Goal: Task Accomplishment & Management: Use online tool/utility

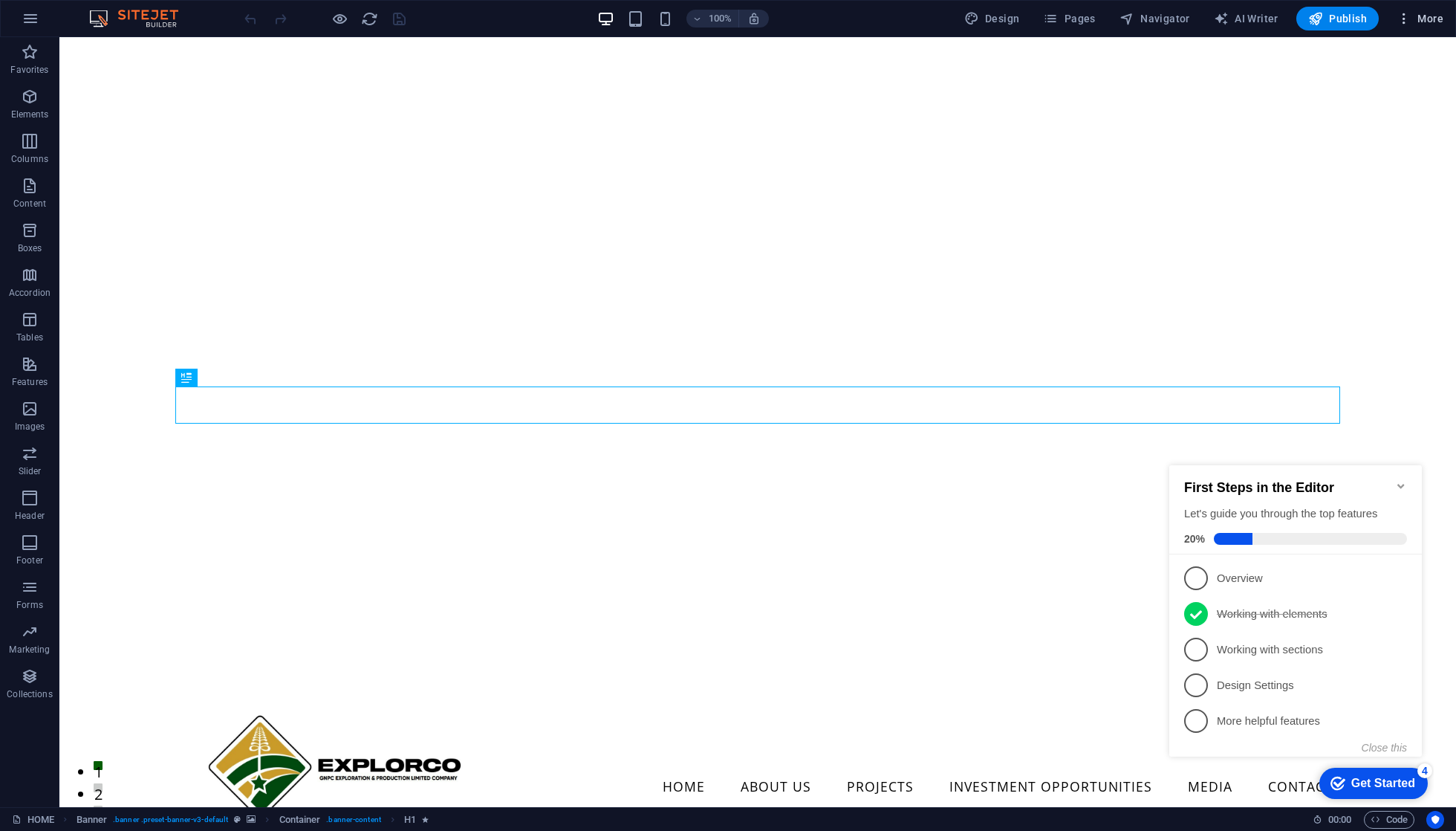
click at [1427, 11] on span "More" at bounding box center [1420, 18] width 47 height 15
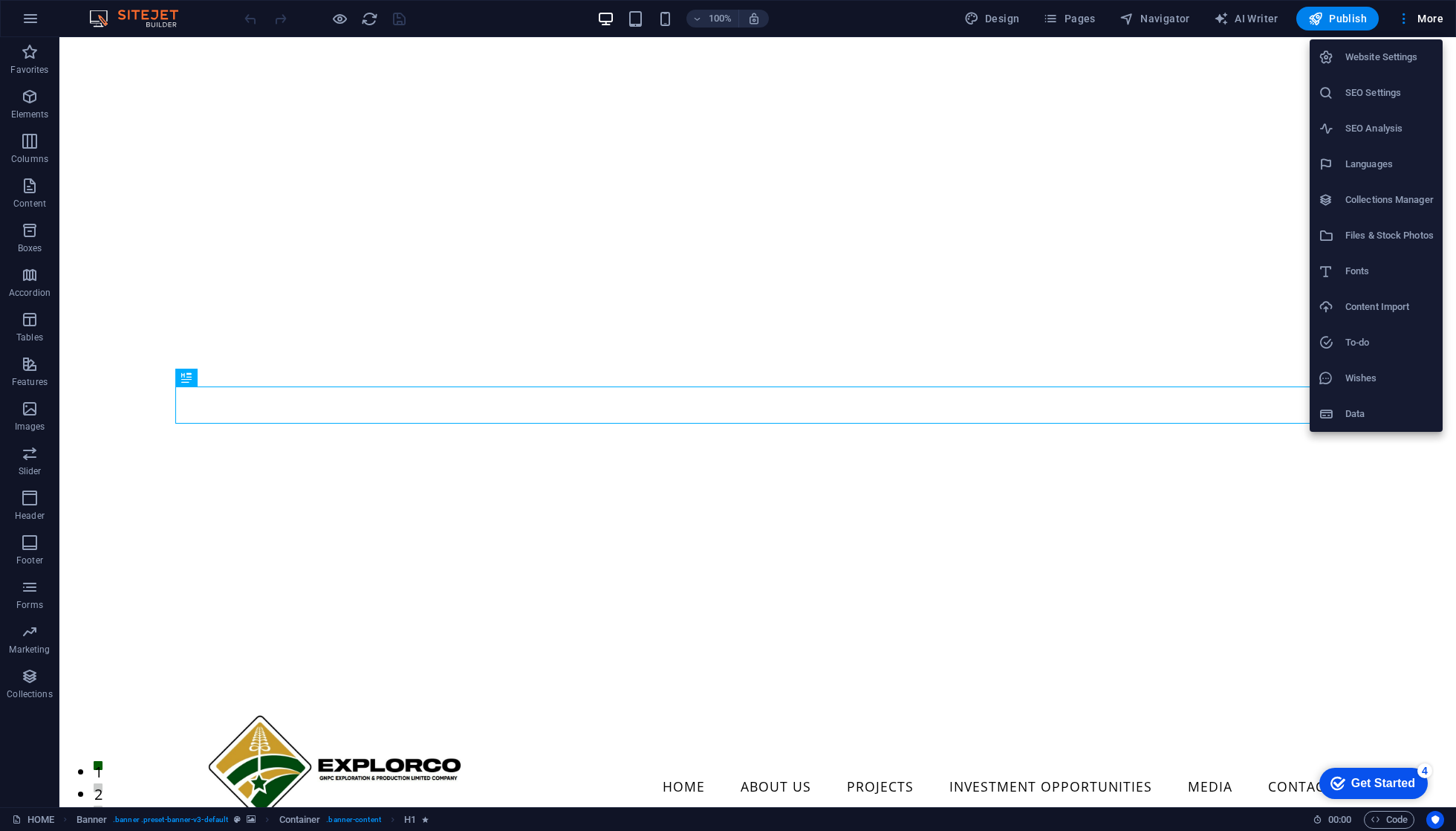
click at [1374, 96] on h6 "SEO Settings" at bounding box center [1390, 93] width 88 height 18
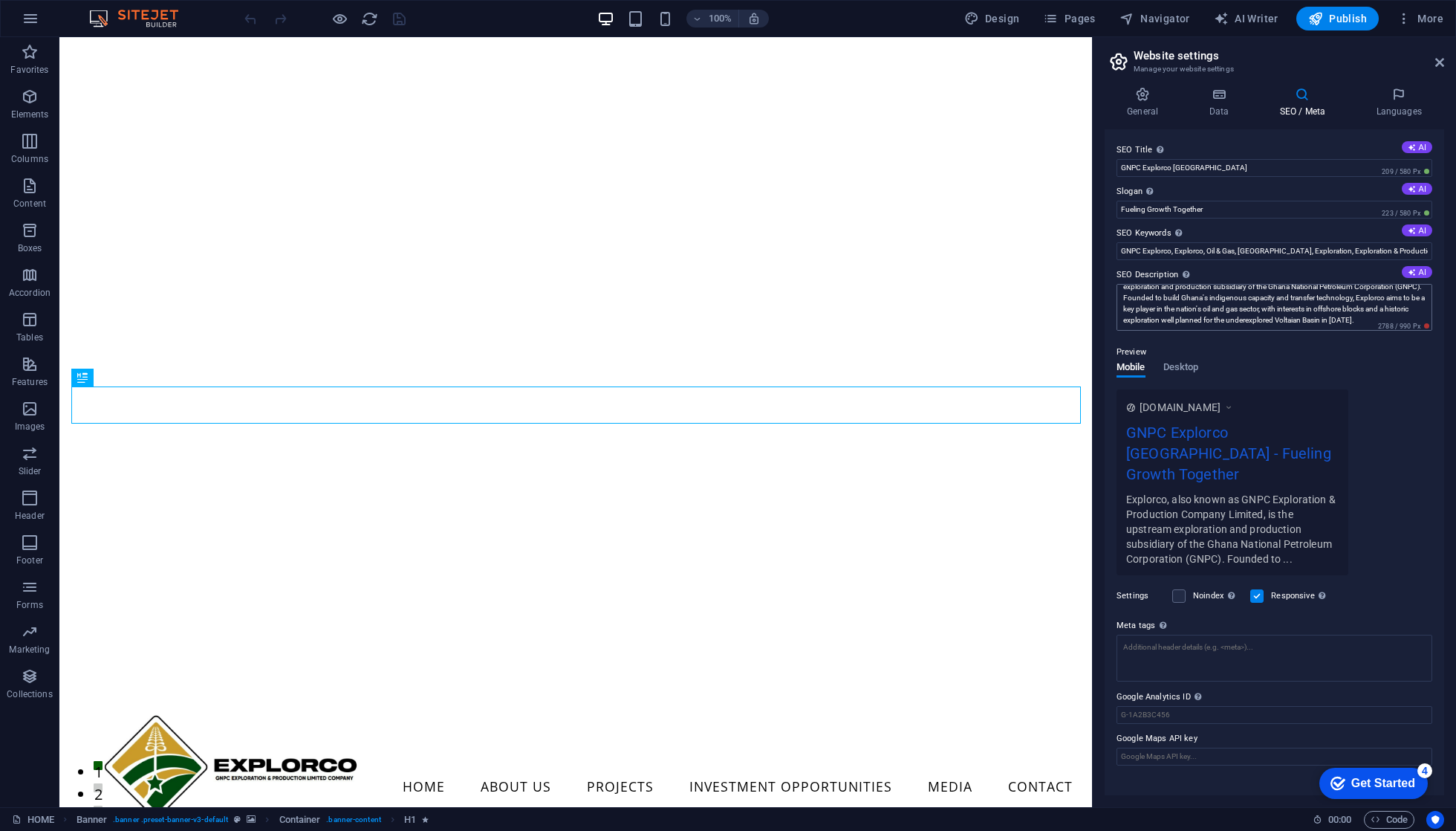
scroll to position [26, 0]
click at [1183, 376] on span "Desktop" at bounding box center [1181, 368] width 35 height 21
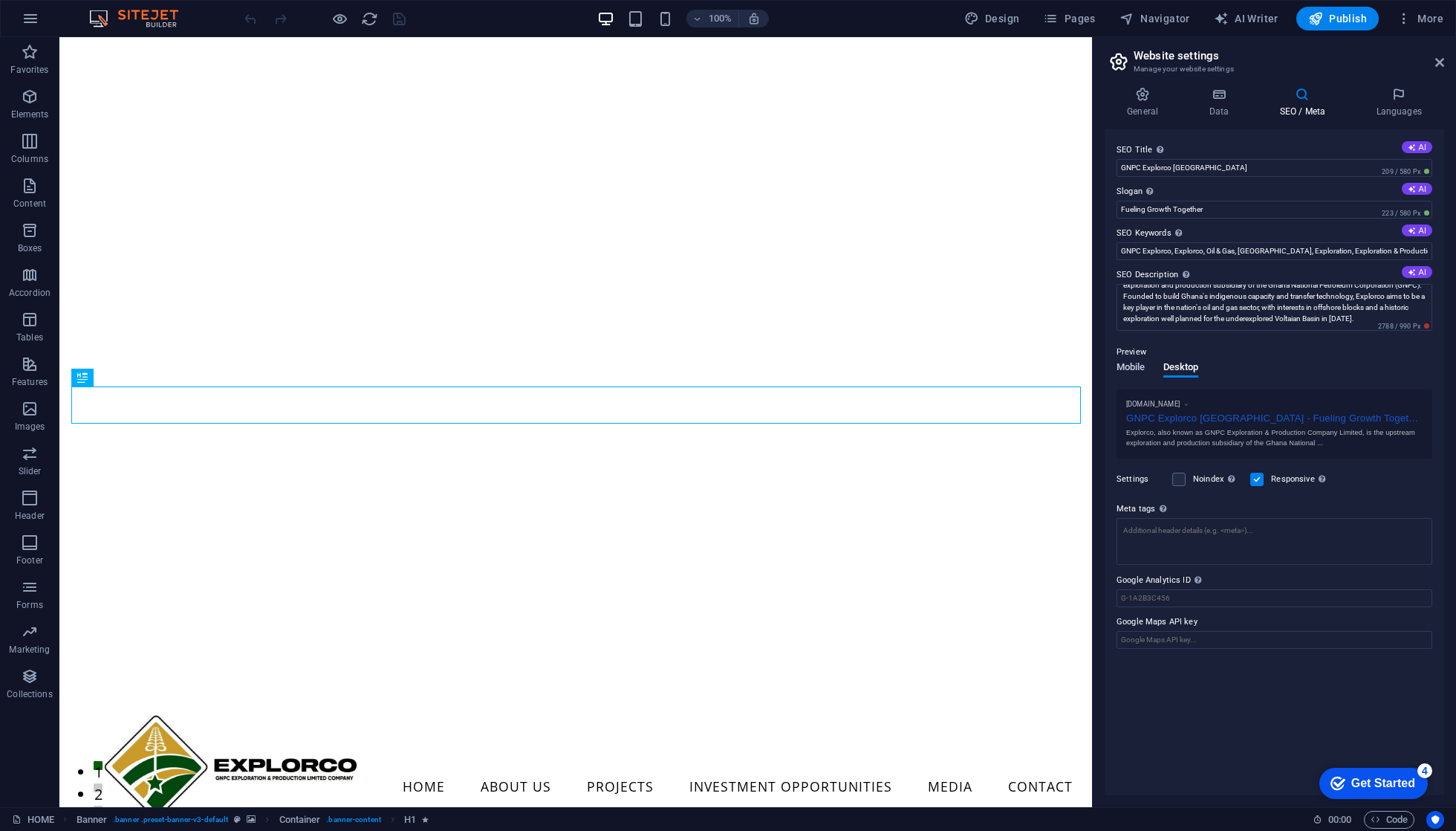
click at [1133, 376] on span "Mobile" at bounding box center [1132, 368] width 29 height 21
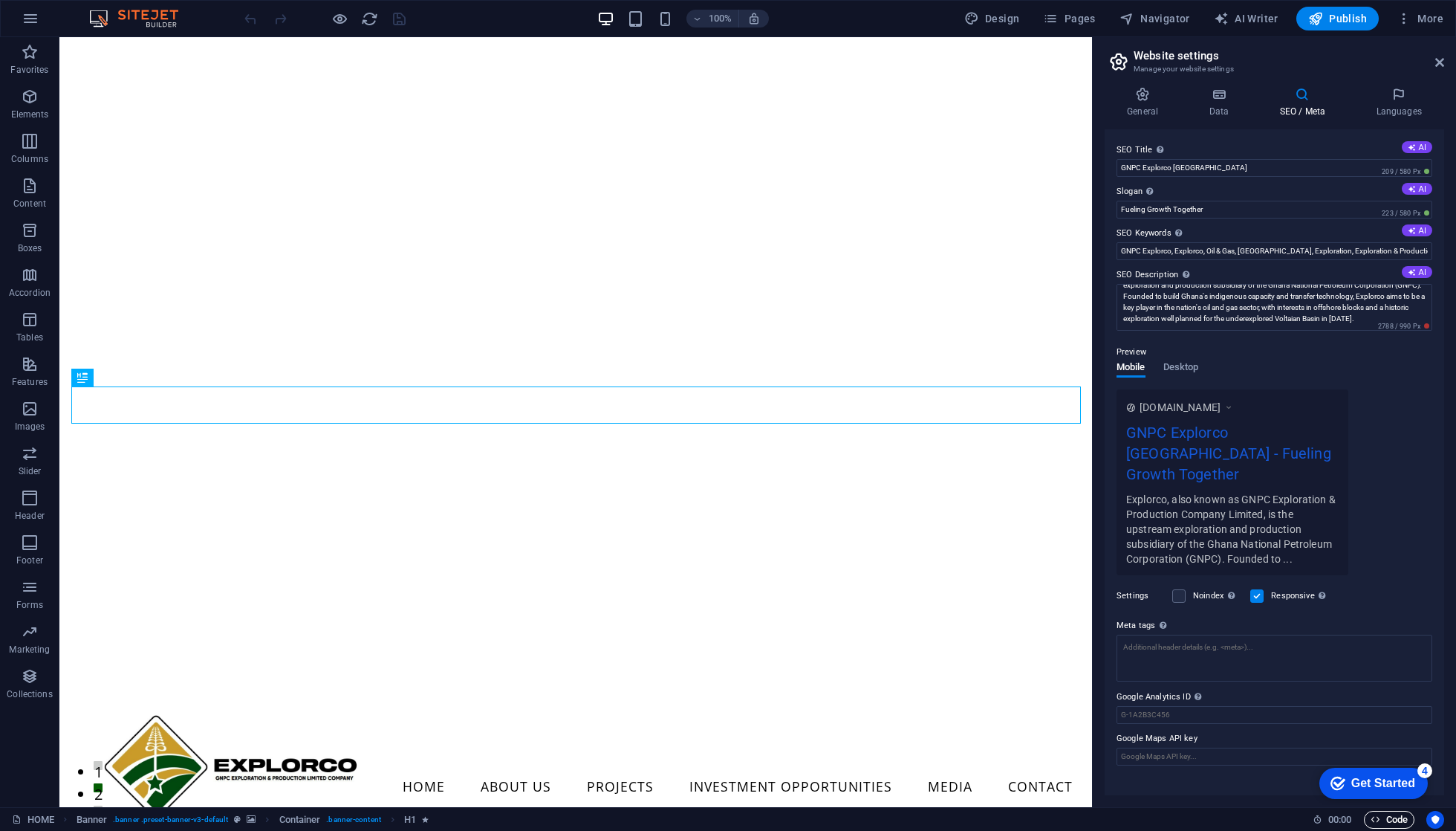
click at [1374, 818] on icon "button" at bounding box center [1376, 819] width 10 height 10
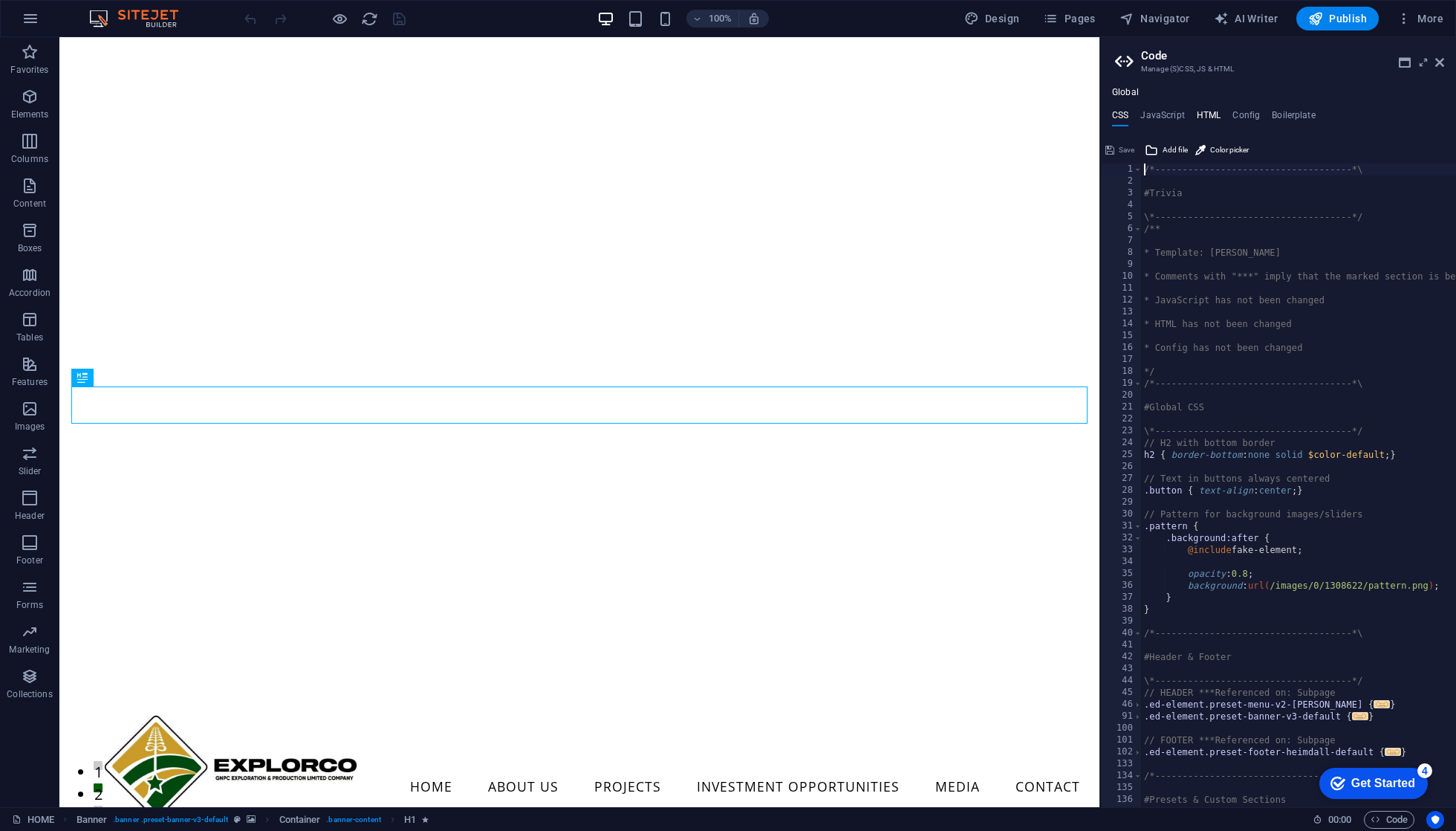
click at [1204, 110] on h4 "HTML" at bounding box center [1209, 118] width 24 height 17
type textarea "<a href="#main-content" class="wv-link-content button">Skip to main content</a>"
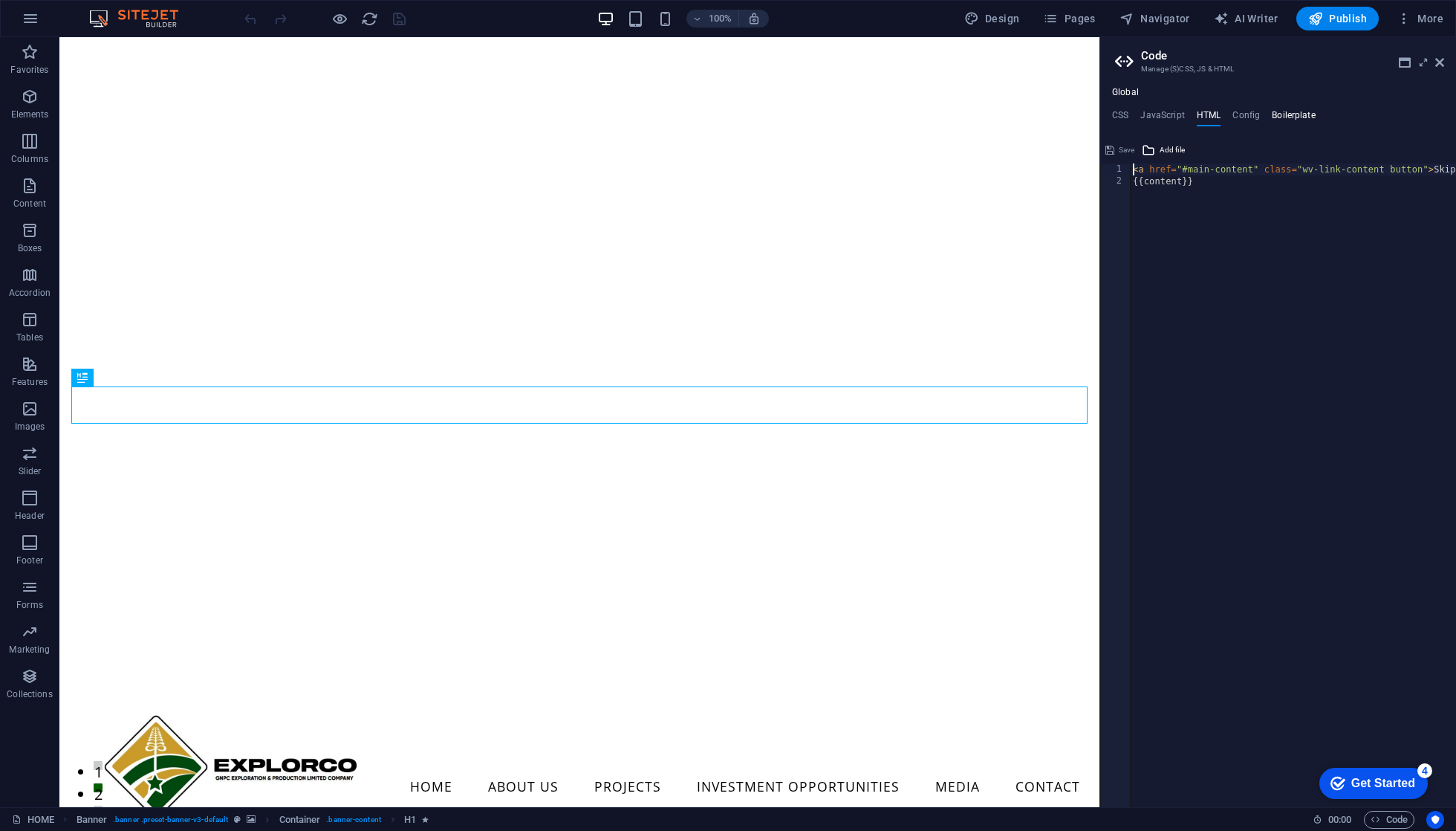
click at [1281, 114] on h4 "Boilerplate" at bounding box center [1294, 118] width 44 height 17
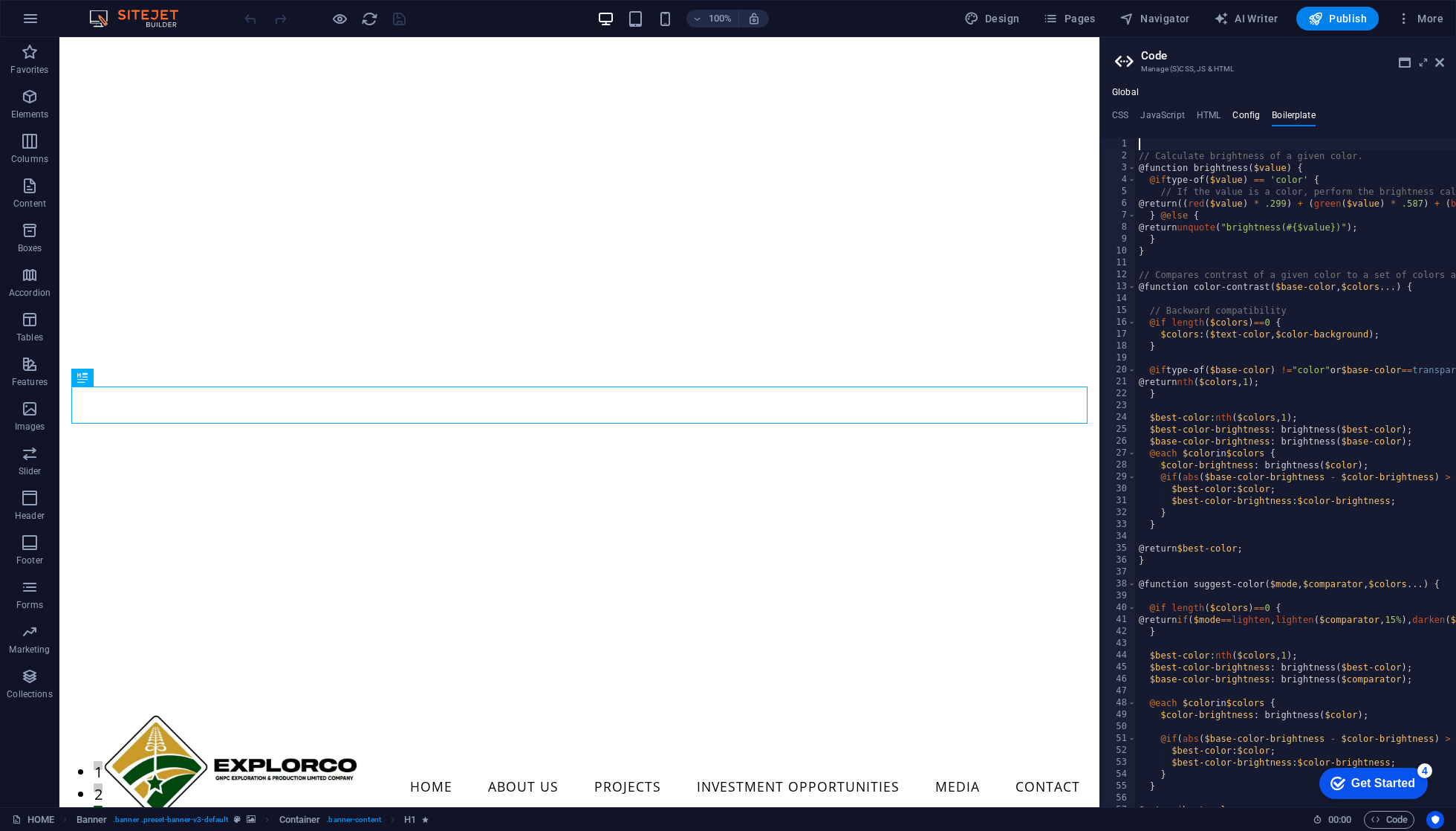
click at [1239, 114] on h4 "Config" at bounding box center [1246, 118] width 27 height 17
type textarea "$color-background: #ffffff;"
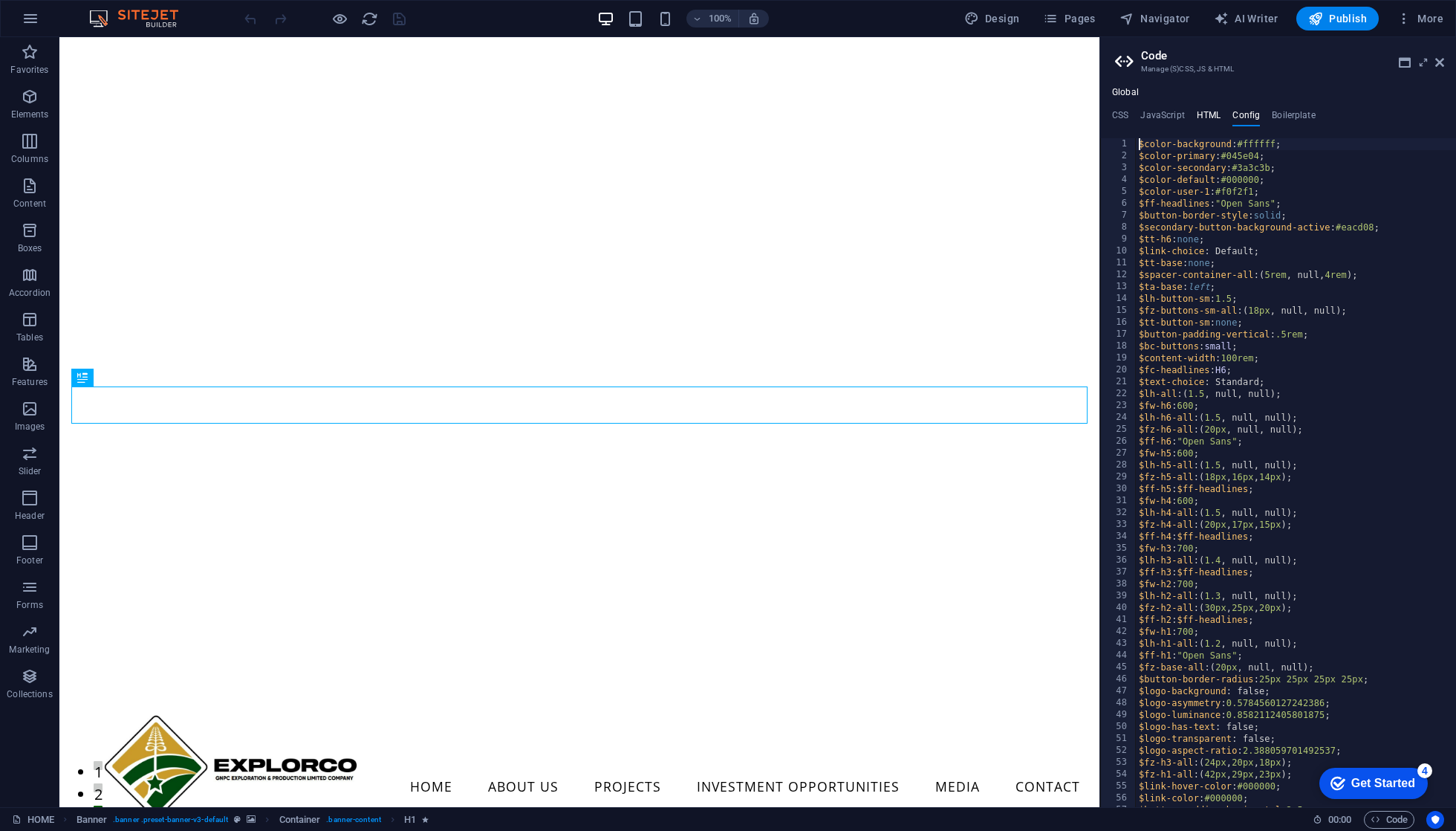
click at [1202, 117] on h4 "HTML" at bounding box center [1209, 118] width 24 height 17
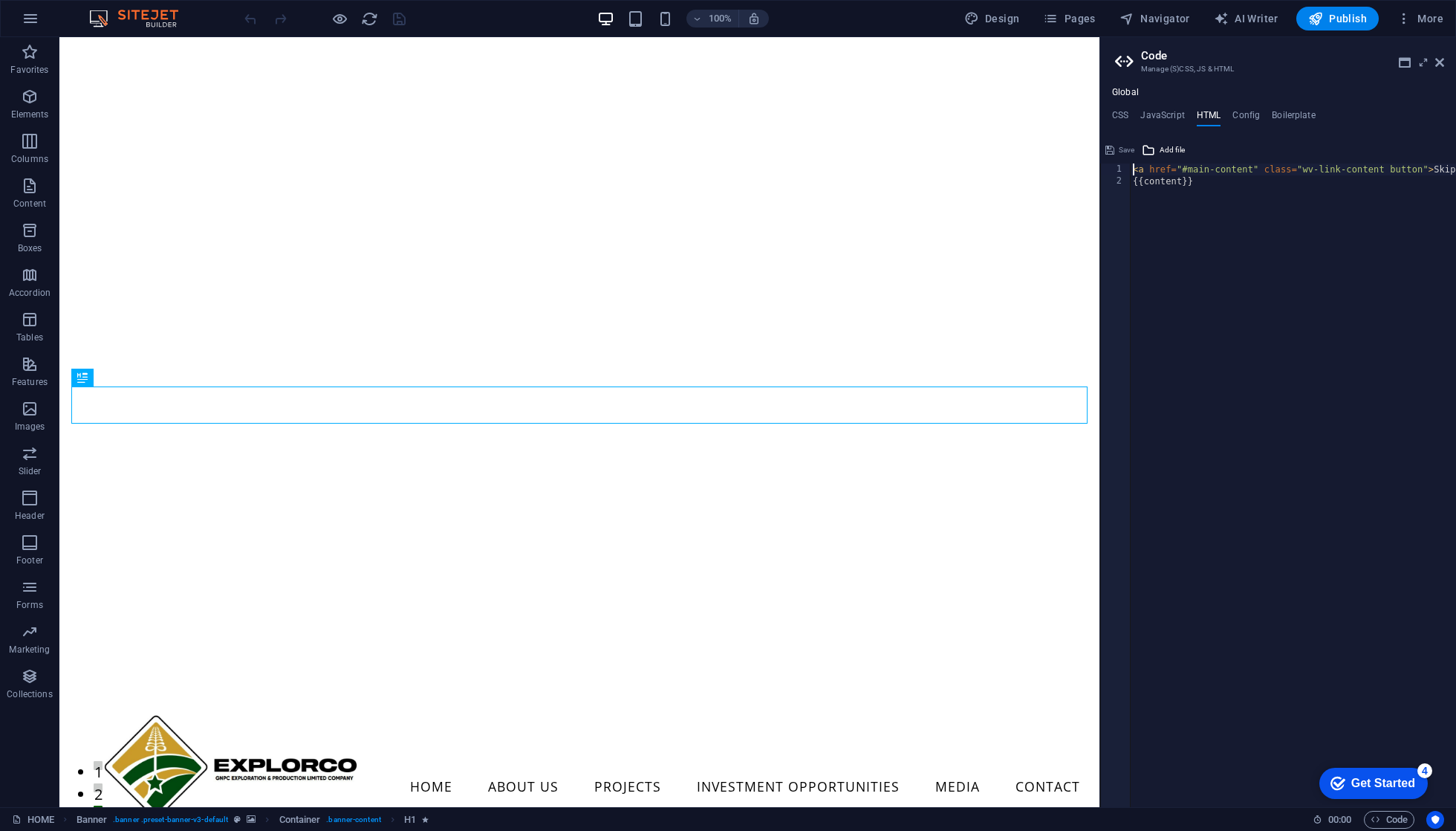
click at [1228, 114] on ul "CSS JavaScript HTML Config Boilerplate" at bounding box center [1278, 118] width 356 height 17
click at [1248, 116] on h4 "Config" at bounding box center [1246, 118] width 27 height 17
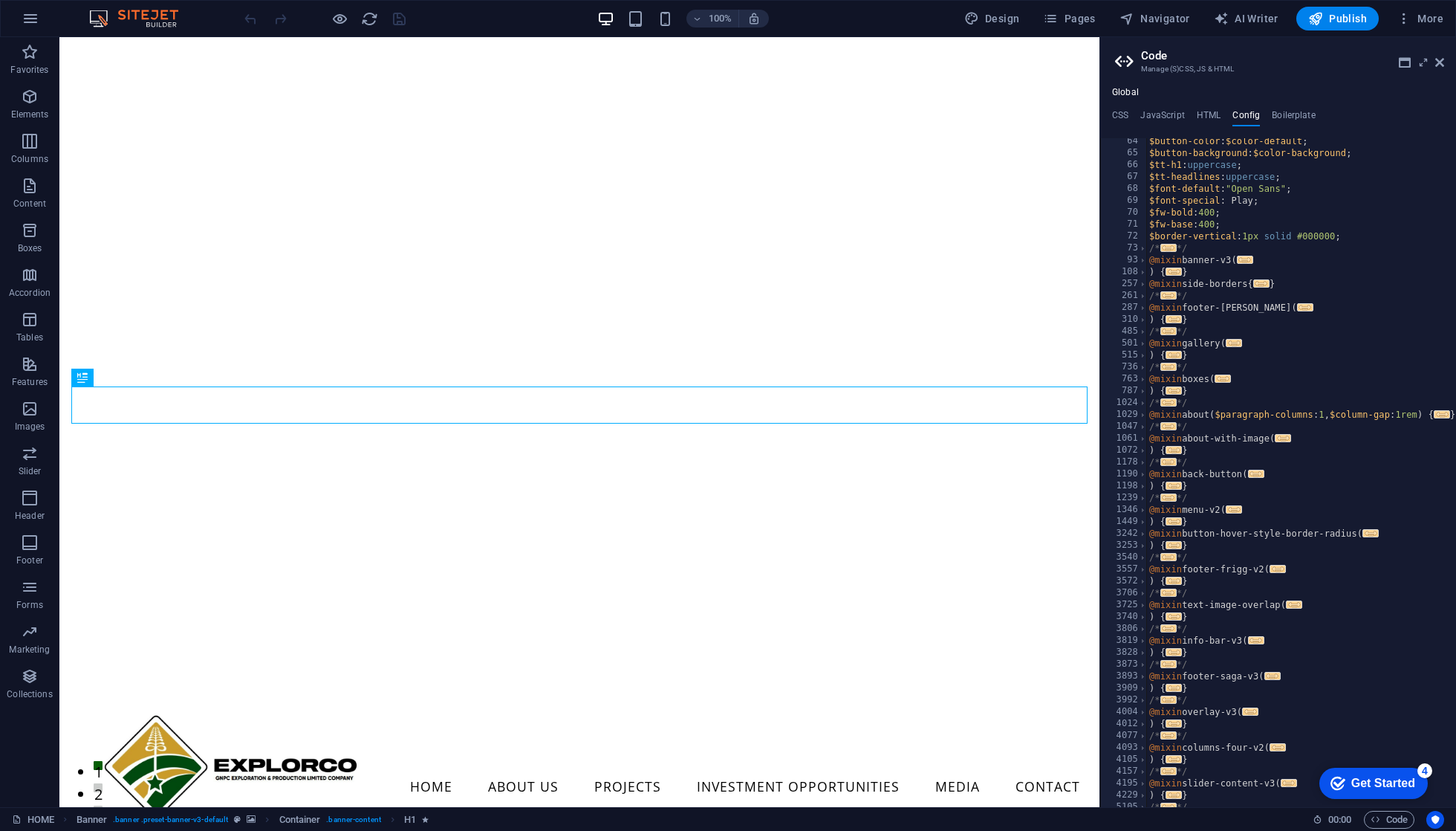
scroll to position [74, 0]
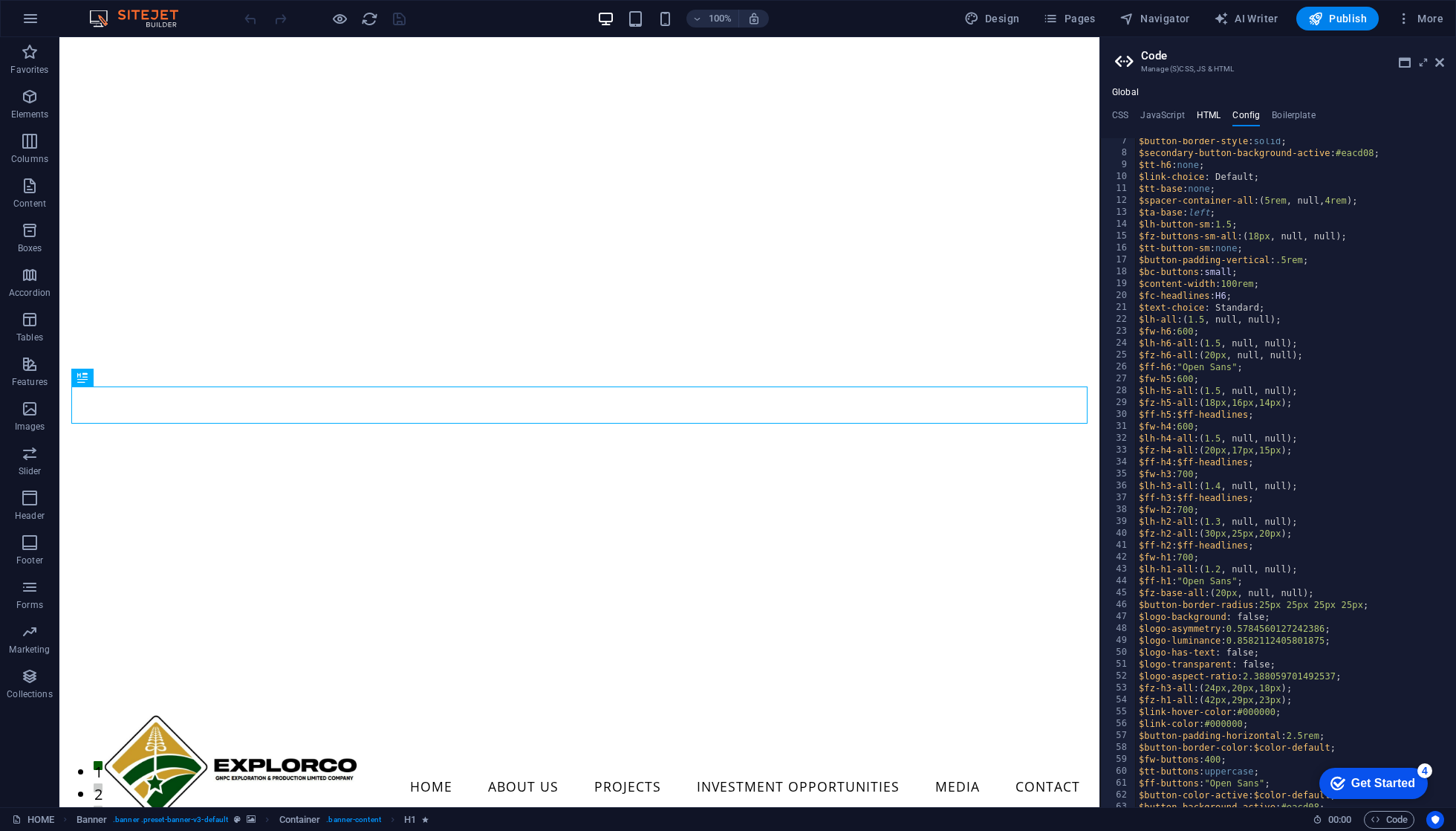
click at [1199, 122] on h4 "HTML" at bounding box center [1209, 118] width 24 height 17
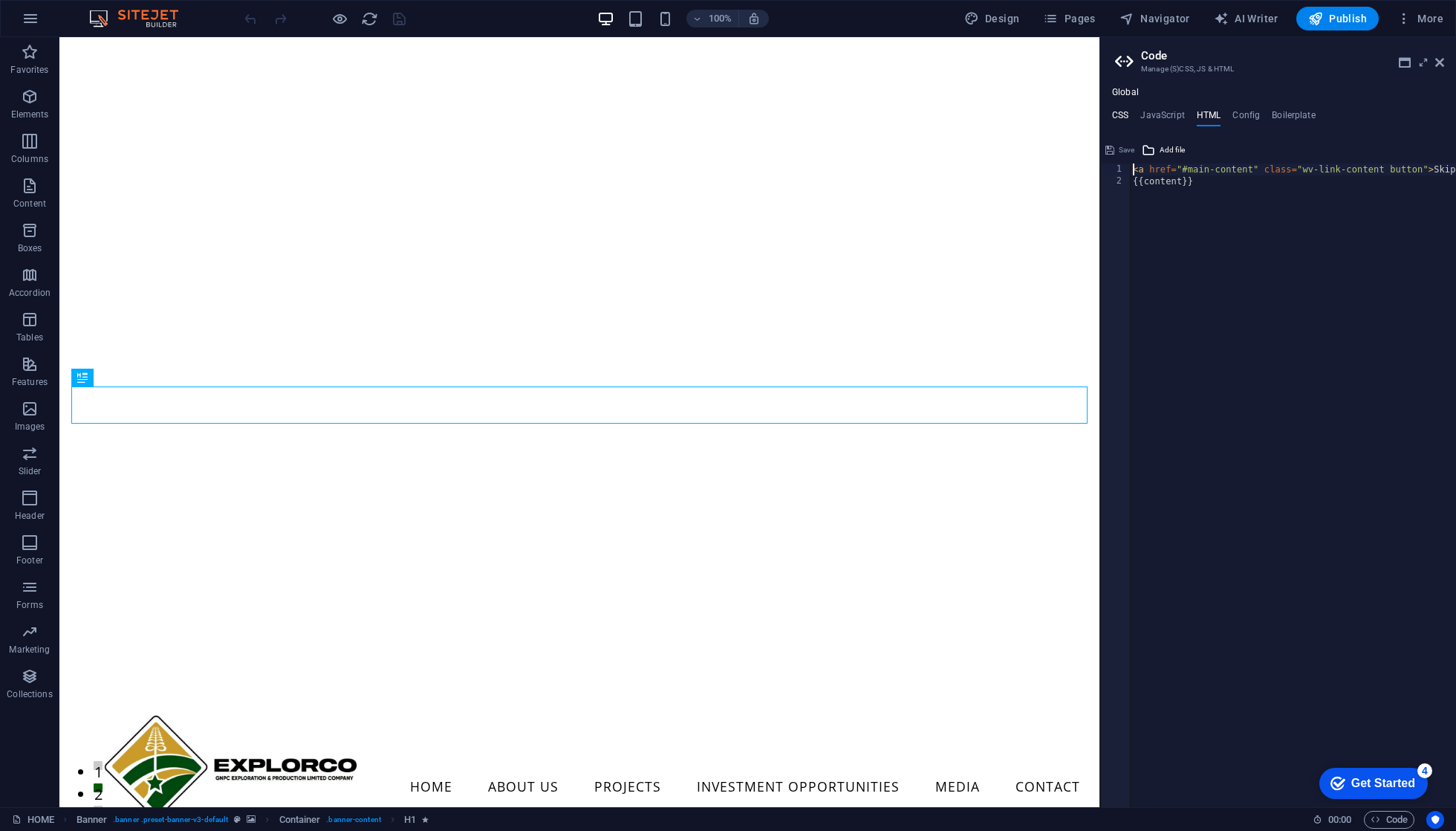
click at [1127, 113] on h4 "CSS" at bounding box center [1120, 118] width 17 height 17
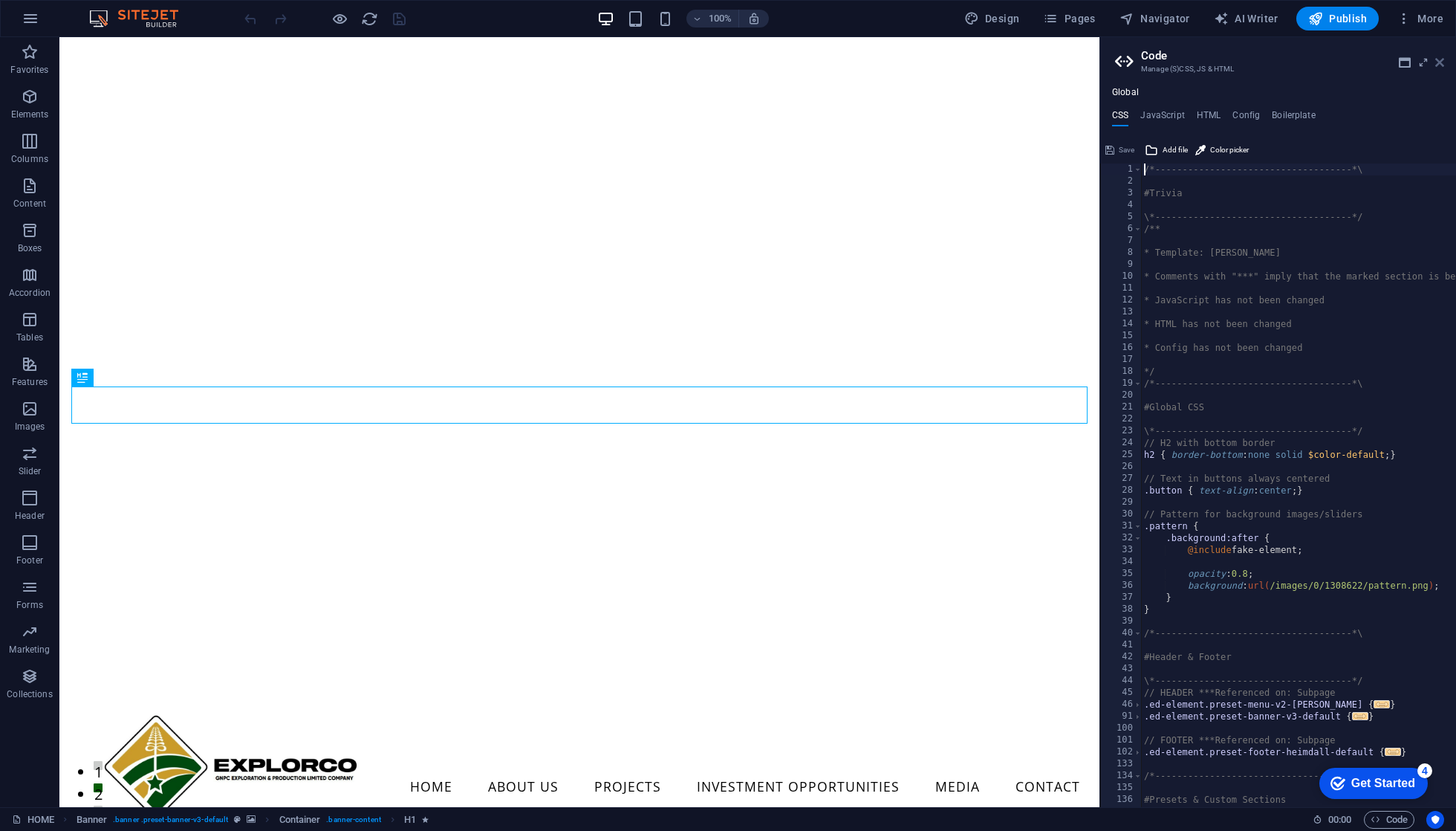
click at [1442, 64] on icon at bounding box center [1439, 63] width 9 height 12
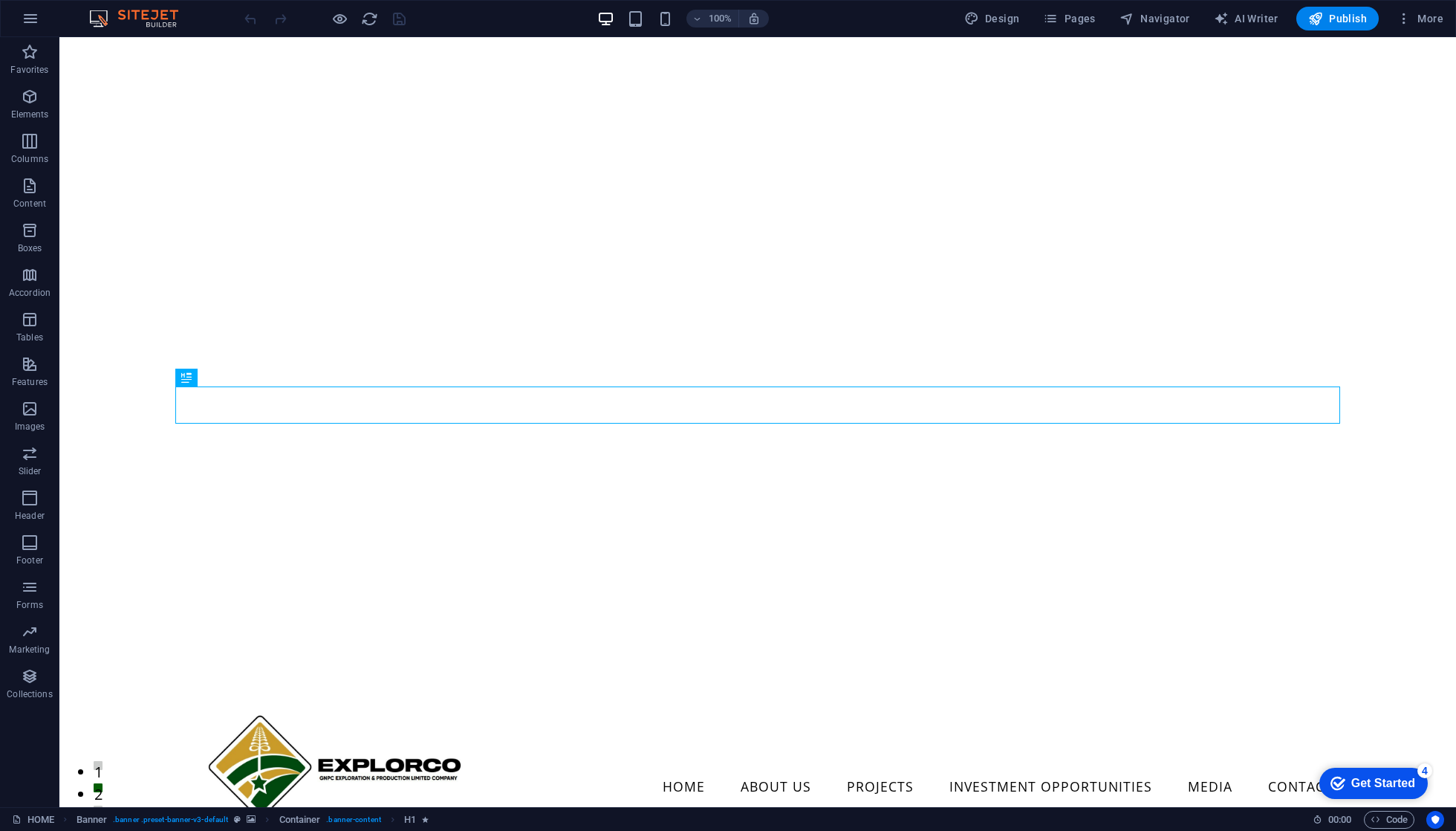
click at [1431, 5] on div "100% Design Pages Navigator AI Writer Publish More" at bounding box center [728, 19] width 1455 height 35
click at [1422, 18] on span "More" at bounding box center [1420, 18] width 47 height 15
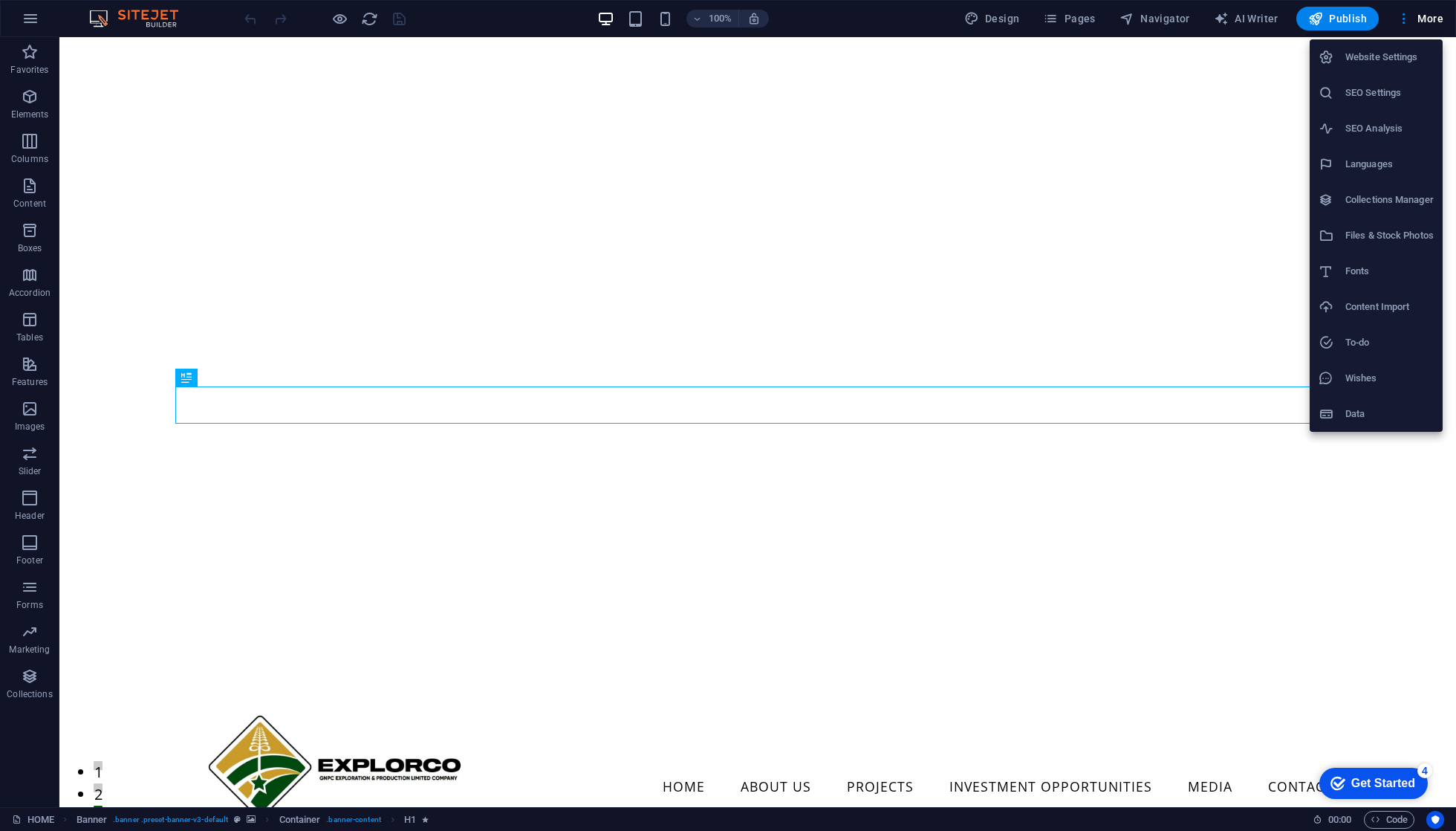
click at [1374, 123] on h6 "SEO Analysis" at bounding box center [1390, 128] width 88 height 18
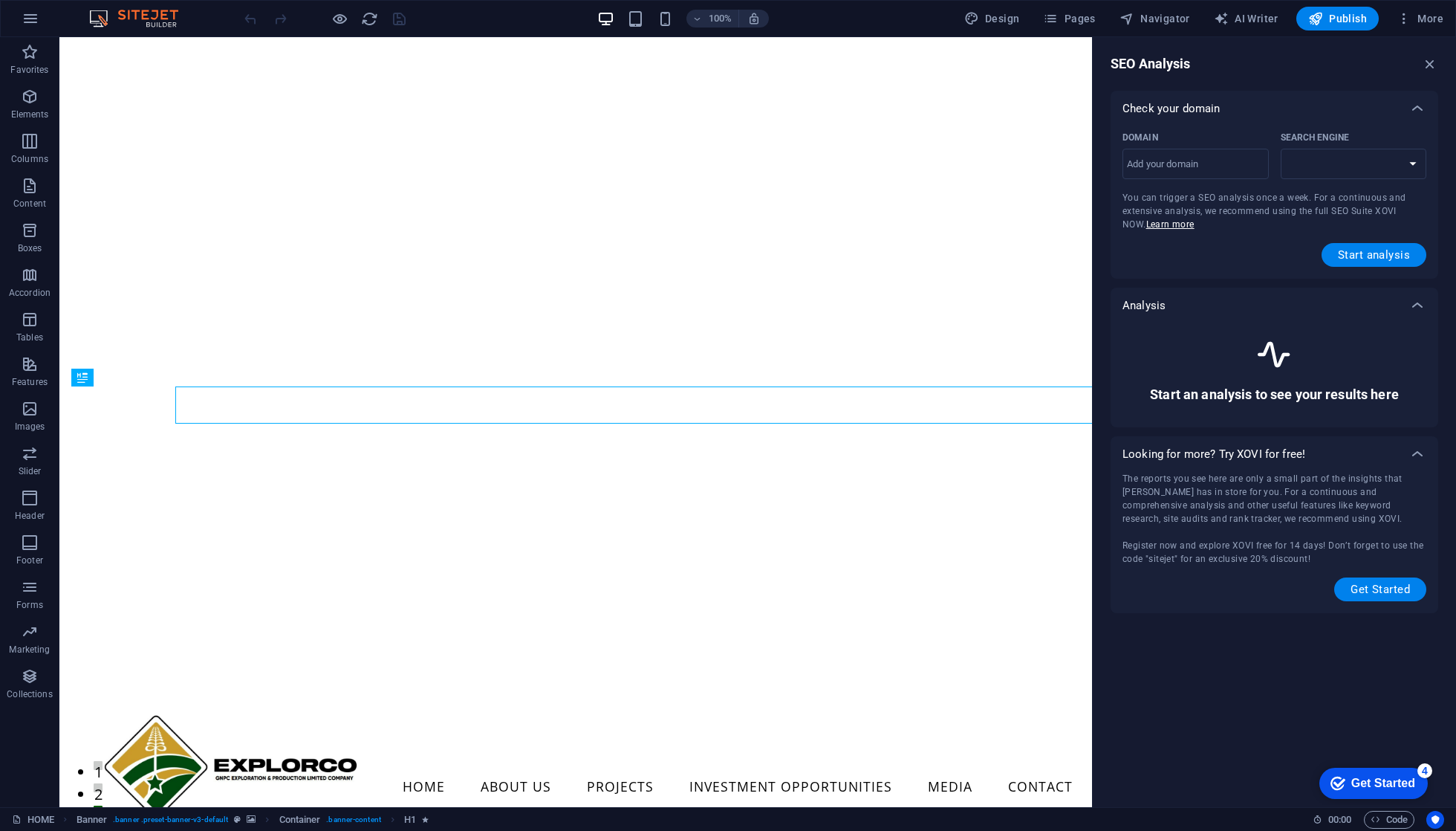
select select "[DOMAIN_NAME]"
click at [1217, 169] on input "Domain ​" at bounding box center [1196, 164] width 147 height 23
type input "[DOMAIN_NAME]"
select select "[DOMAIN_NAME]"
type input "[DOMAIN_NAME]"
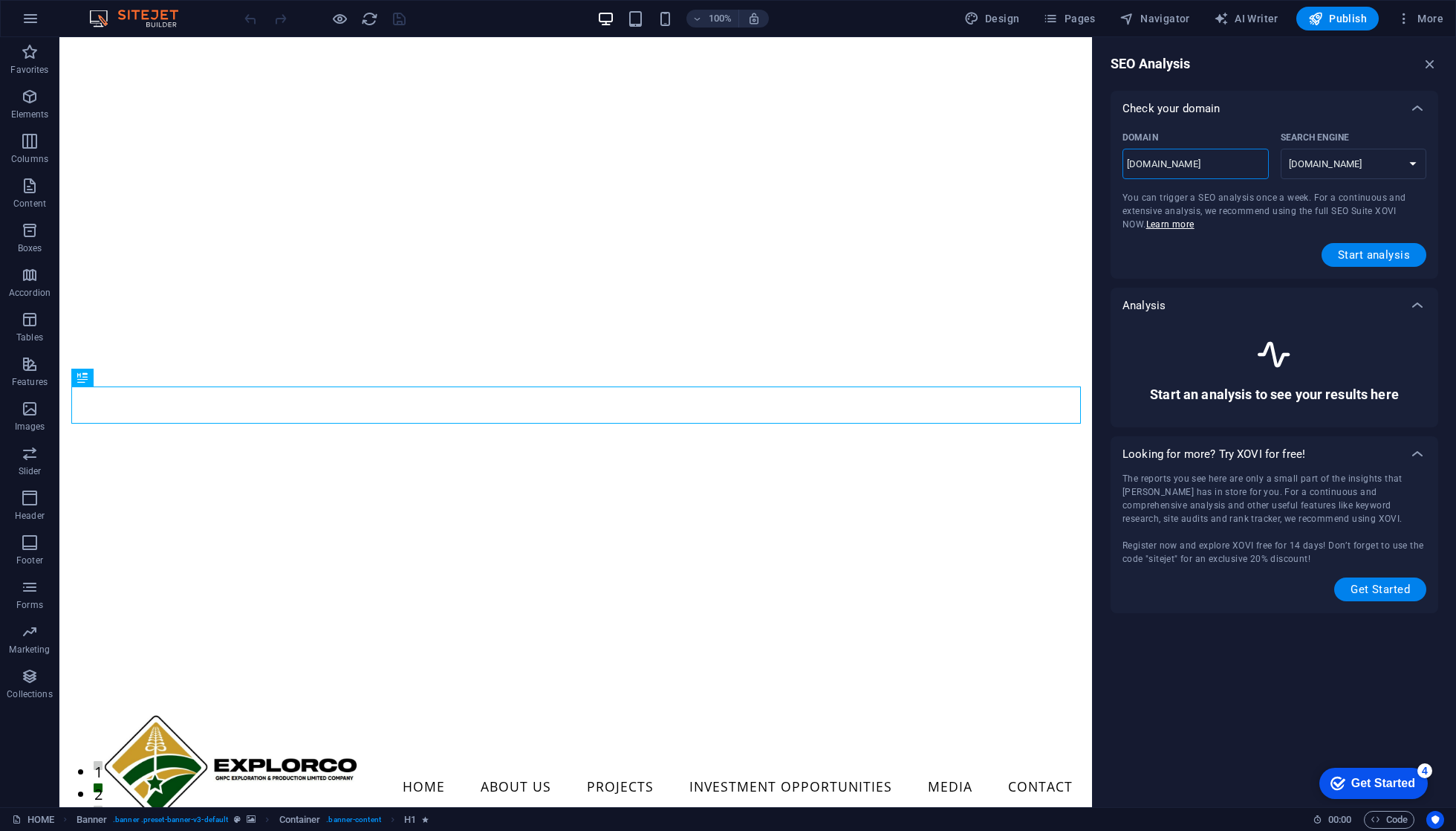
select select "[DOMAIN_NAME]"
type input "[DOMAIN_NAME]"
click at [1352, 254] on span "Start analysis" at bounding box center [1374, 255] width 72 height 12
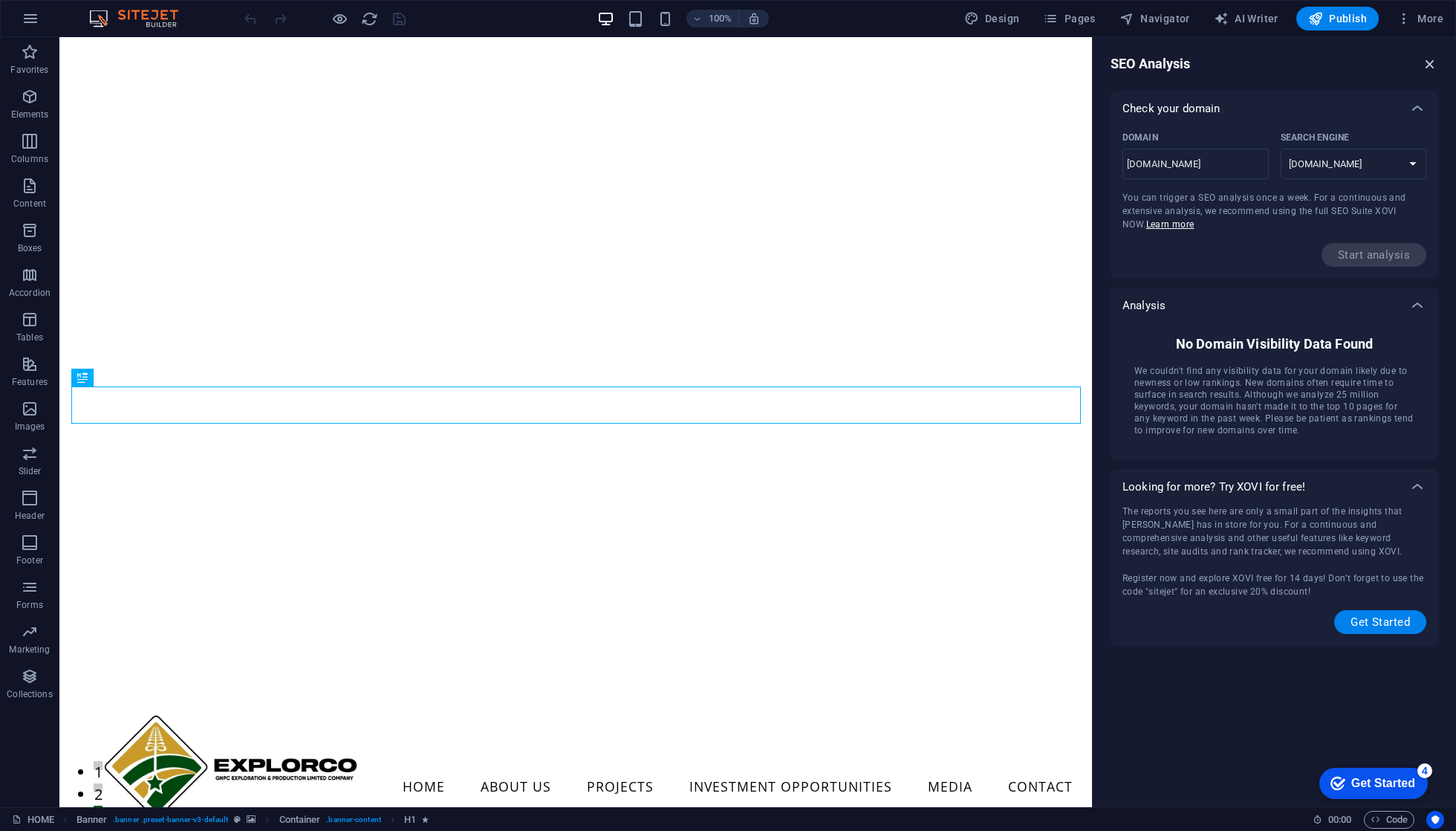
click at [1425, 58] on icon "button" at bounding box center [1430, 64] width 17 height 17
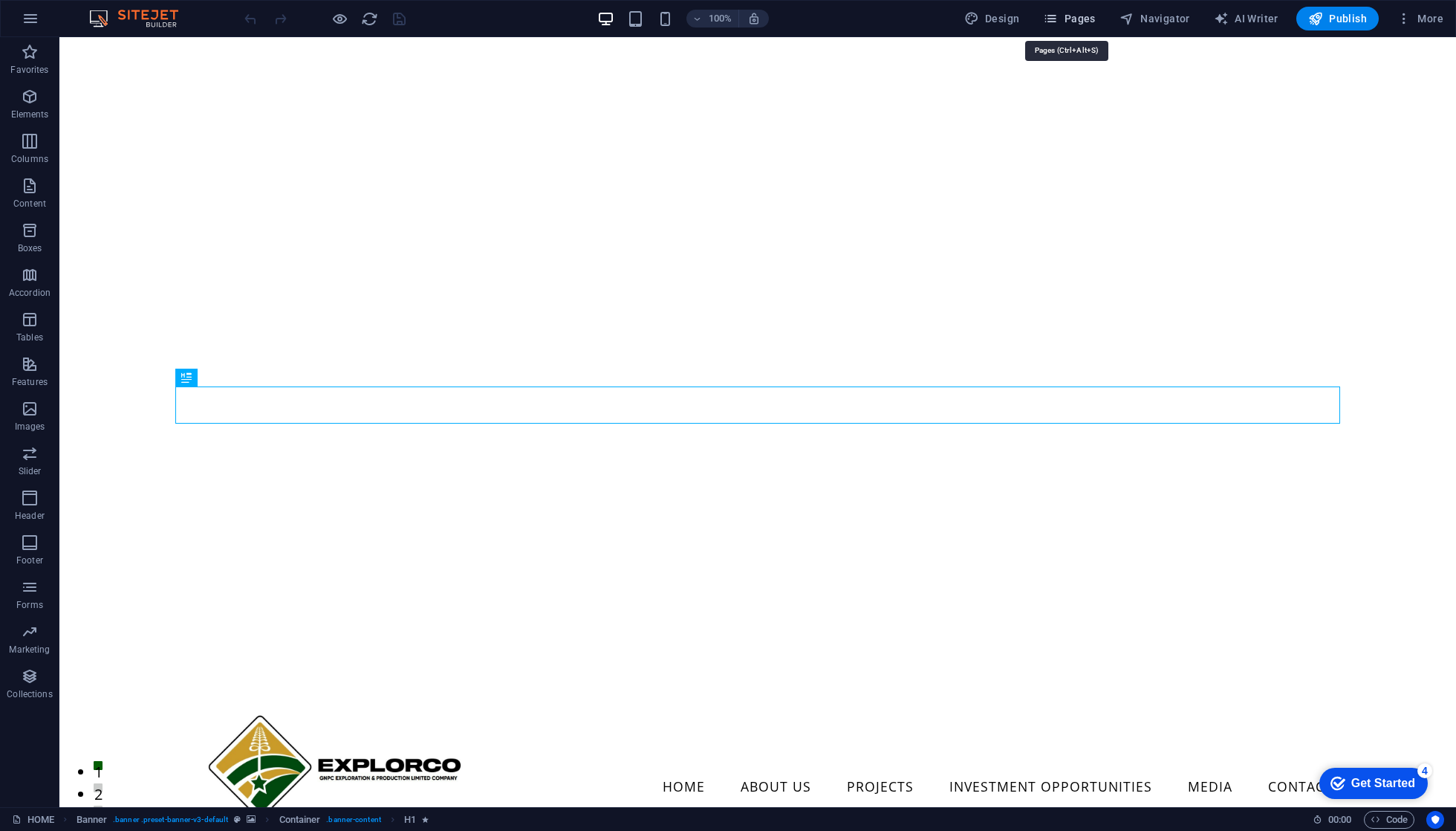
click at [1058, 16] on icon "button" at bounding box center [1049, 18] width 15 height 15
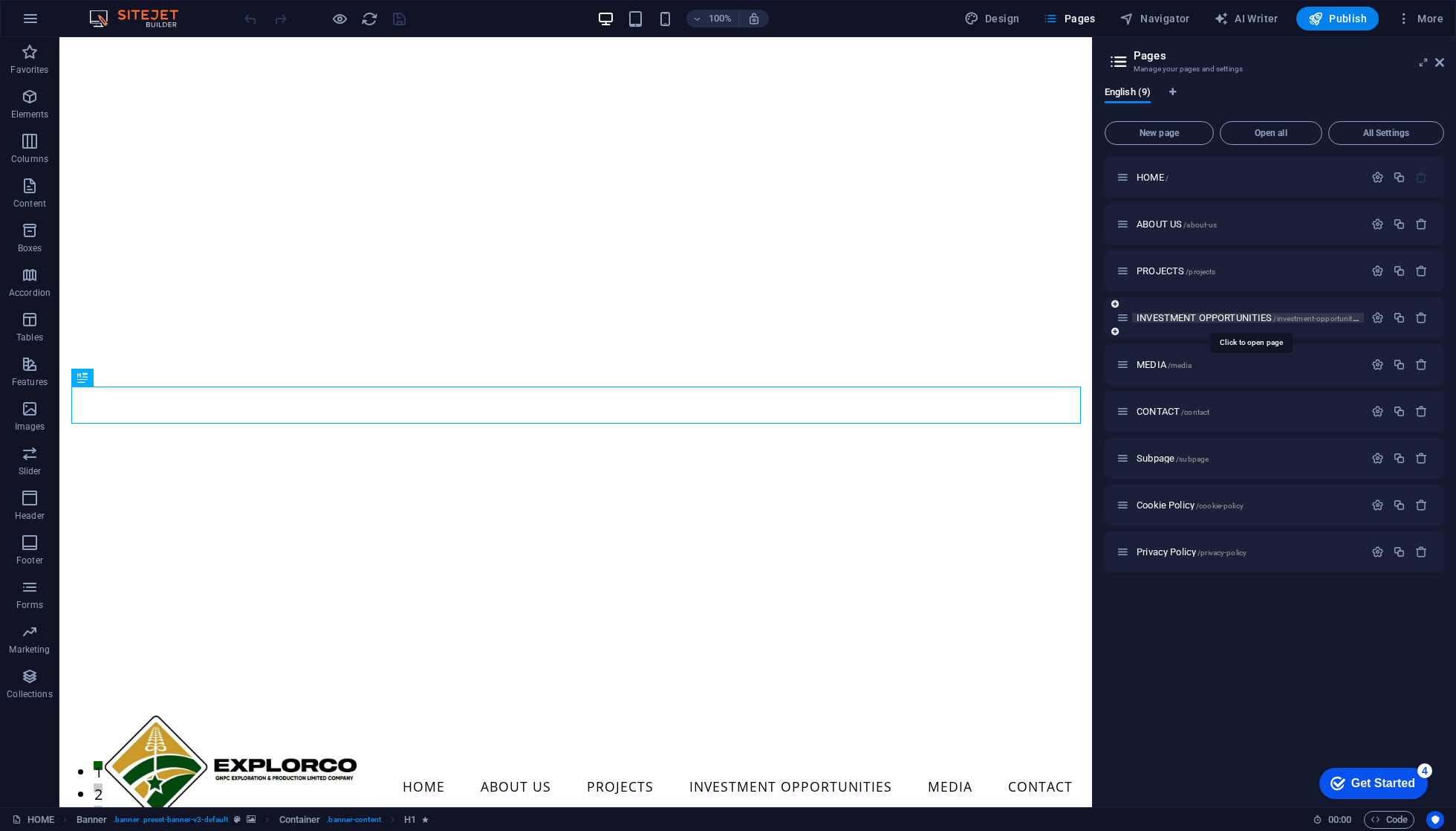
click at [1195, 312] on span "INVESTMENT OPPORTUNITIES /investment-opportunities" at bounding box center [1249, 317] width 225 height 11
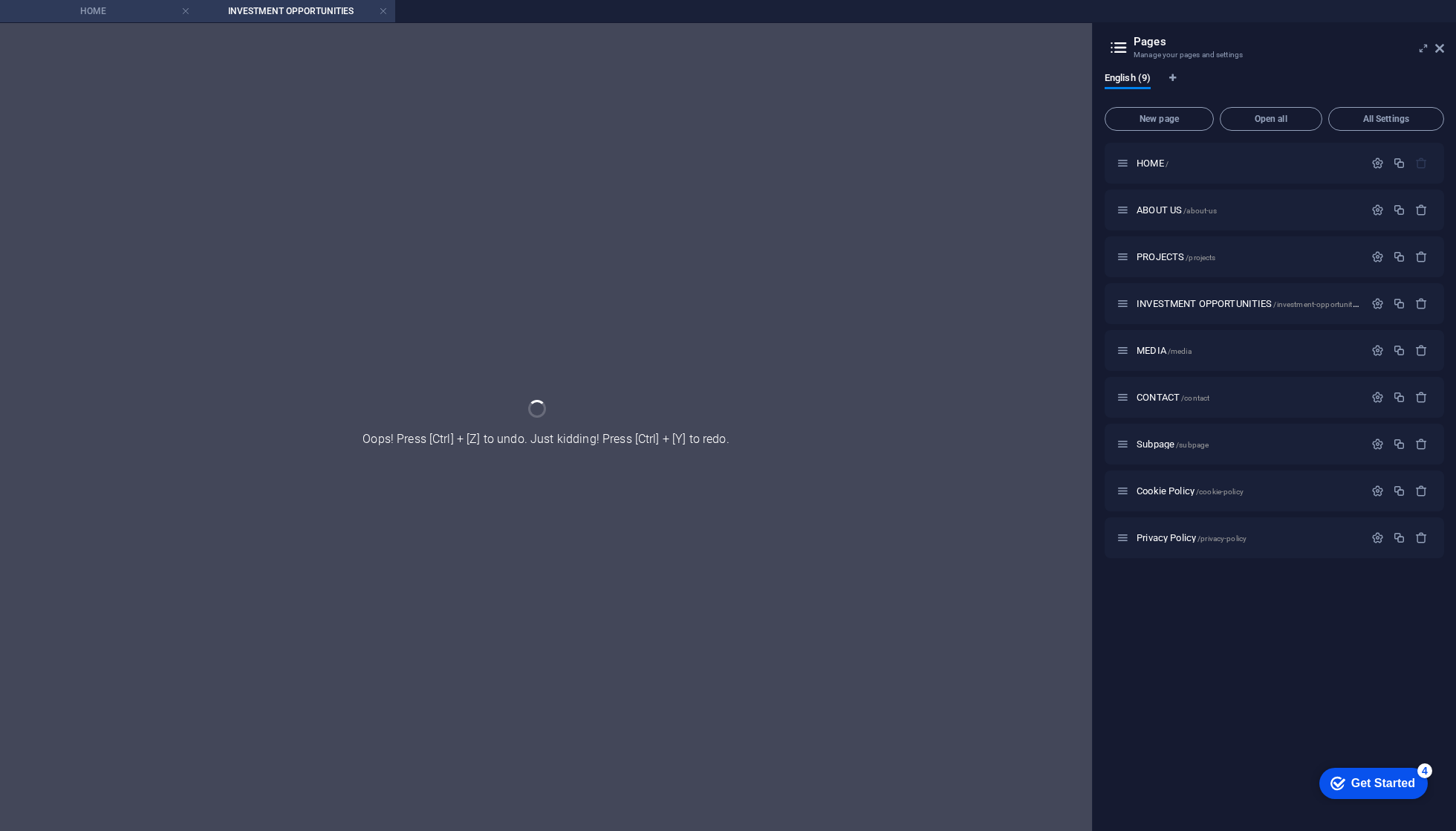
click at [86, 7] on h4 "HOME" at bounding box center [99, 11] width 197 height 17
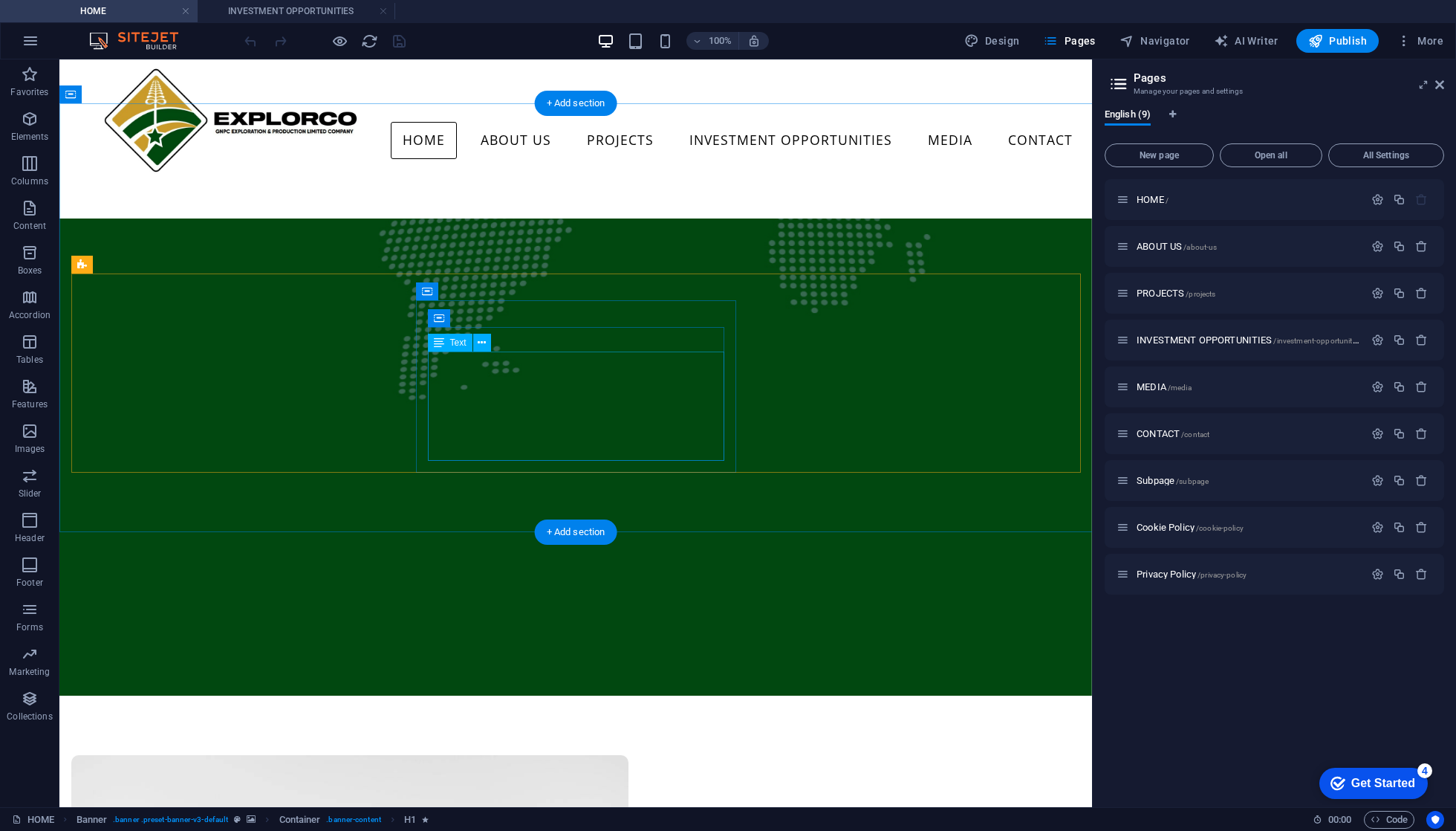
scroll to position [1541, 0]
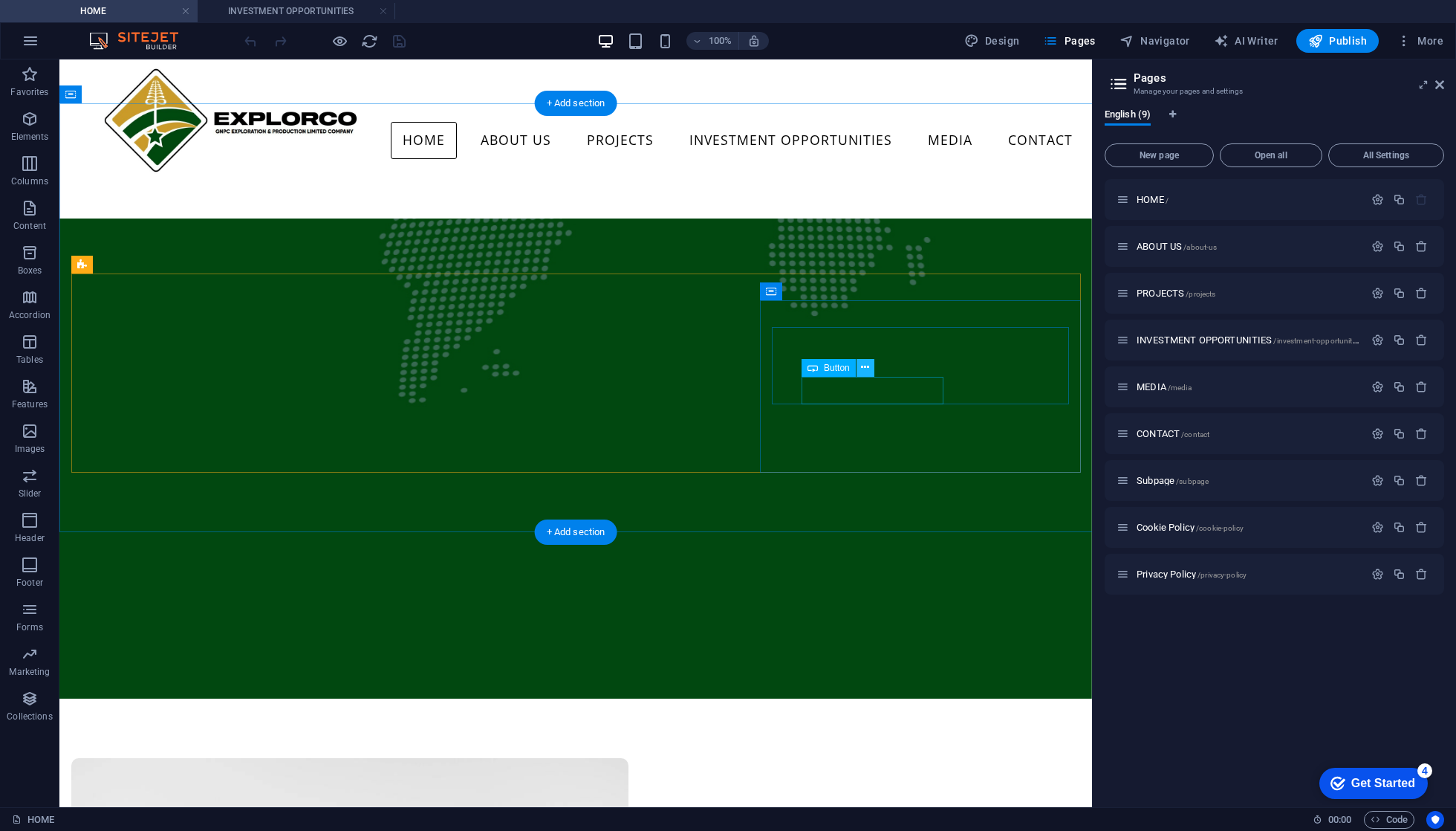
click at [865, 367] on icon at bounding box center [865, 368] width 8 height 16
click at [863, 367] on icon at bounding box center [865, 368] width 8 height 16
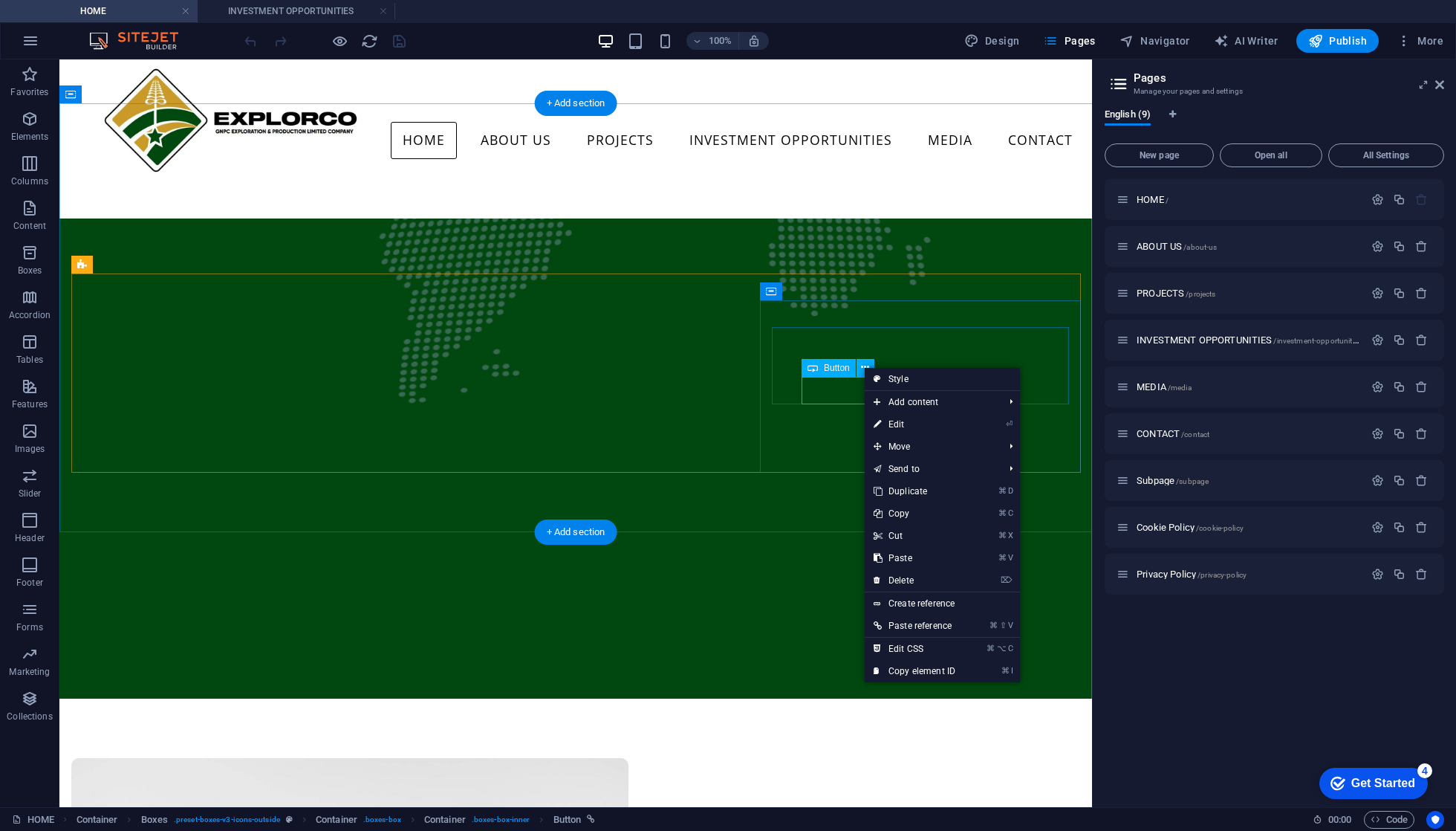
click at [829, 366] on span "Button" at bounding box center [836, 368] width 26 height 9
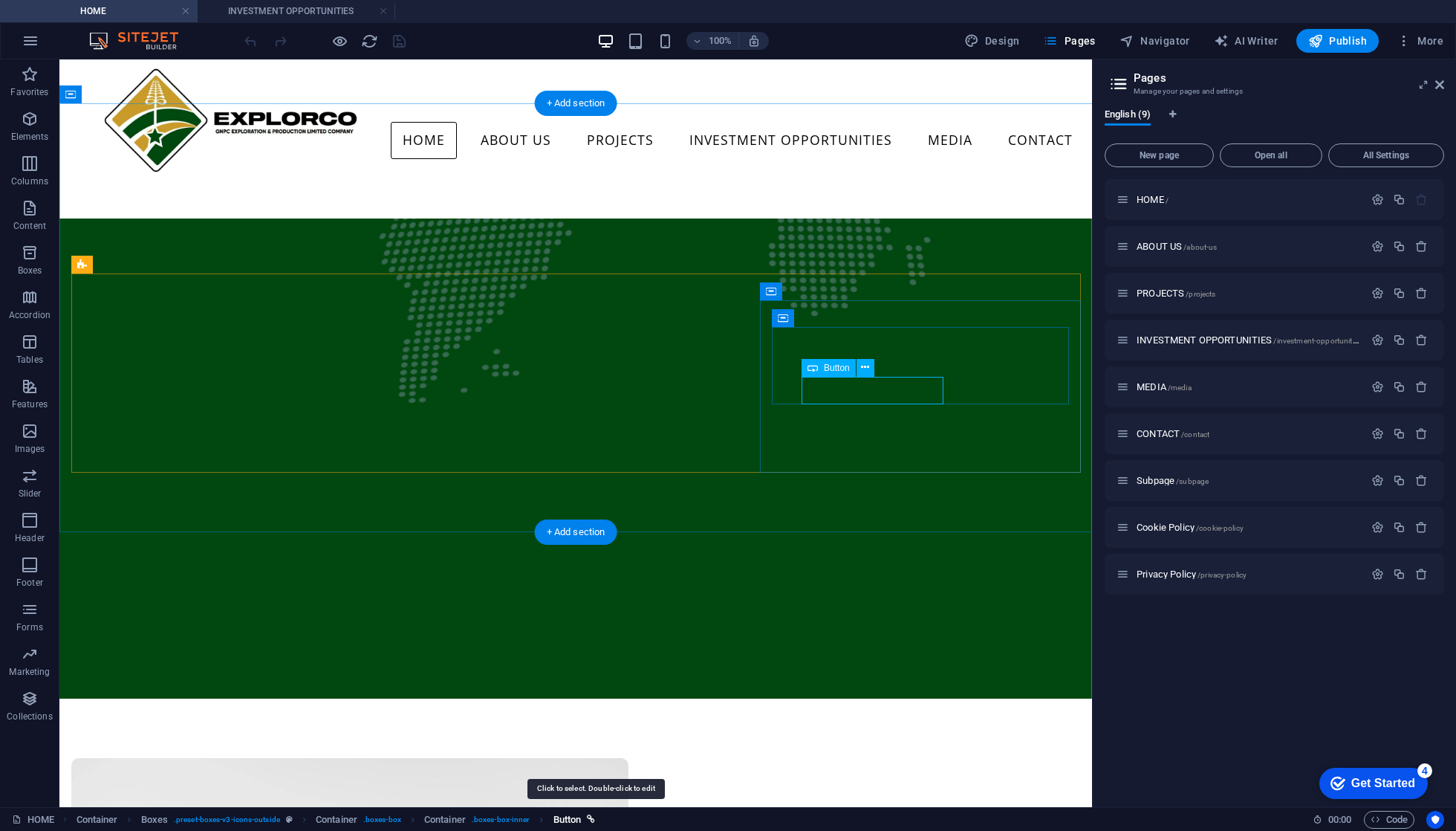
click at [581, 814] on span "Button" at bounding box center [567, 819] width 28 height 18
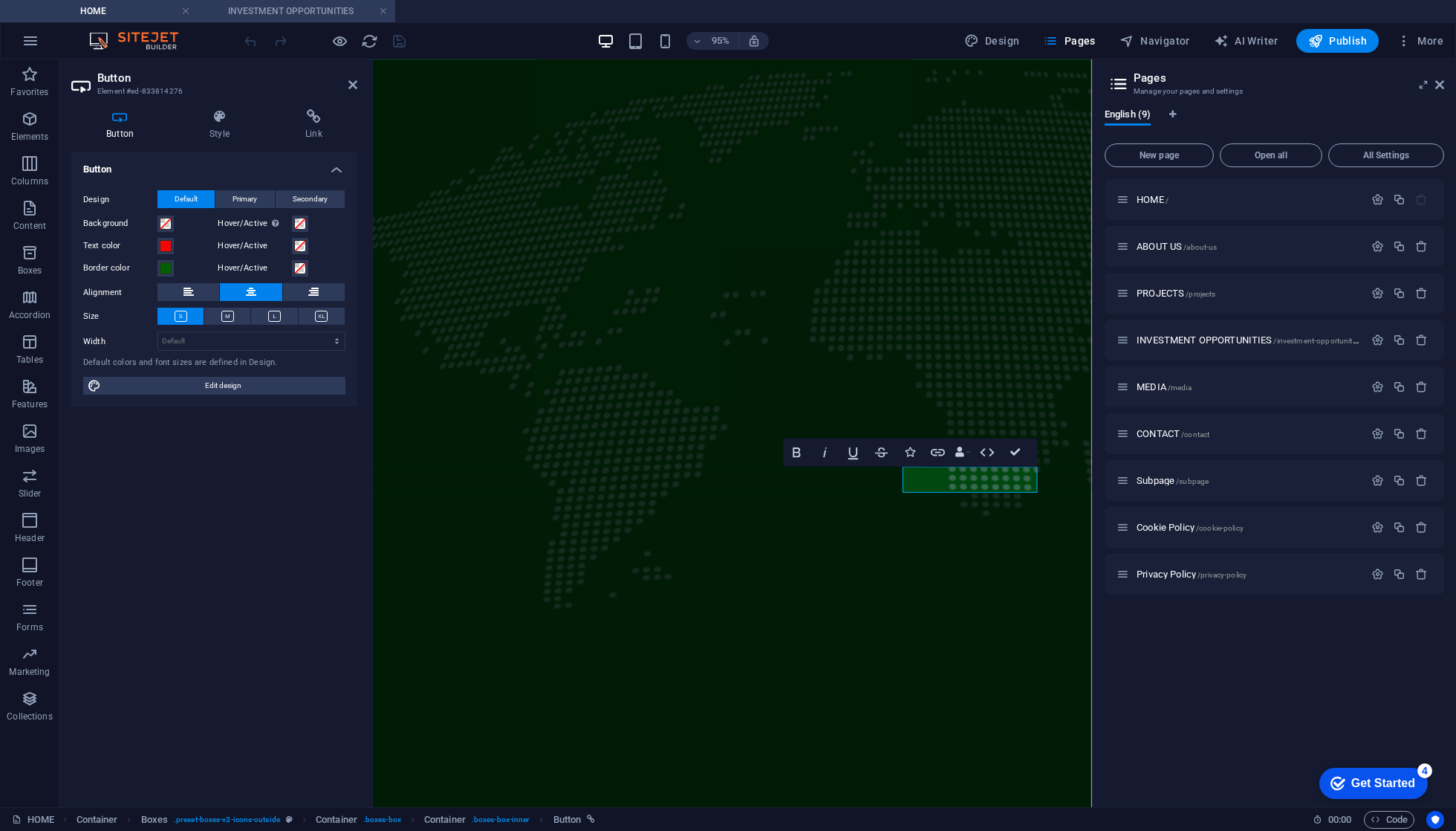
click at [301, 12] on h4 "INVESTMENT OPPORTUNITIES" at bounding box center [296, 11] width 197 height 17
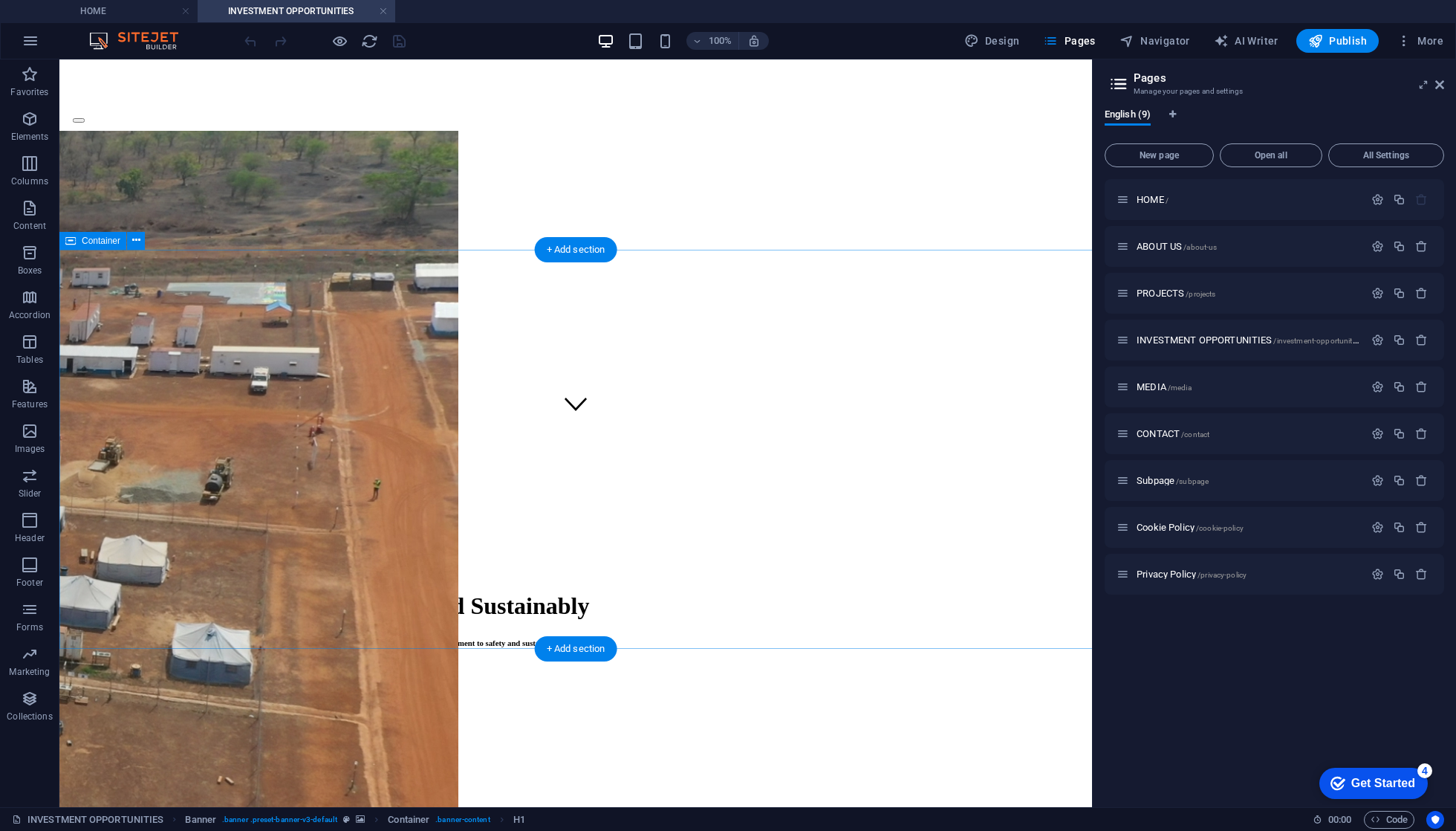
scroll to position [378, 0]
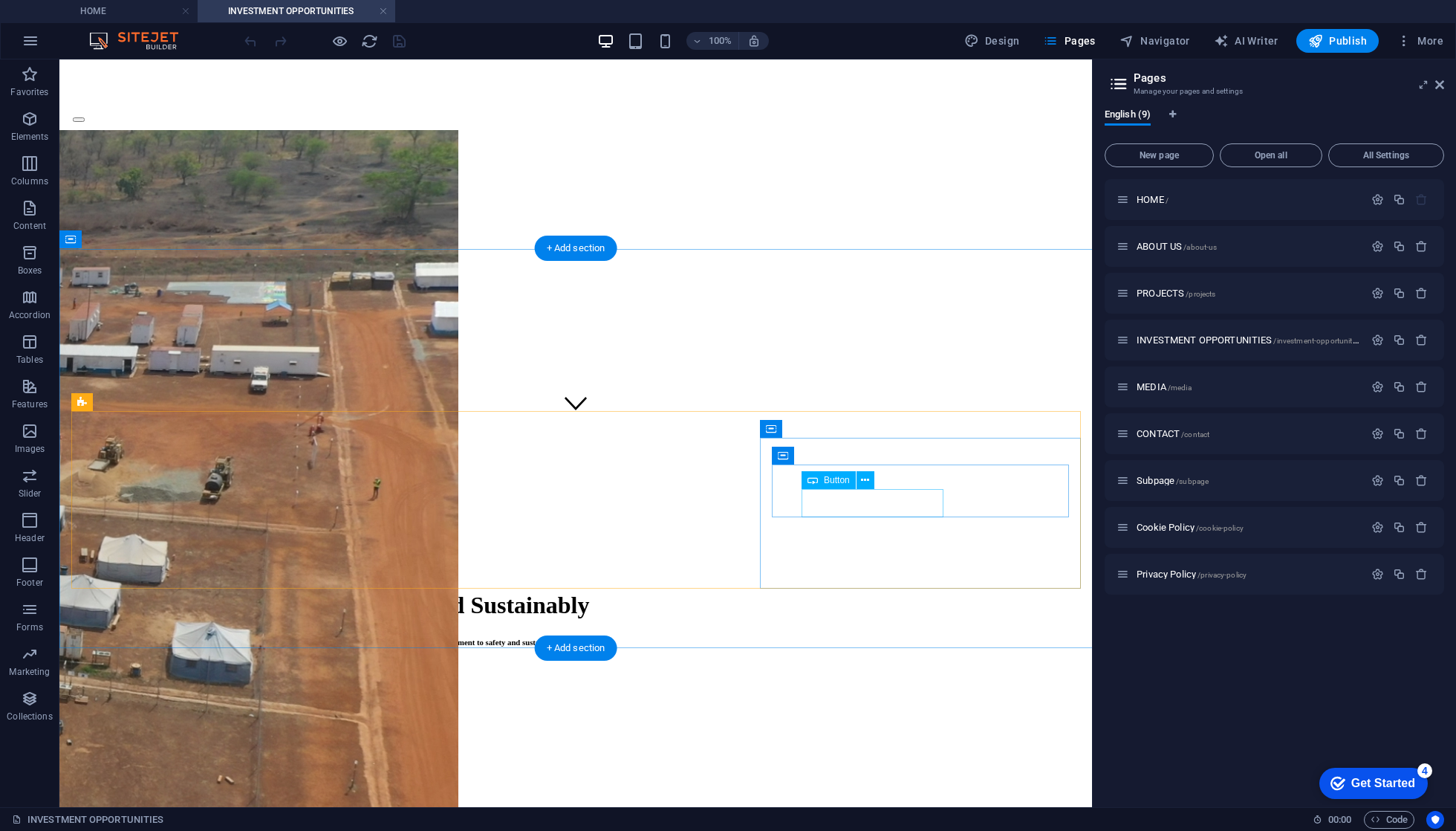
click at [841, 479] on span "Button" at bounding box center [836, 480] width 26 height 9
click at [705, 820] on icon "breadcrumb" at bounding box center [700, 819] width 8 height 8
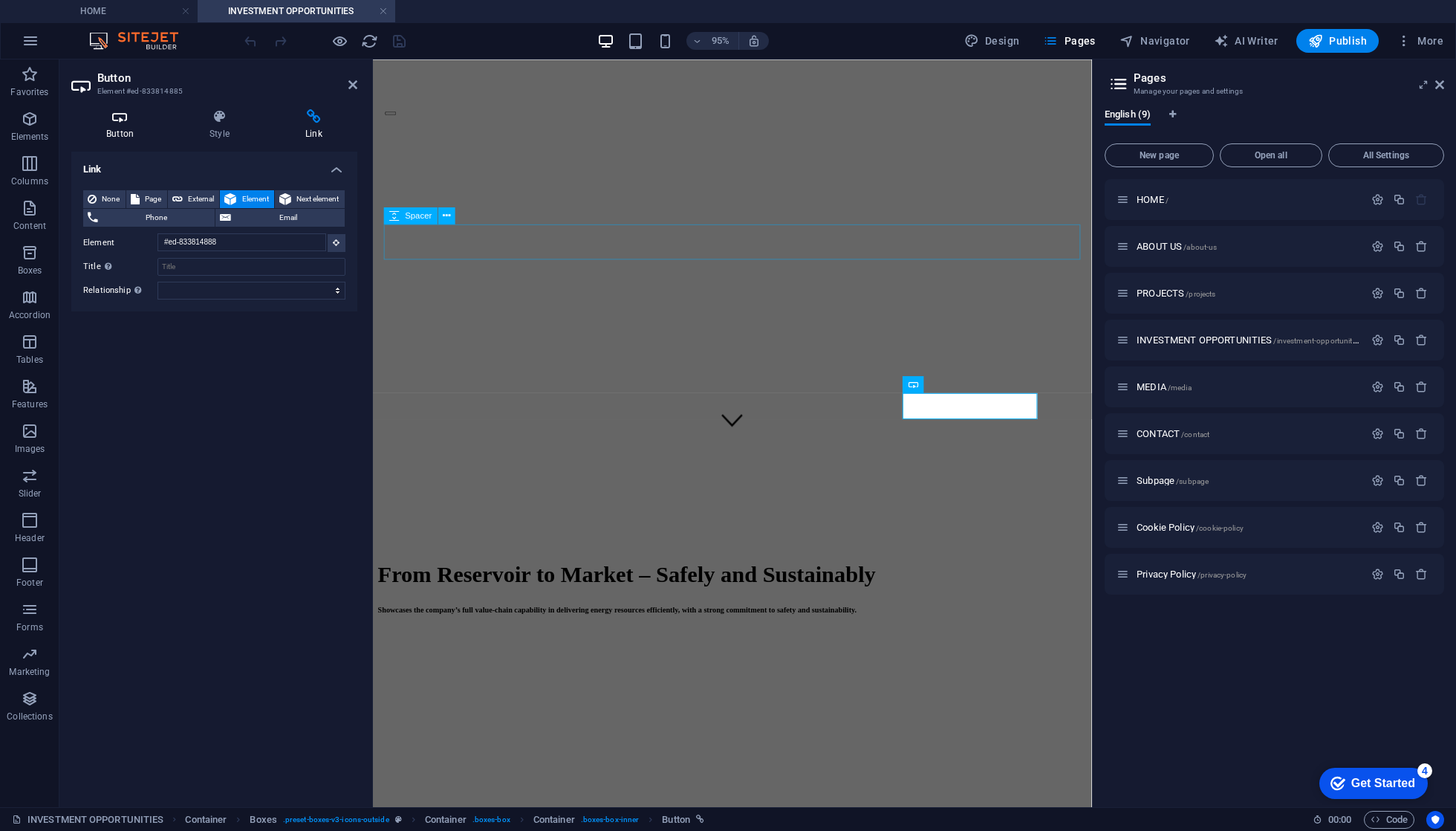
scroll to position [220, 0]
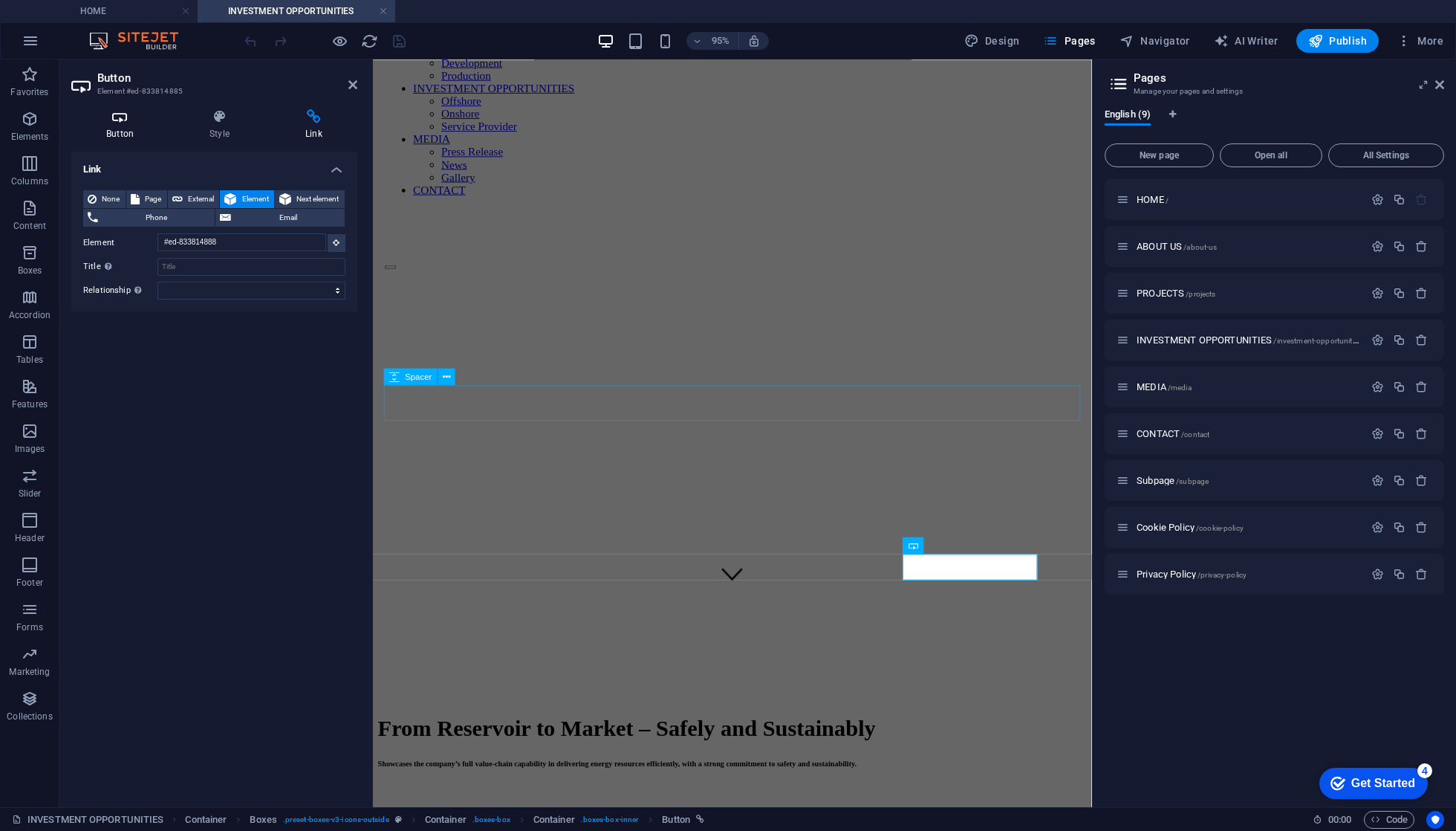
click at [122, 128] on h4 "Button" at bounding box center [123, 125] width 104 height 31
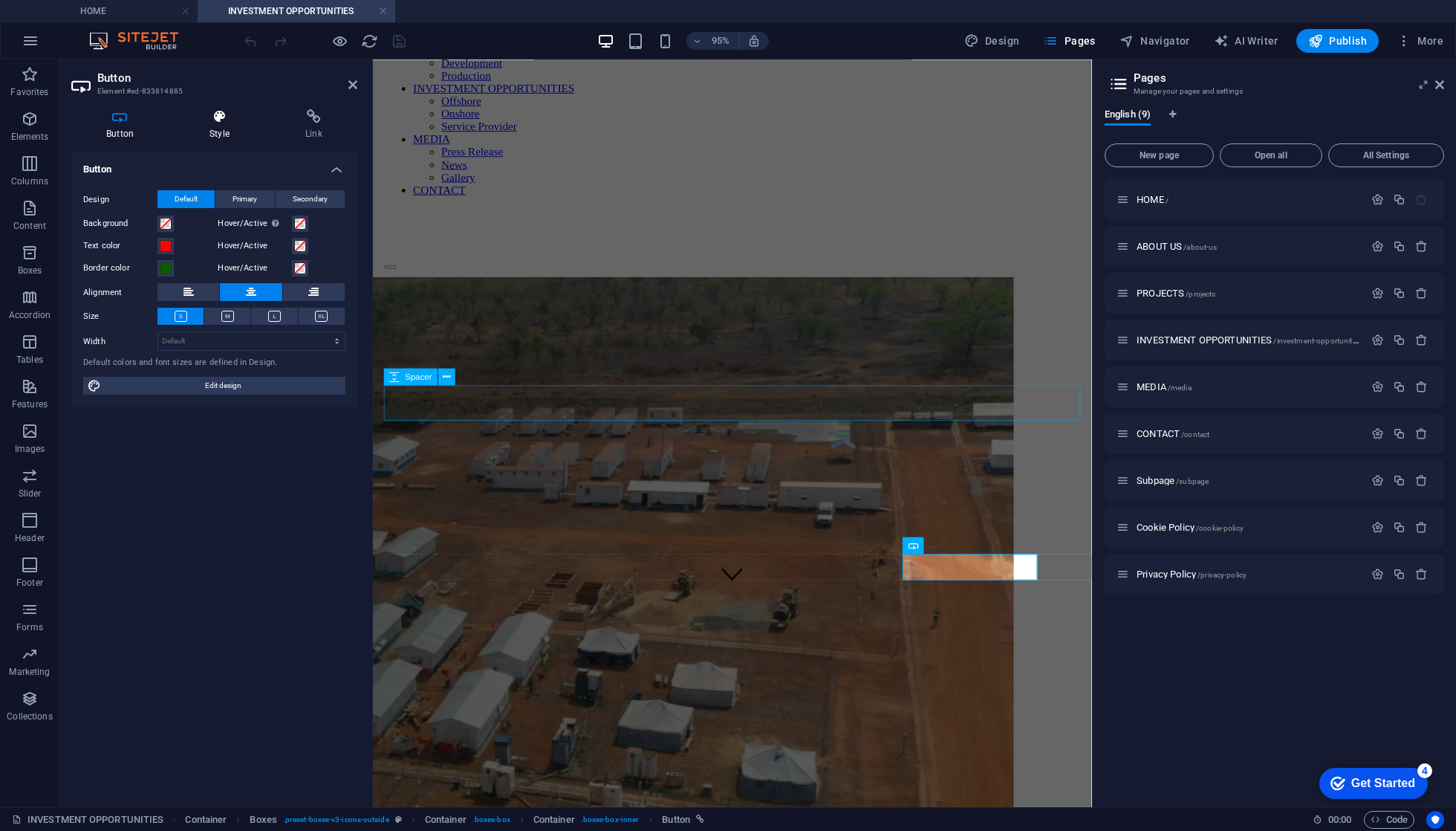
click at [217, 122] on icon at bounding box center [220, 116] width 90 height 15
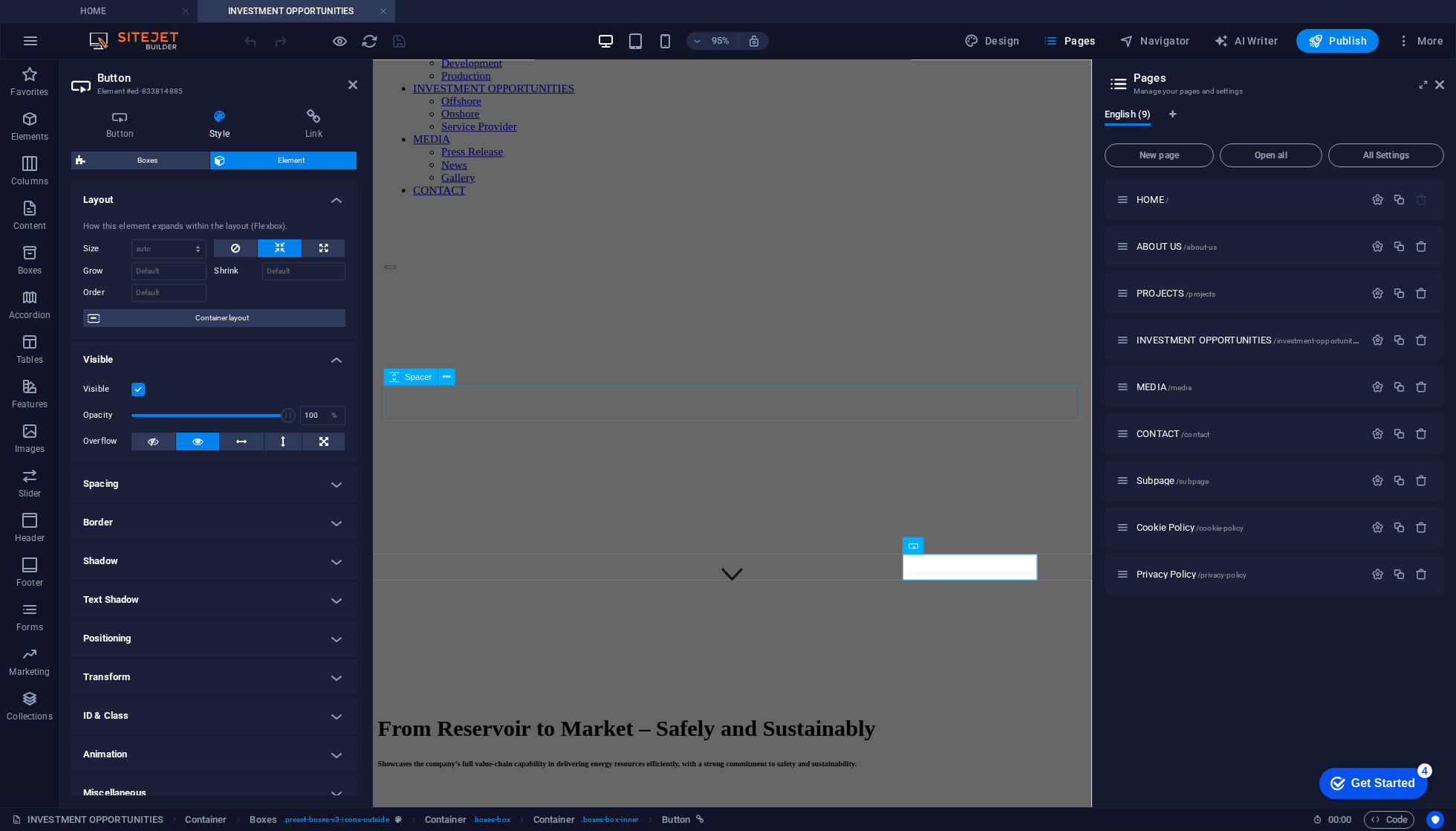
click at [311, 639] on h4 "Positioning" at bounding box center [214, 638] width 286 height 35
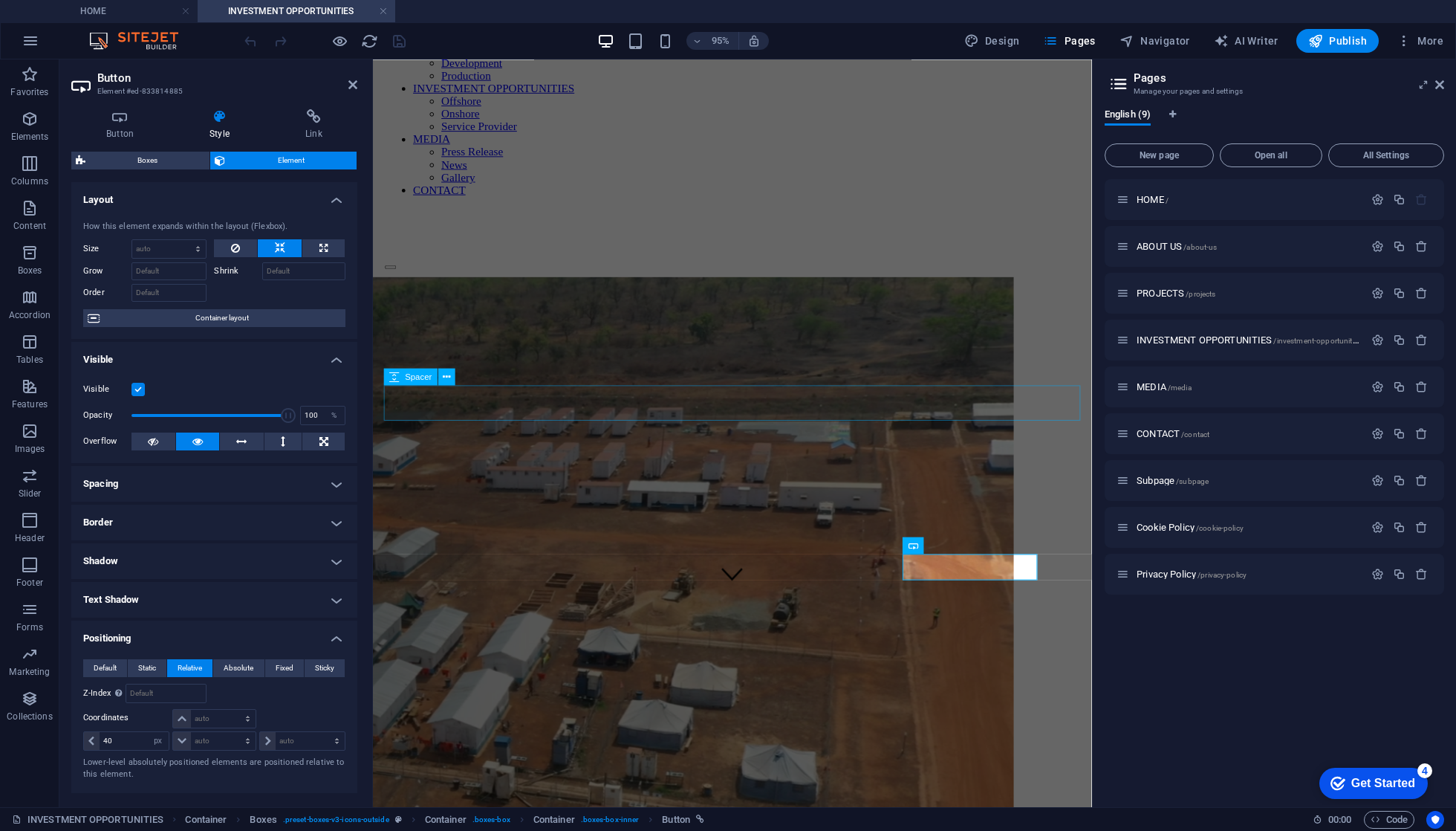
click at [311, 639] on h4 "Positioning" at bounding box center [214, 634] width 286 height 26
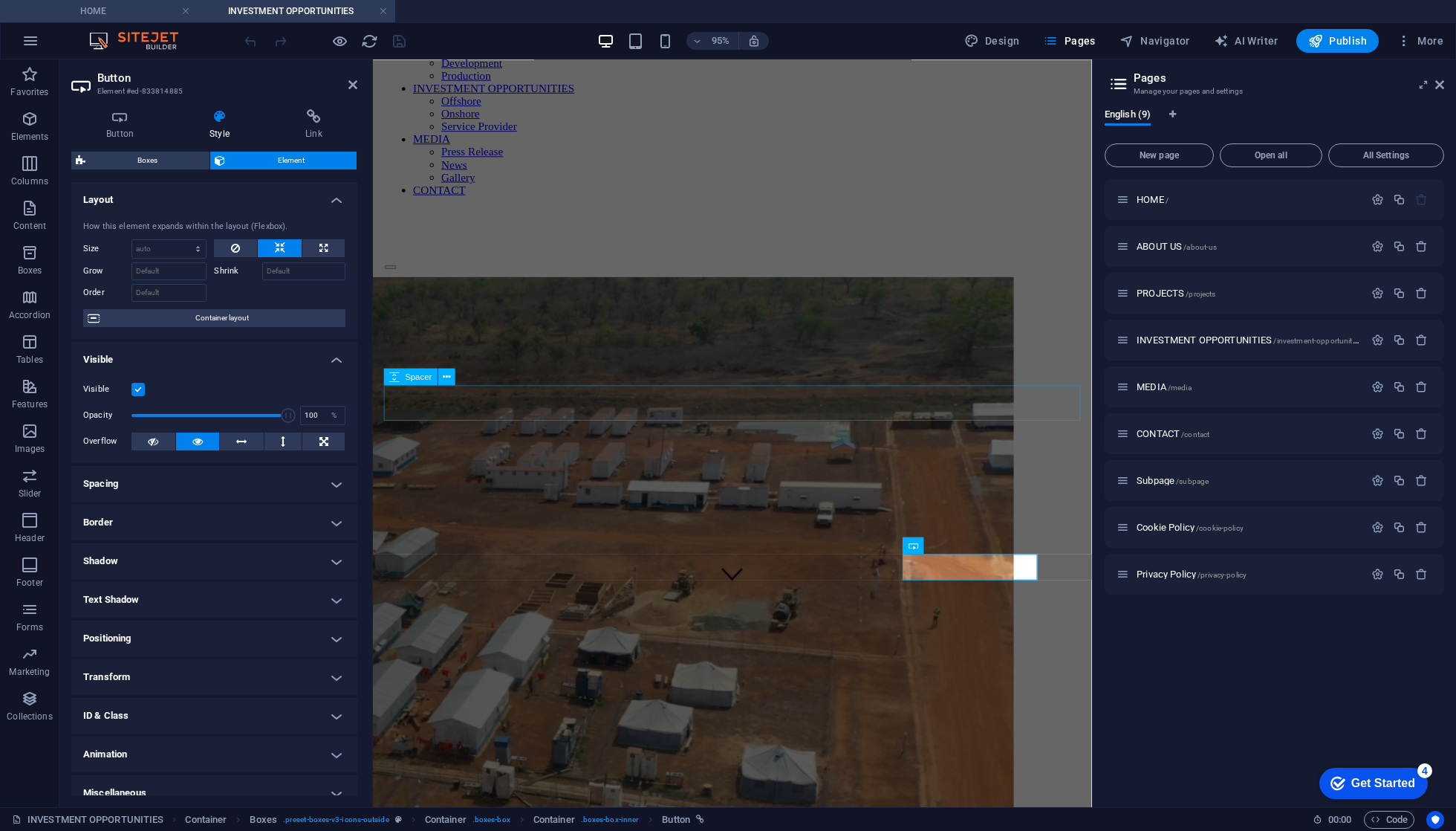
click at [107, 11] on h4 "HOME" at bounding box center [99, 11] width 197 height 17
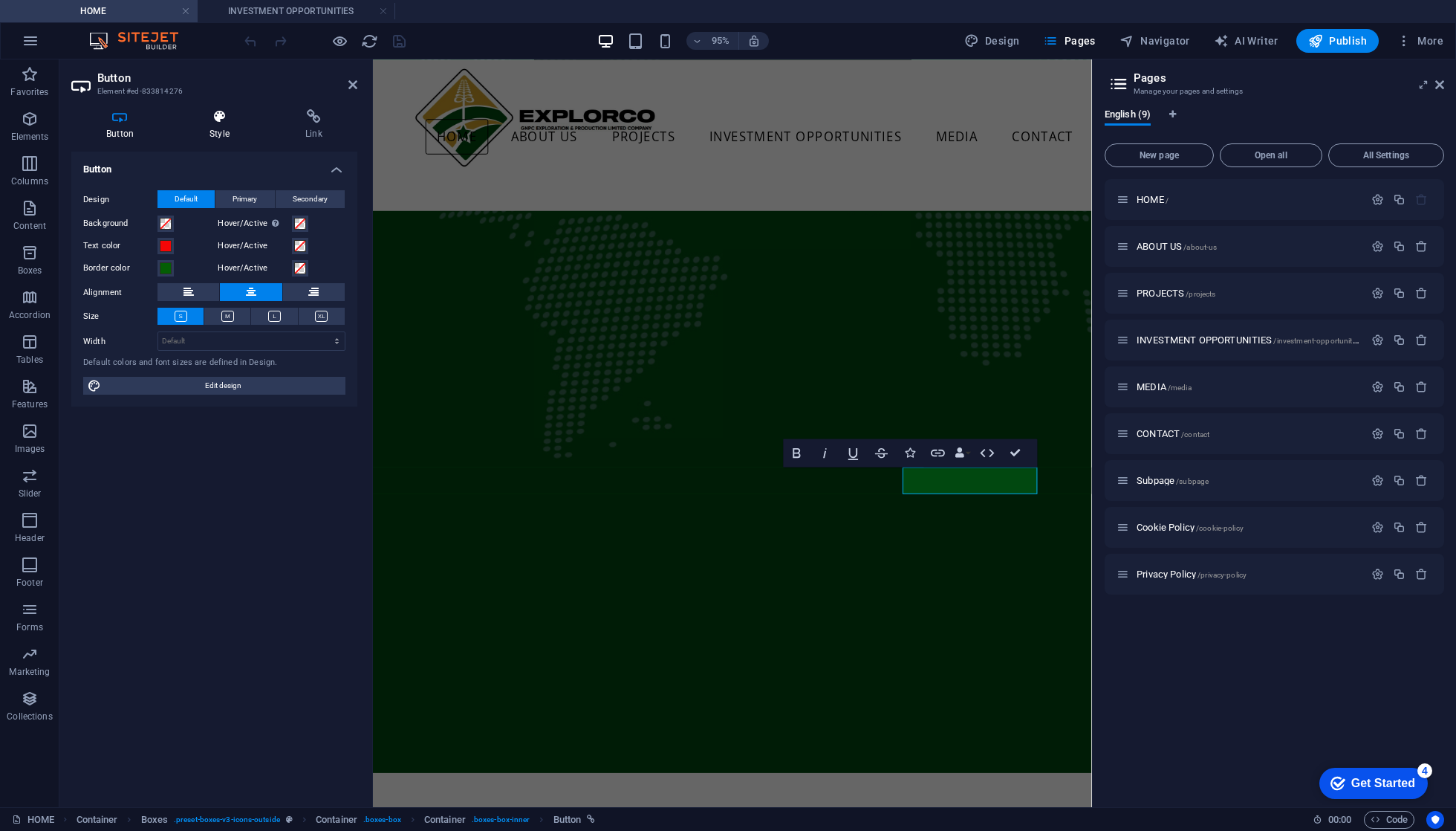
click at [218, 109] on icon at bounding box center [220, 116] width 90 height 15
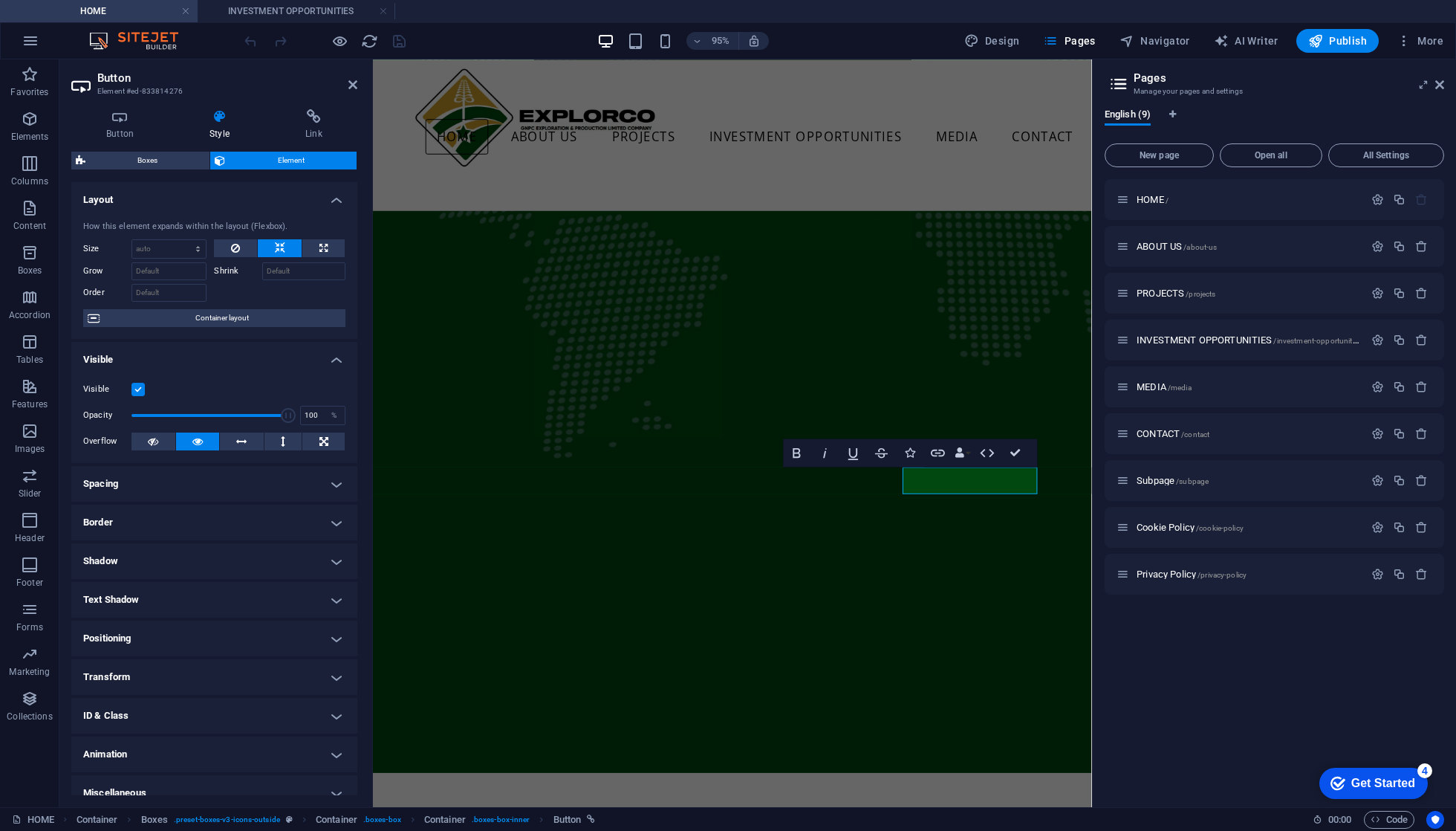
click at [227, 632] on h4 "Positioning" at bounding box center [214, 638] width 286 height 35
click at [132, 745] on input "40" at bounding box center [134, 741] width 69 height 18
select select "auto"
select select "DISABLED_OPTION_VALUE"
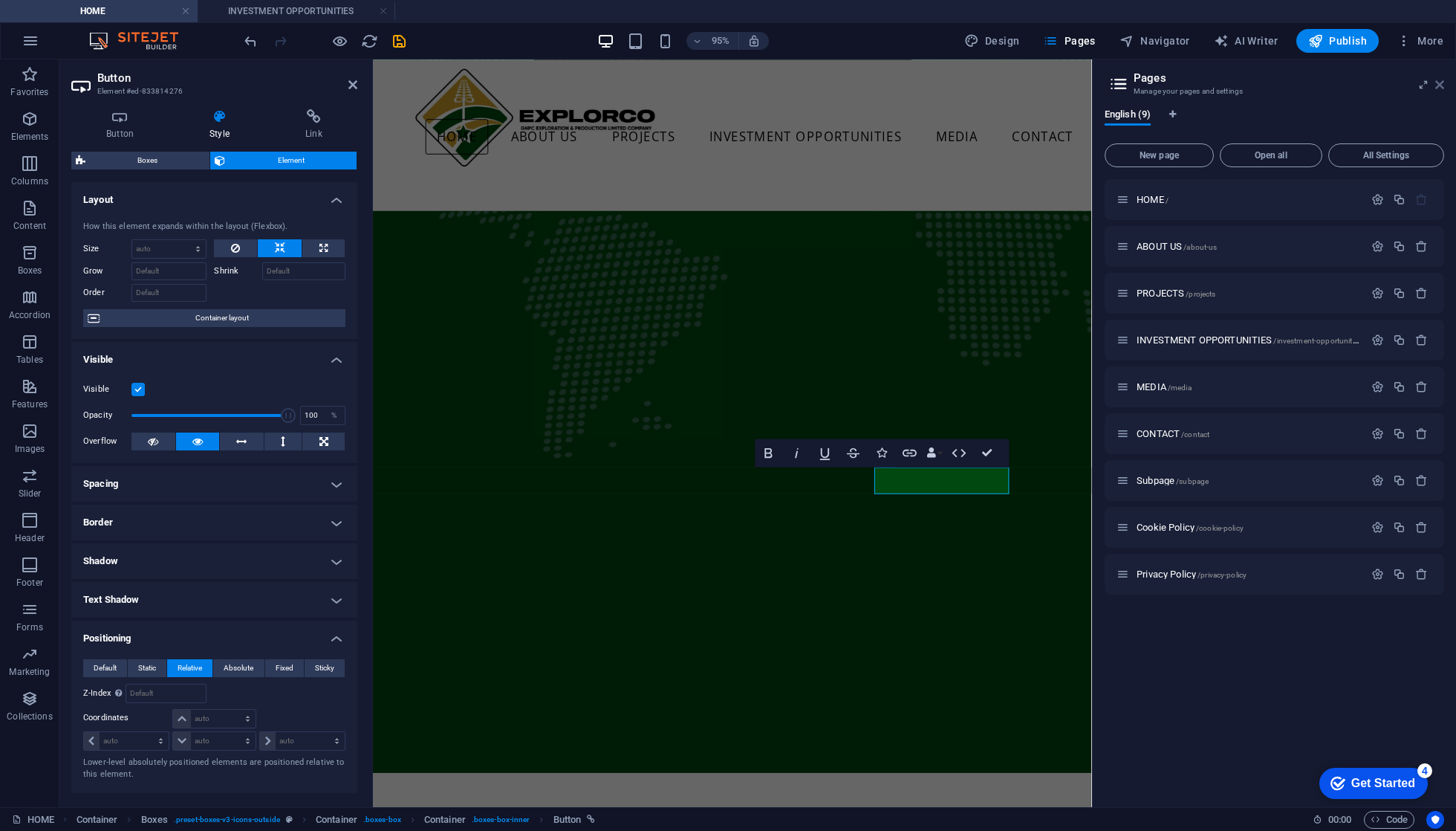
click at [1441, 89] on icon at bounding box center [1439, 85] width 9 height 12
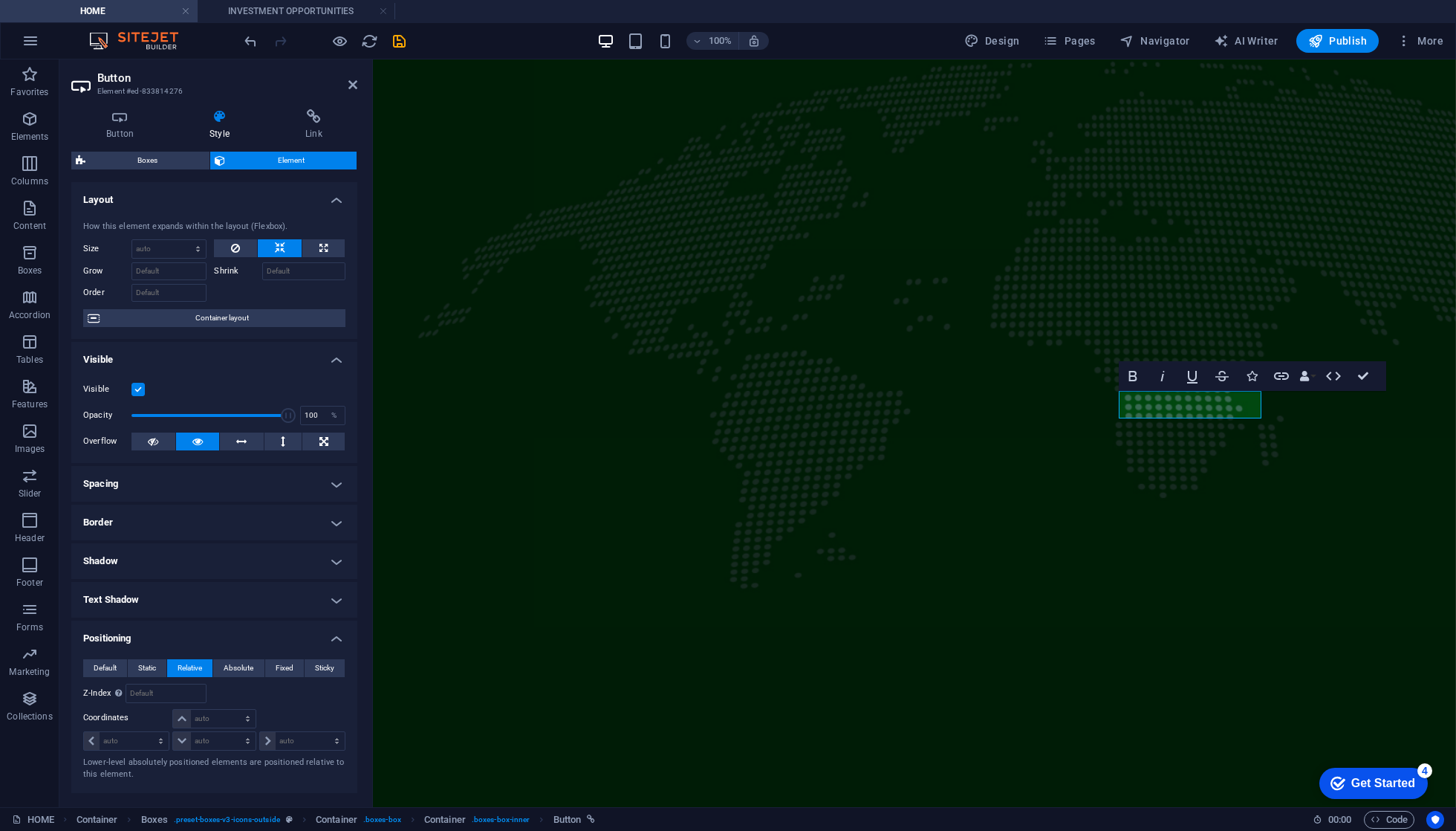
click at [354, 91] on header "Button Element #ed-833814276" at bounding box center [214, 79] width 286 height 39
click at [354, 86] on icon at bounding box center [353, 85] width 9 height 12
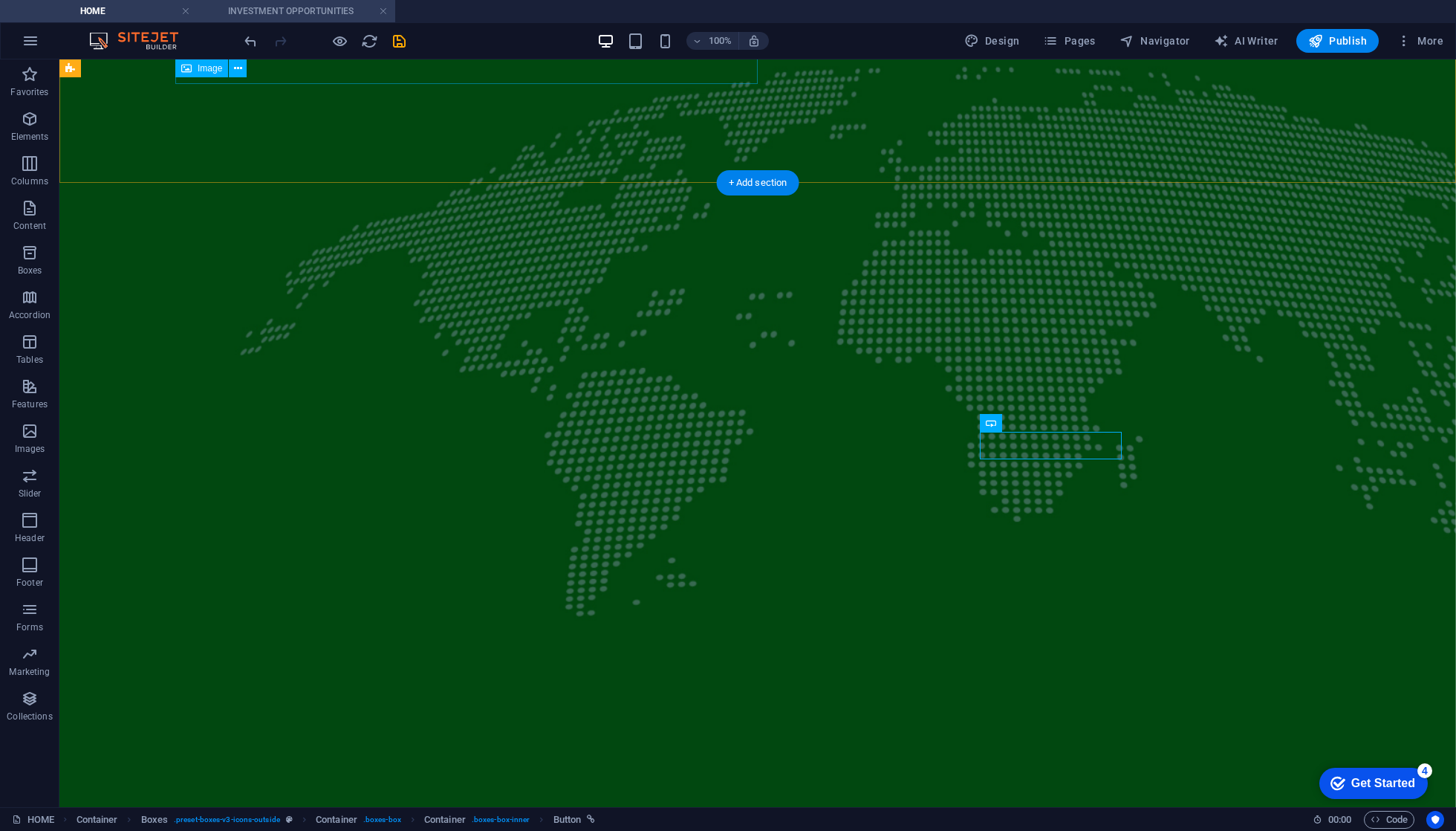
click at [299, 6] on h4 "INVESTMENT OPPORTUNITIES" at bounding box center [296, 11] width 197 height 17
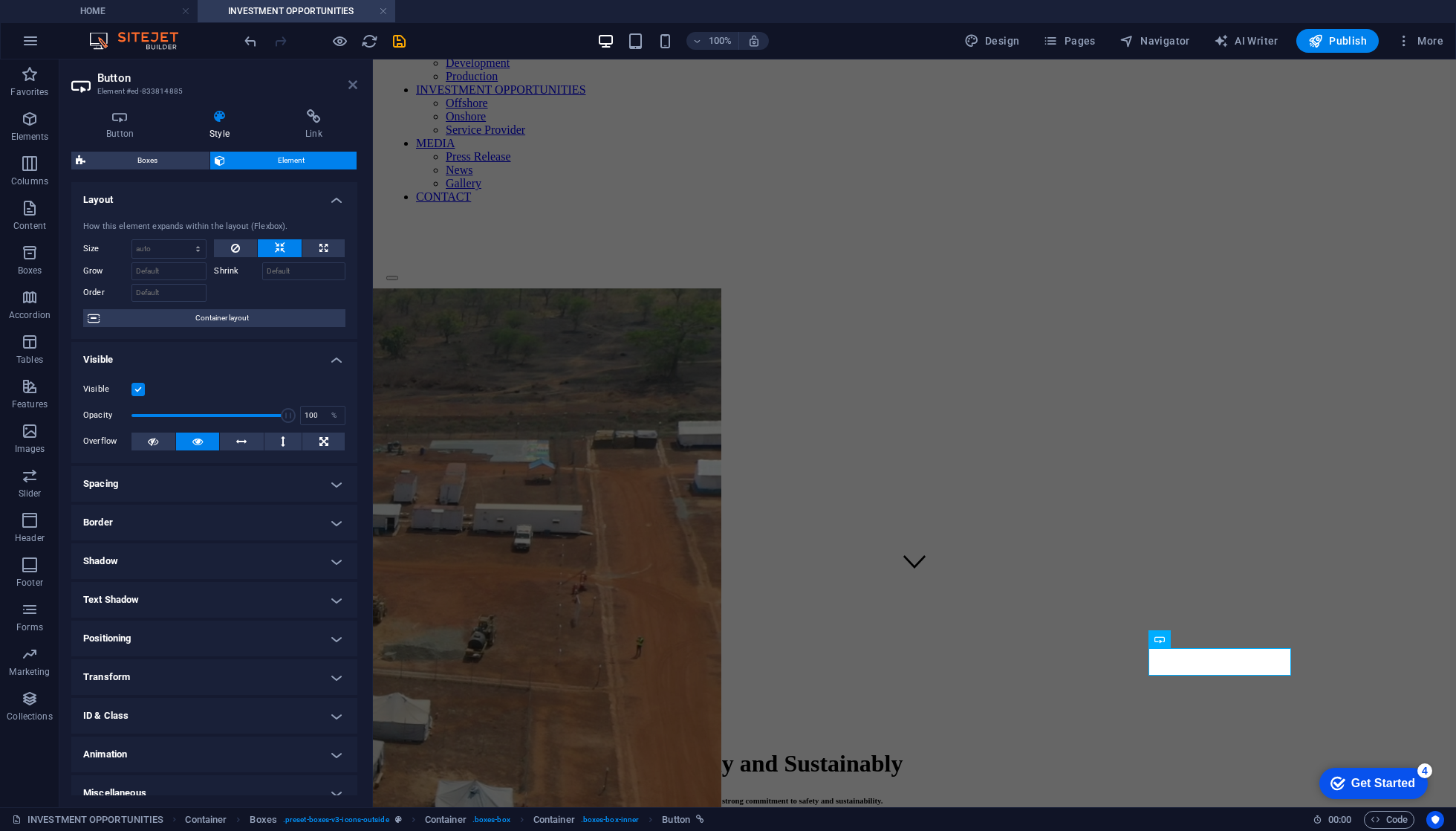
click at [349, 79] on icon at bounding box center [353, 85] width 9 height 12
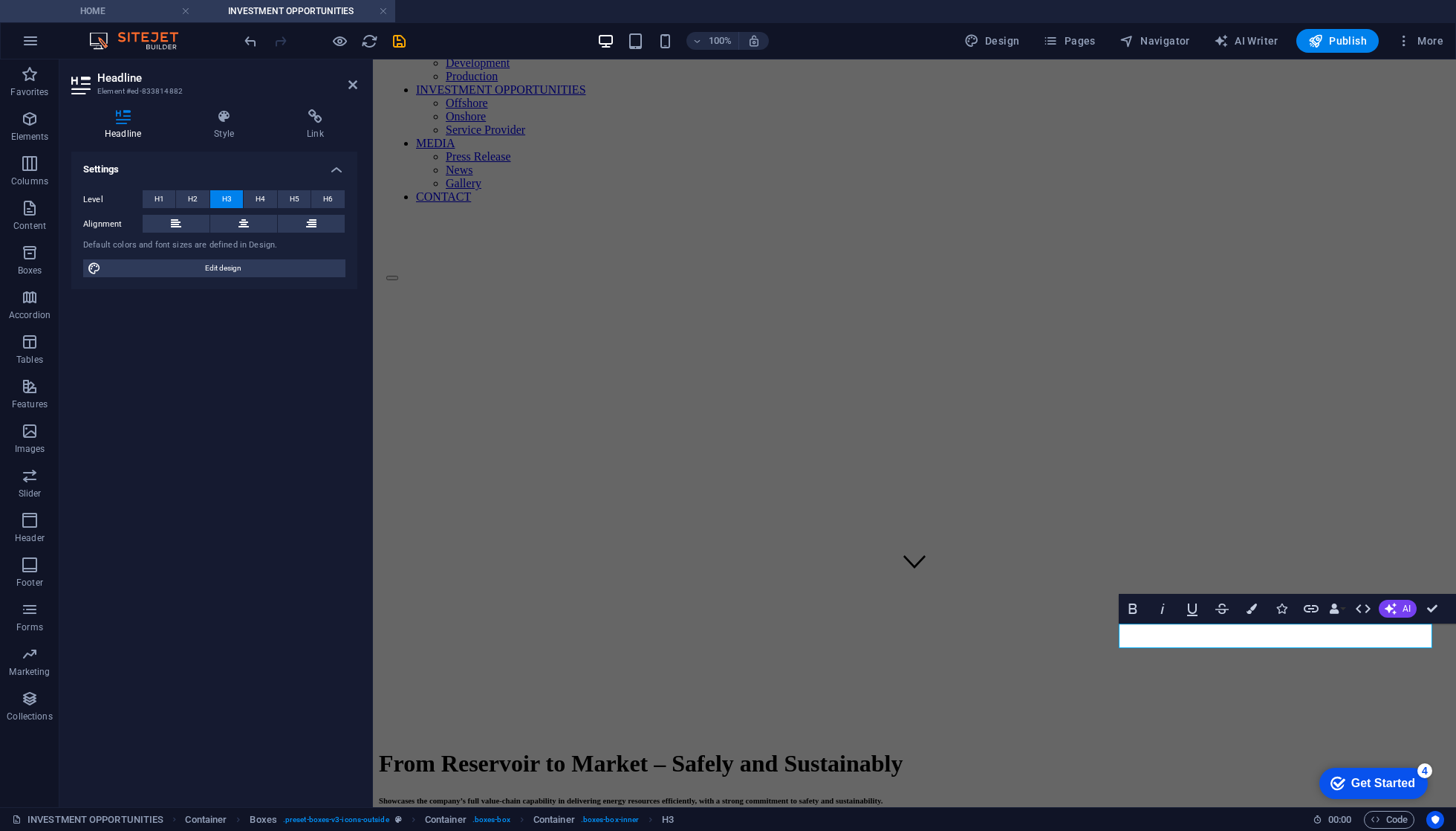
click at [132, 8] on h4 "HOME" at bounding box center [99, 11] width 197 height 17
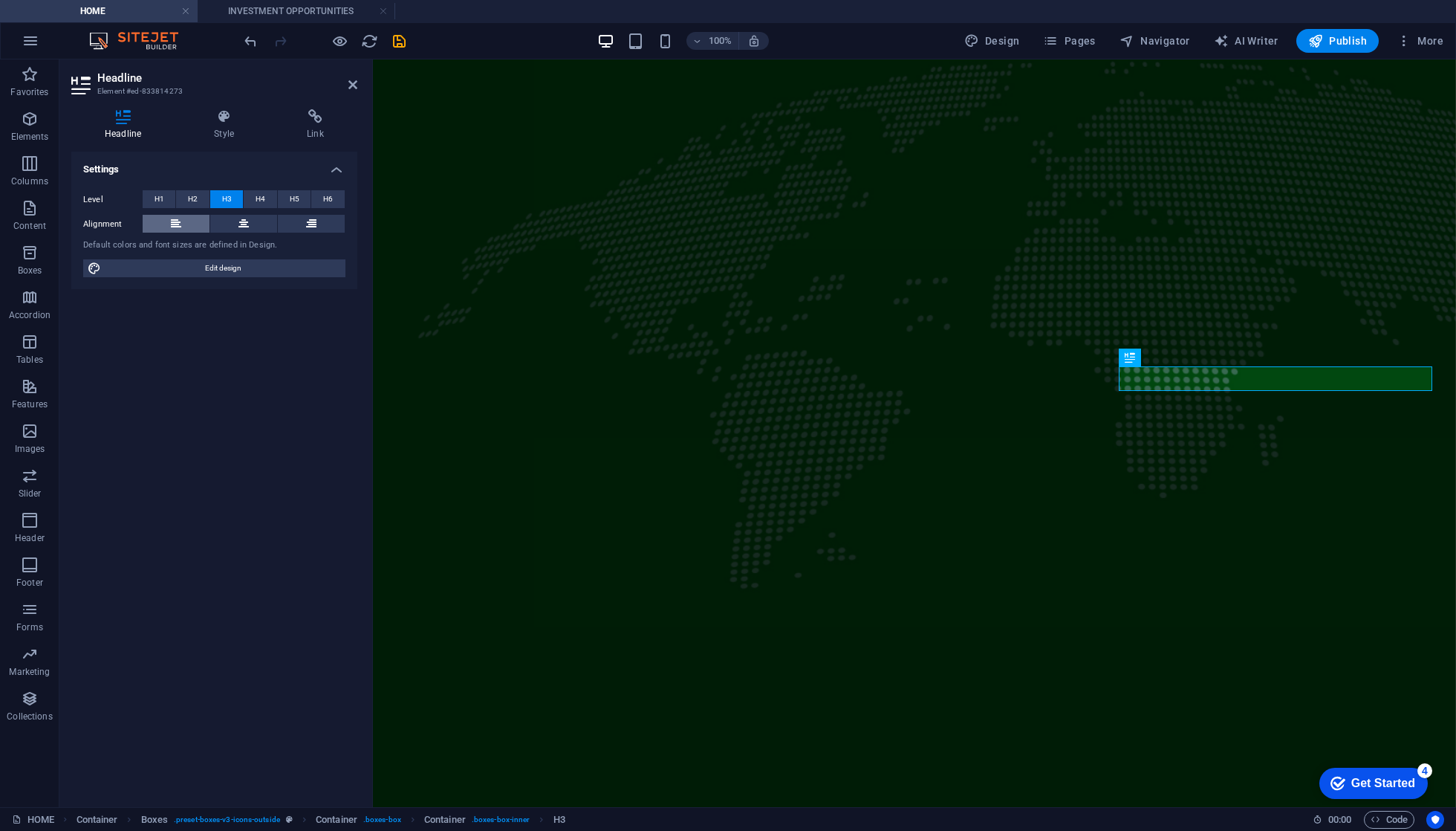
click at [180, 215] on icon at bounding box center [176, 224] width 11 height 18
click at [246, 220] on icon at bounding box center [243, 224] width 11 height 18
click at [268, 405] on div "Settings Level H1 H2 H3 H4 H5 H6 Alignment Default colors and font sizes are de…" at bounding box center [214, 473] width 286 height 643
click at [330, 15] on h4 "INVESTMENT OPPORTUNITIES" at bounding box center [296, 11] width 197 height 17
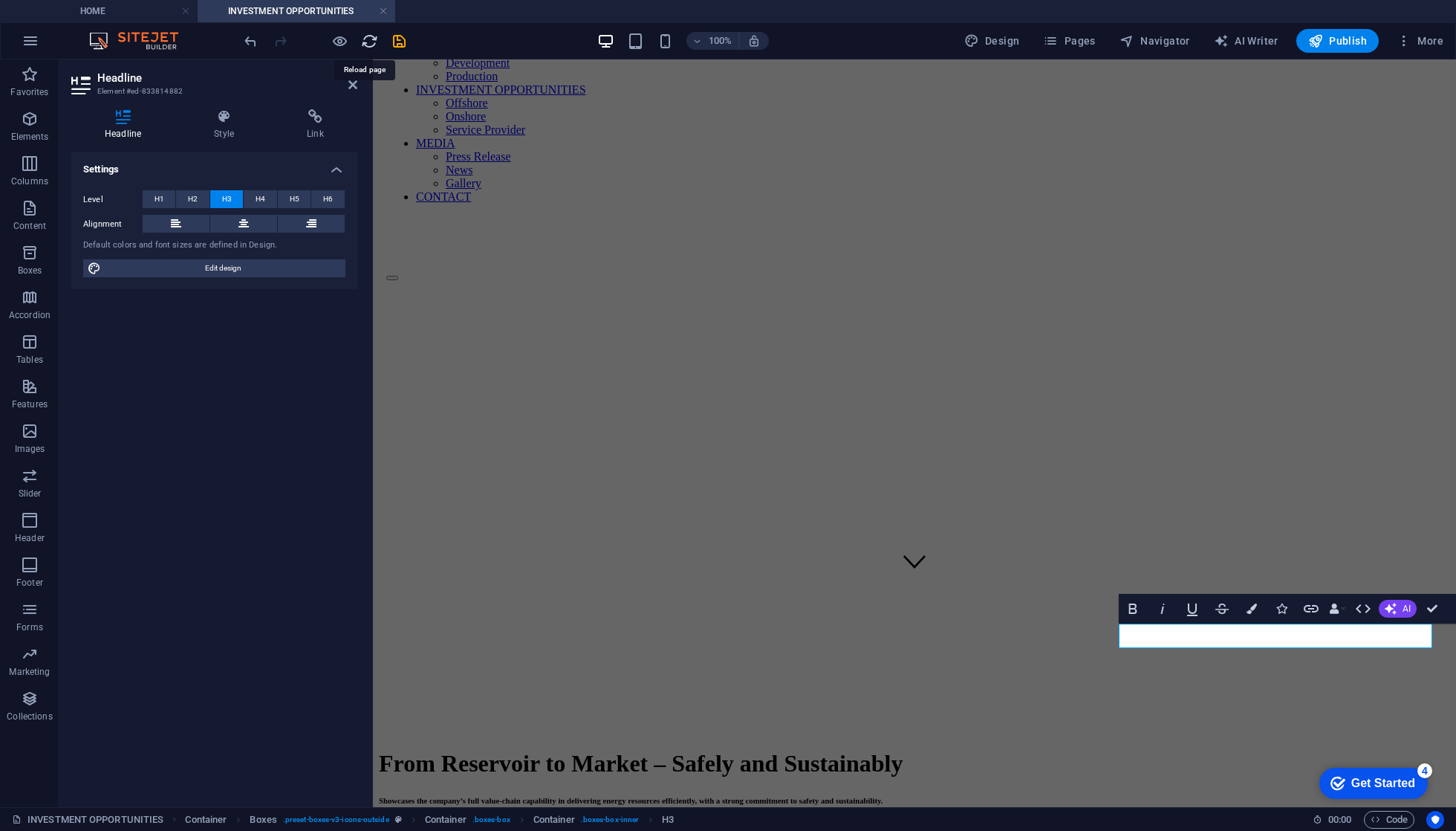
click at [375, 33] on icon "reload" at bounding box center [368, 40] width 17 height 17
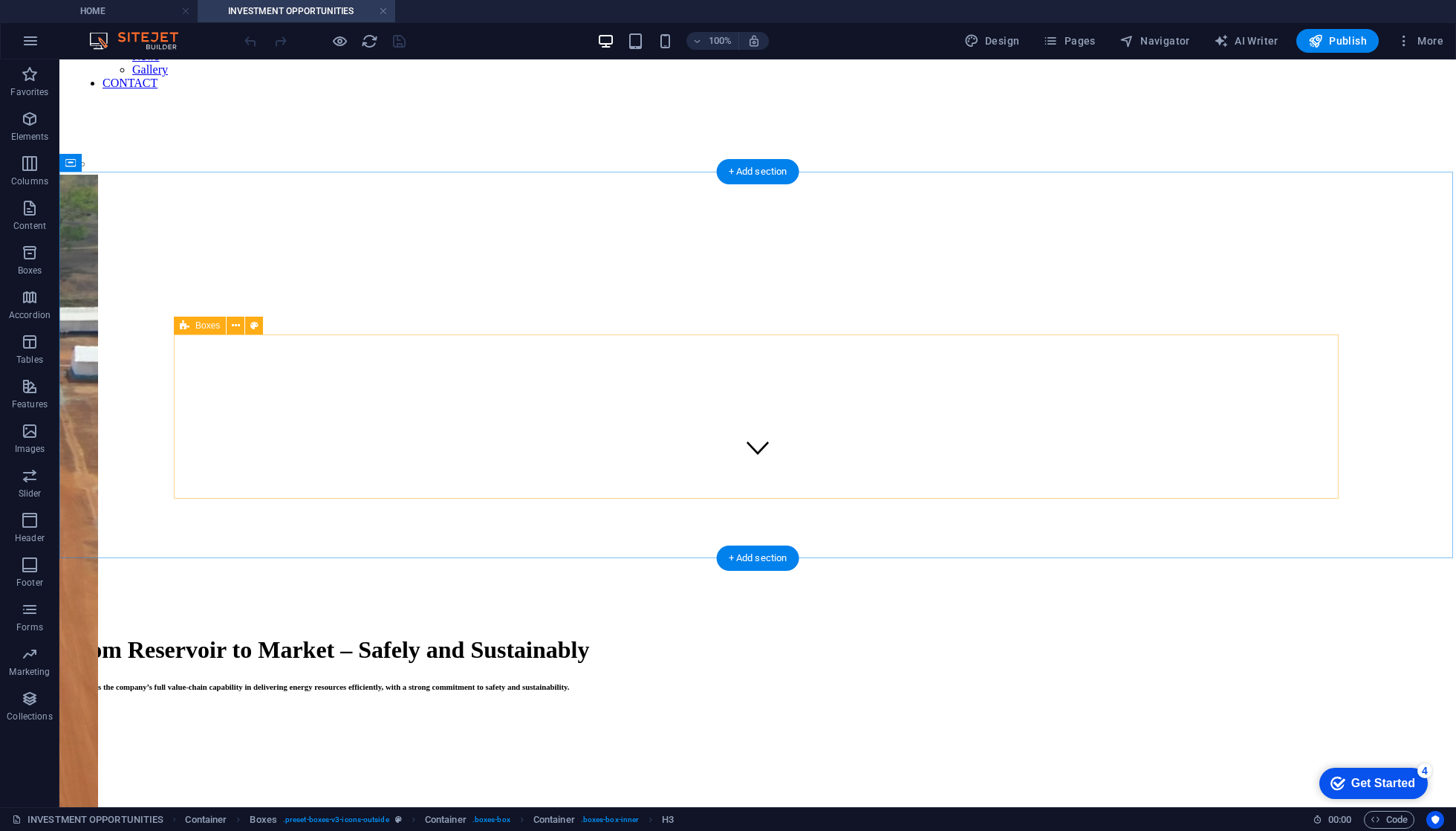
scroll to position [331, 0]
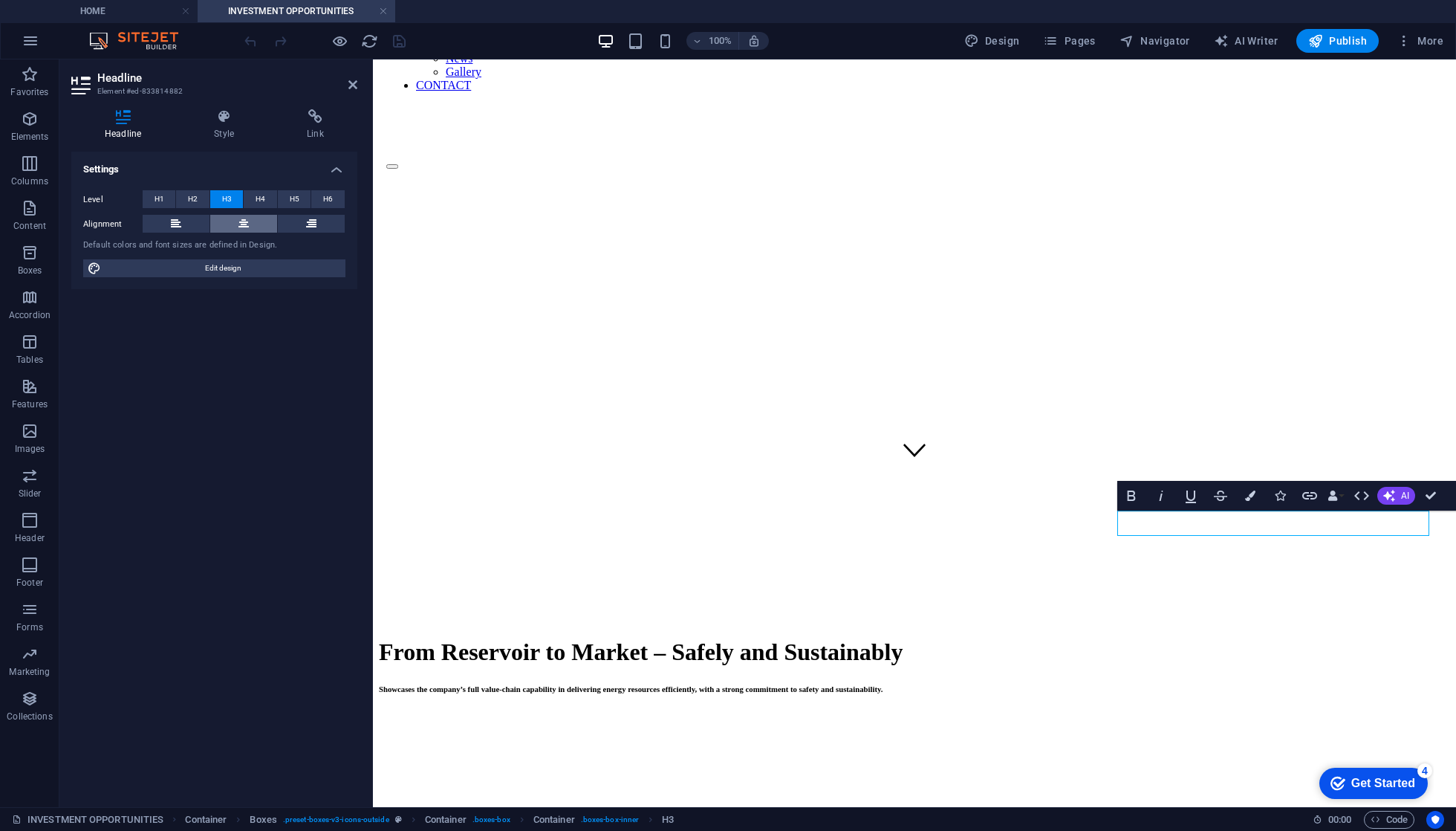
click at [241, 224] on icon at bounding box center [243, 224] width 11 height 18
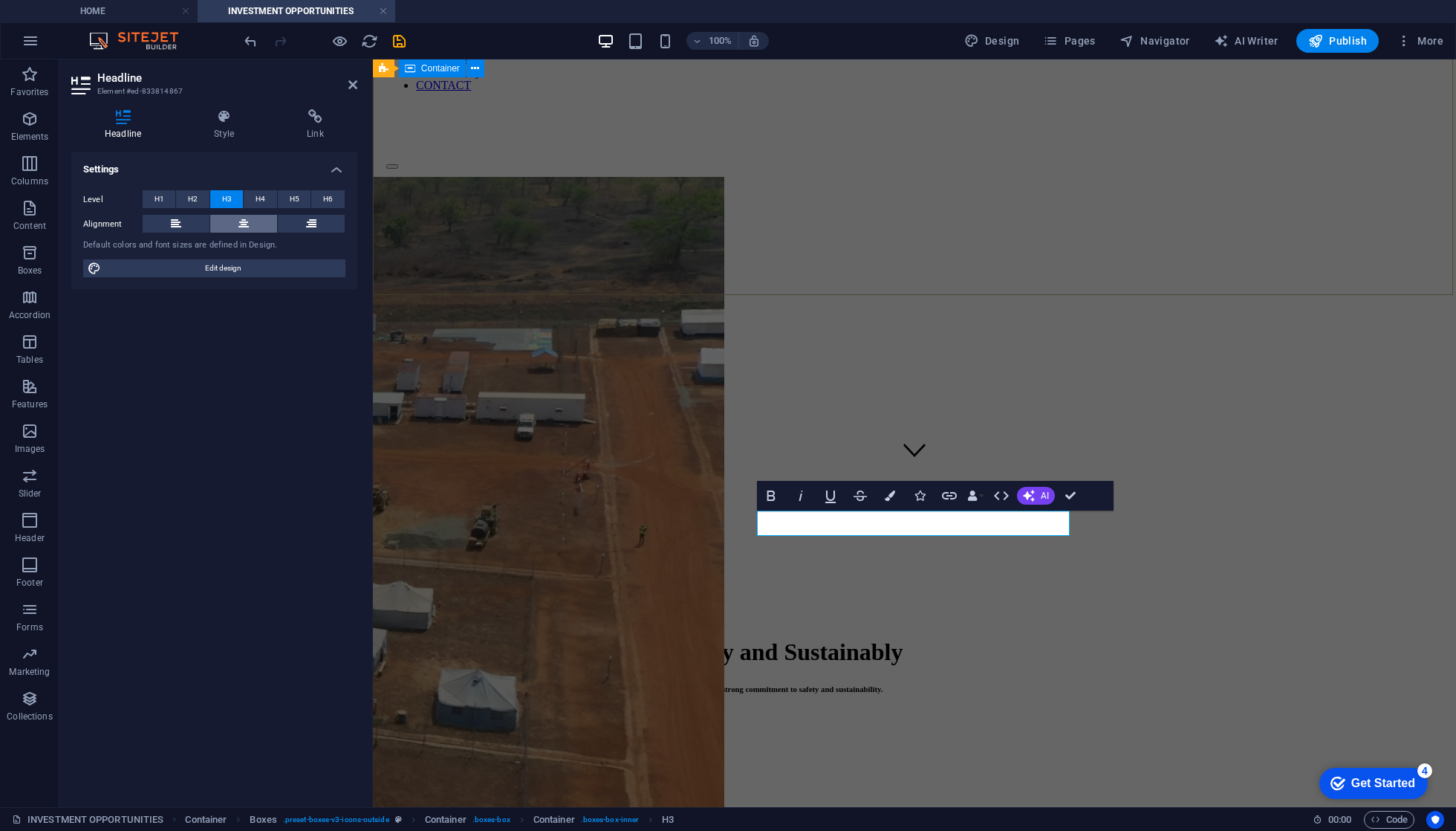
click at [222, 219] on button at bounding box center [243, 224] width 66 height 18
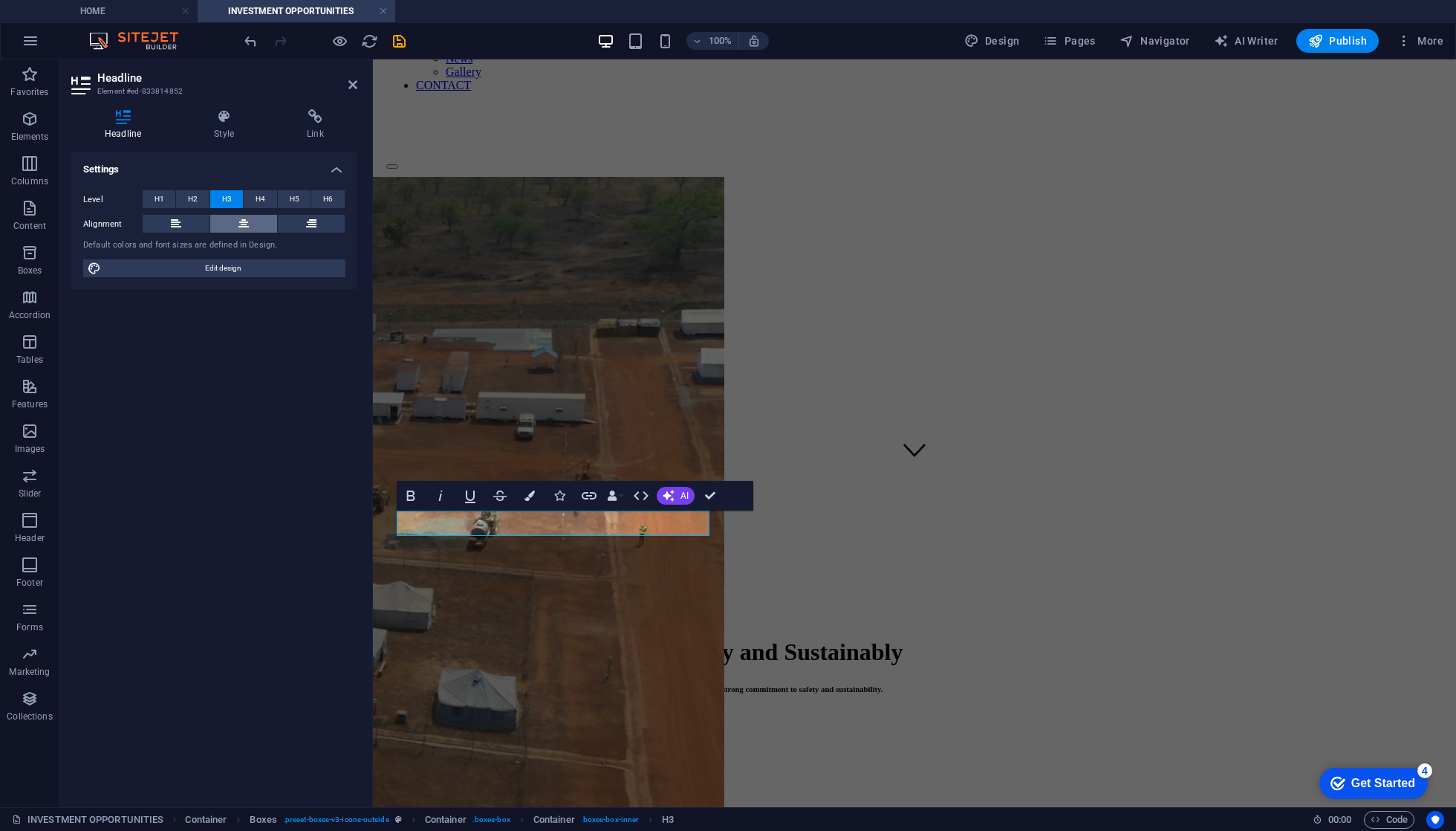
click at [250, 228] on button at bounding box center [243, 224] width 66 height 18
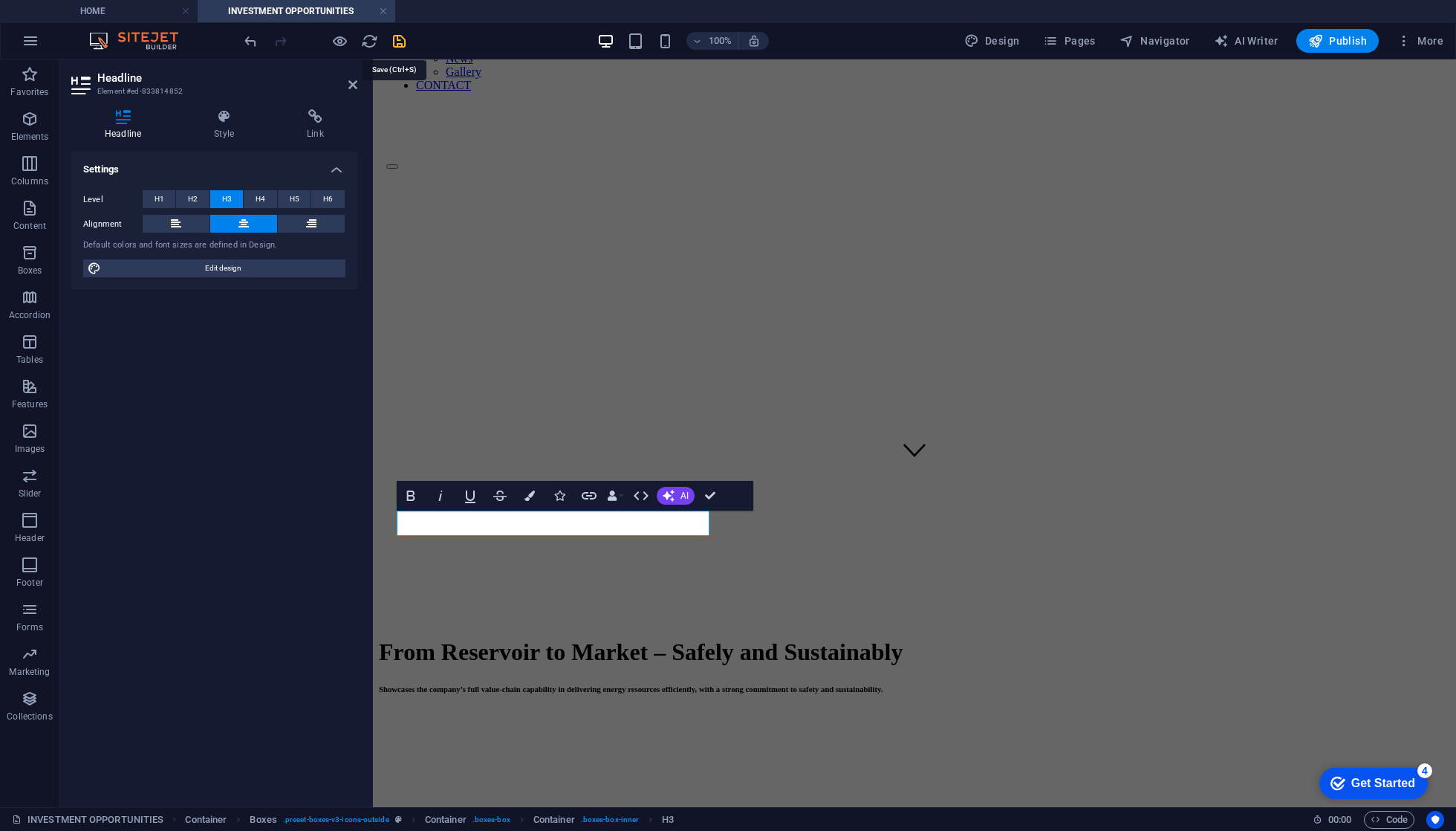
click at [397, 42] on icon "save" at bounding box center [399, 40] width 17 height 17
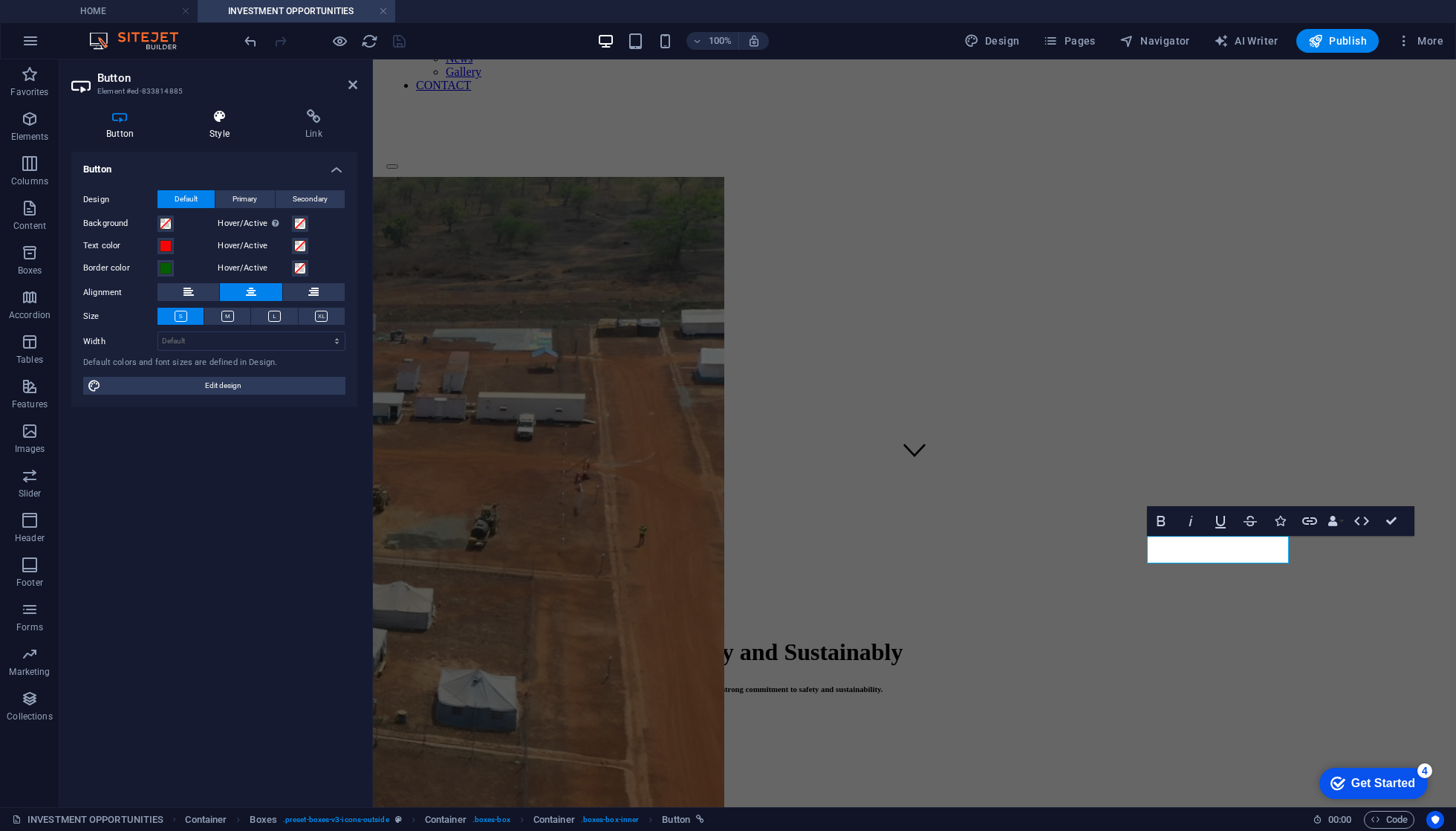
click at [206, 125] on h4 "Style" at bounding box center [223, 125] width 96 height 31
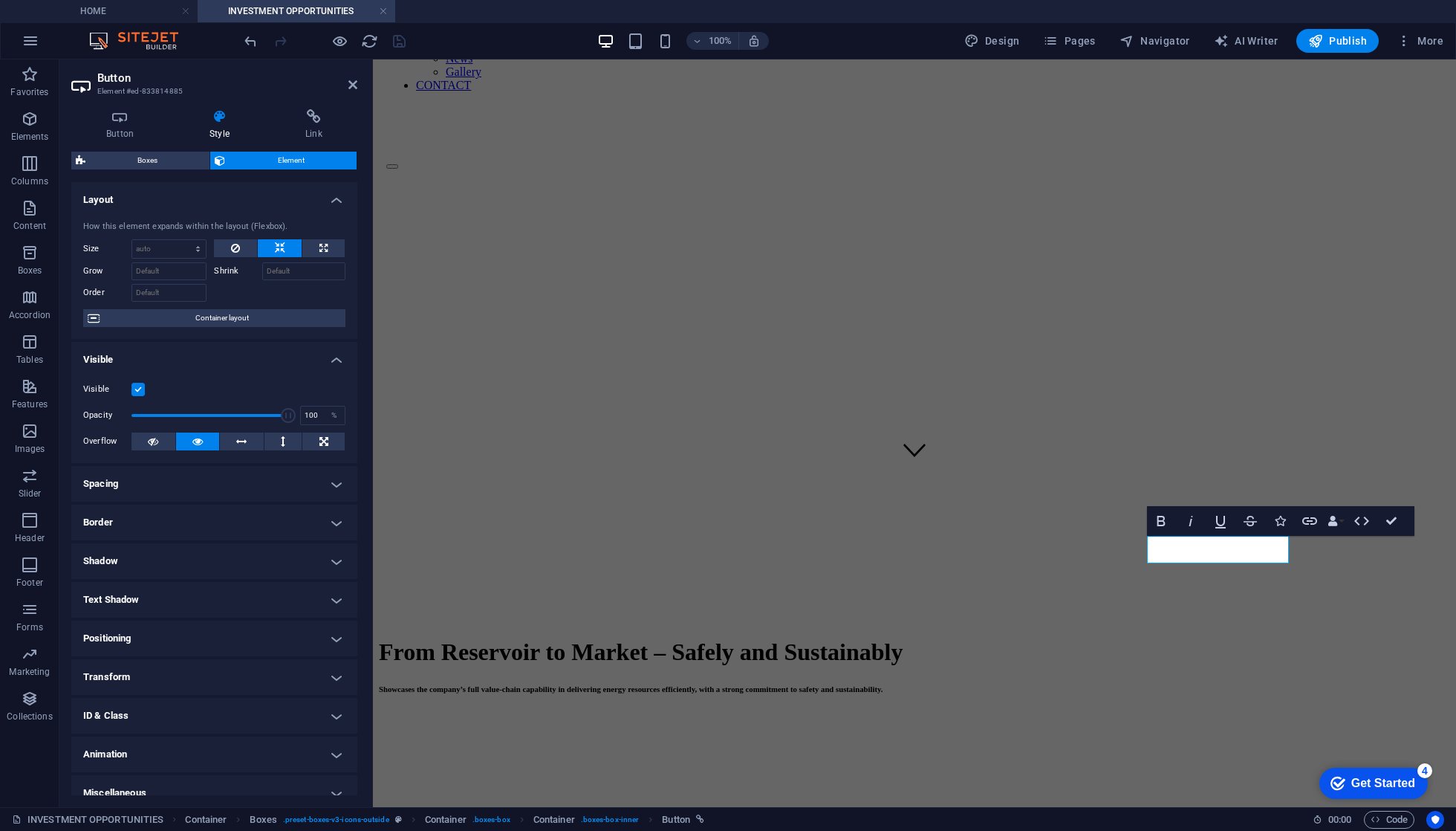
click at [222, 642] on h4 "Positioning" at bounding box center [214, 638] width 286 height 35
click at [125, 744] on input "40" at bounding box center [134, 741] width 69 height 18
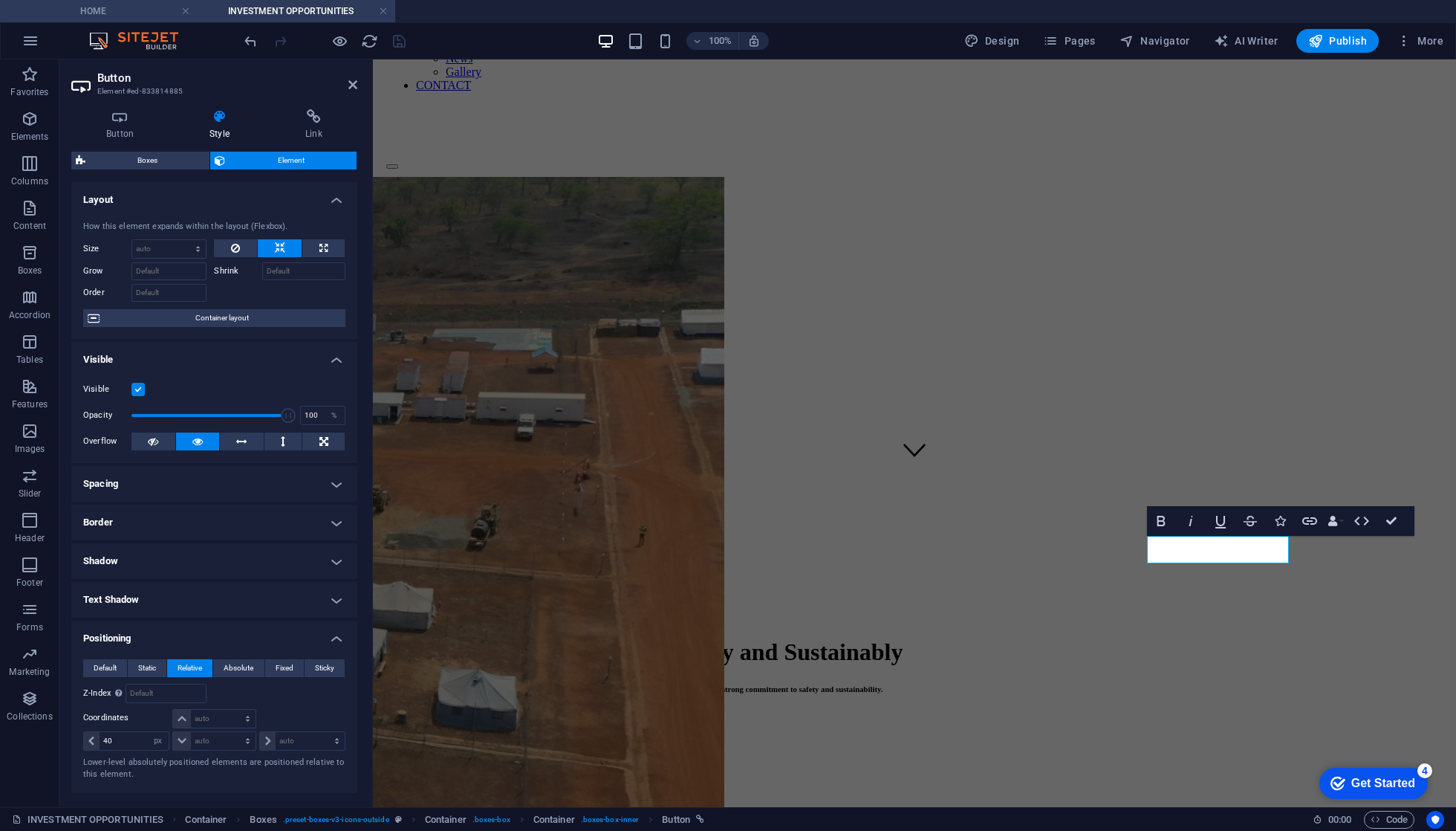
click at [141, 10] on h4 "HOME" at bounding box center [99, 11] width 197 height 17
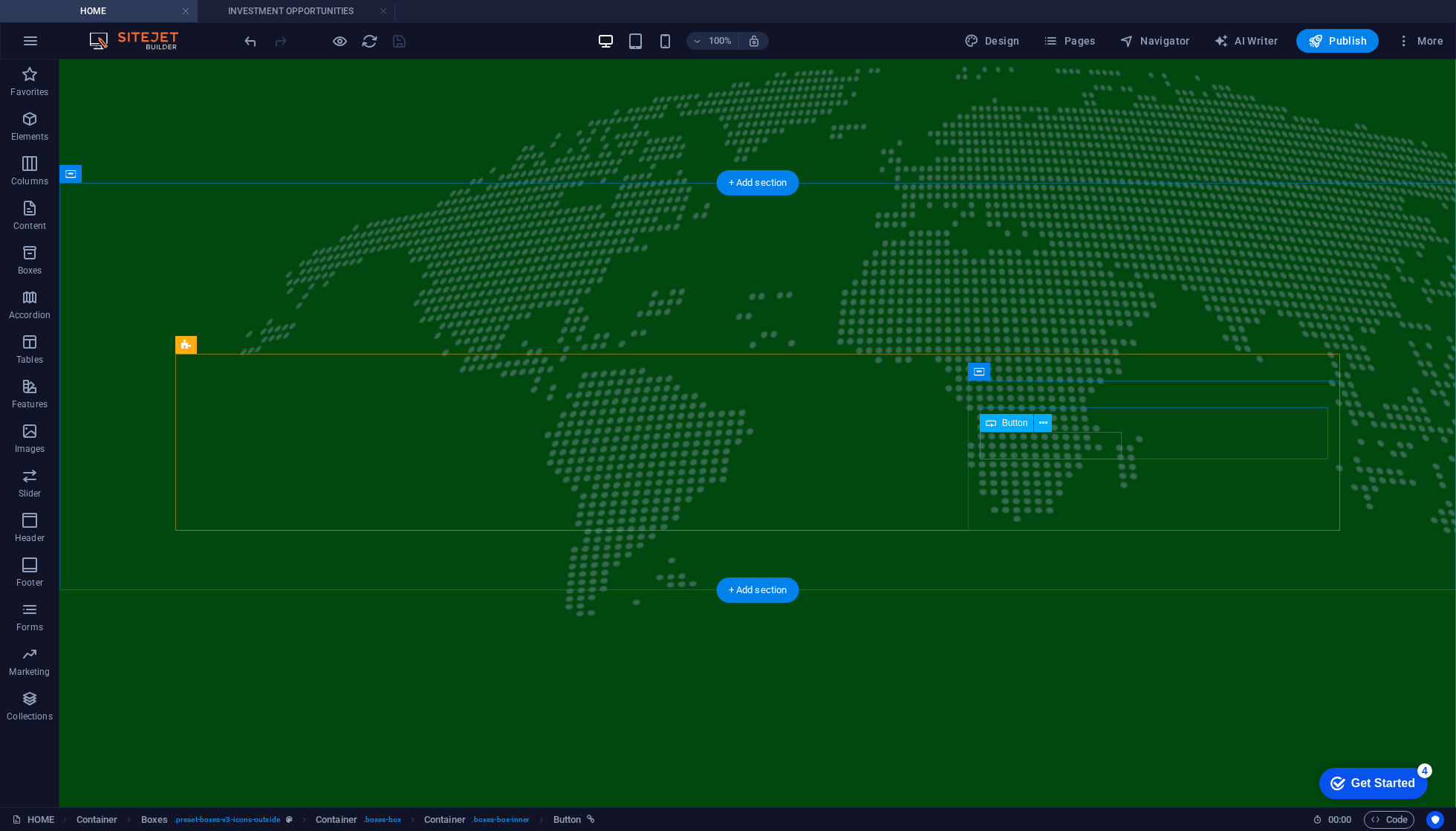
click at [1018, 419] on span "Button" at bounding box center [1015, 422] width 26 height 9
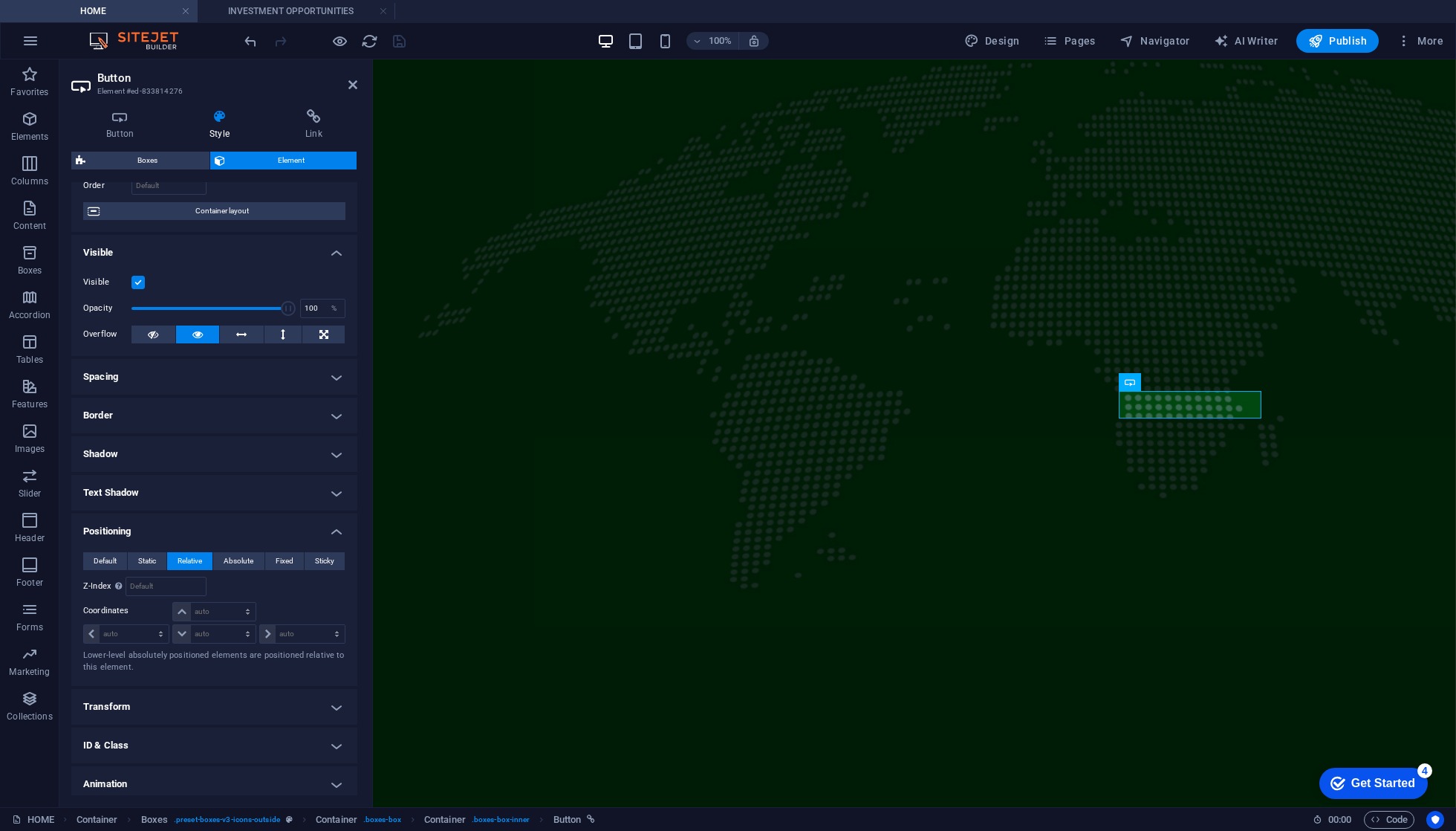
scroll to position [113, 0]
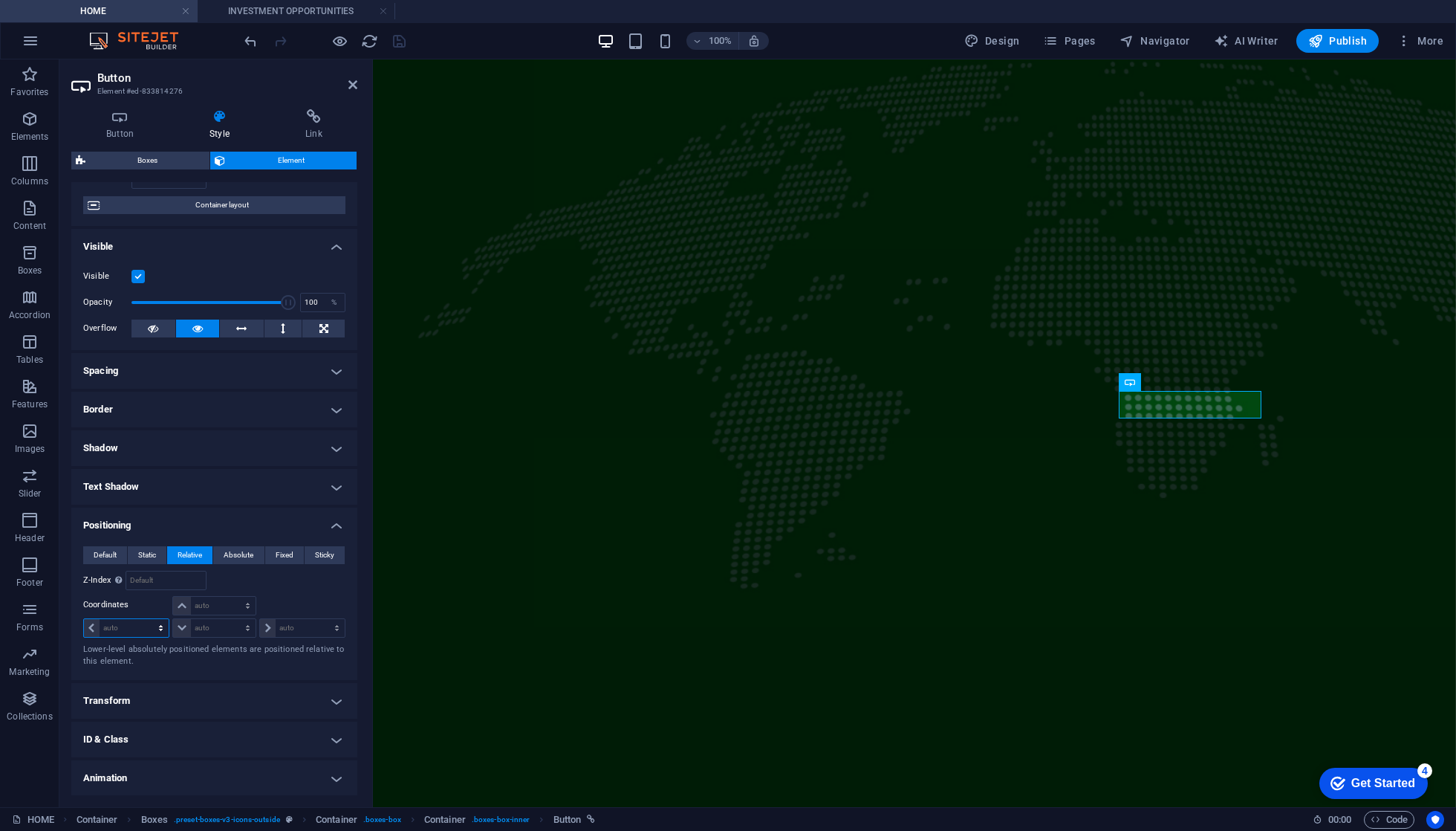
select select "px"
type input "40"
click at [123, 125] on h4 "Button" at bounding box center [123, 125] width 104 height 31
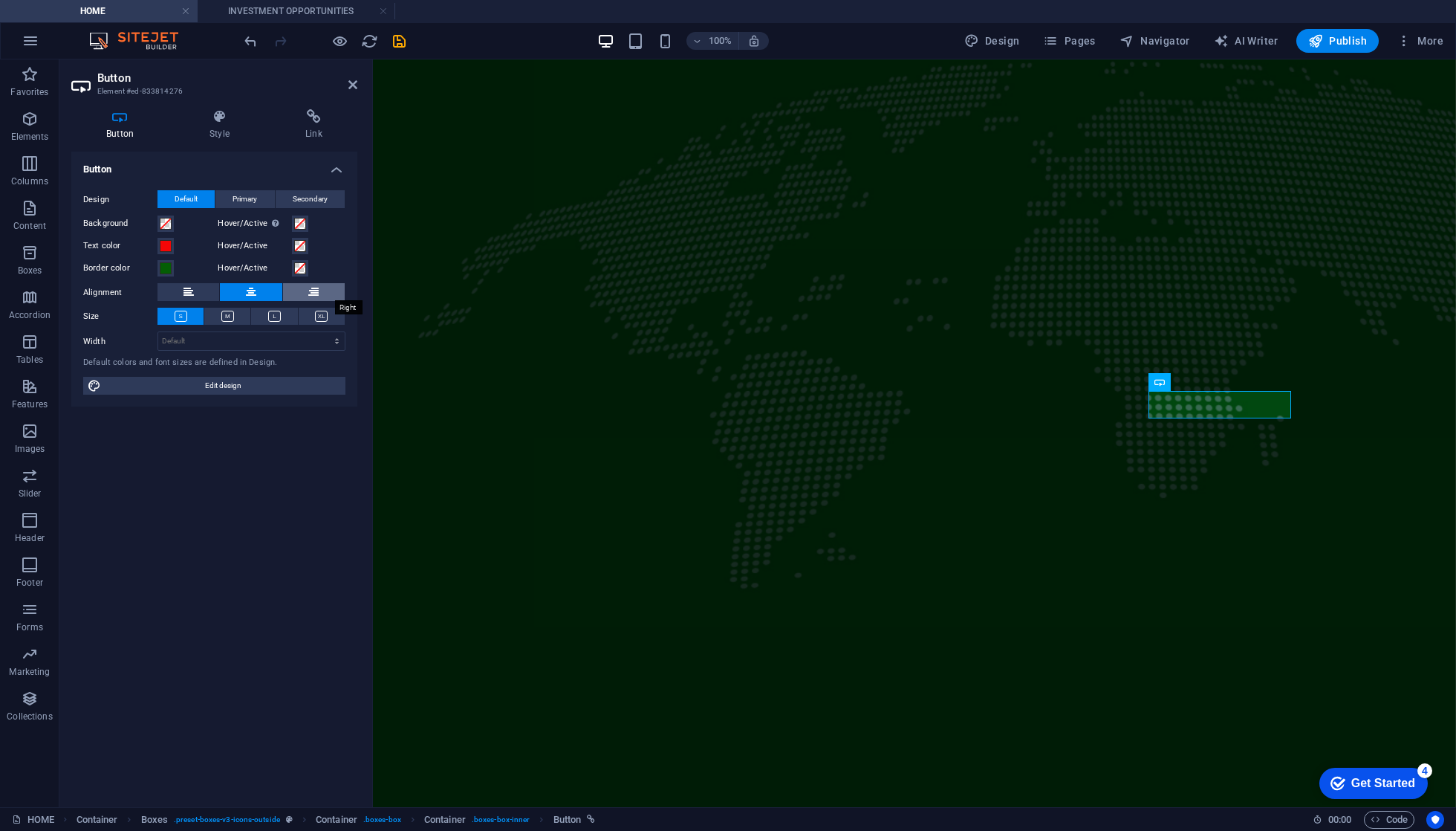
click at [323, 296] on button at bounding box center [314, 292] width 62 height 18
click at [254, 290] on icon at bounding box center [251, 292] width 11 height 18
click at [203, 298] on button at bounding box center [188, 292] width 62 height 18
click at [222, 137] on h4 "Style" at bounding box center [223, 125] width 96 height 31
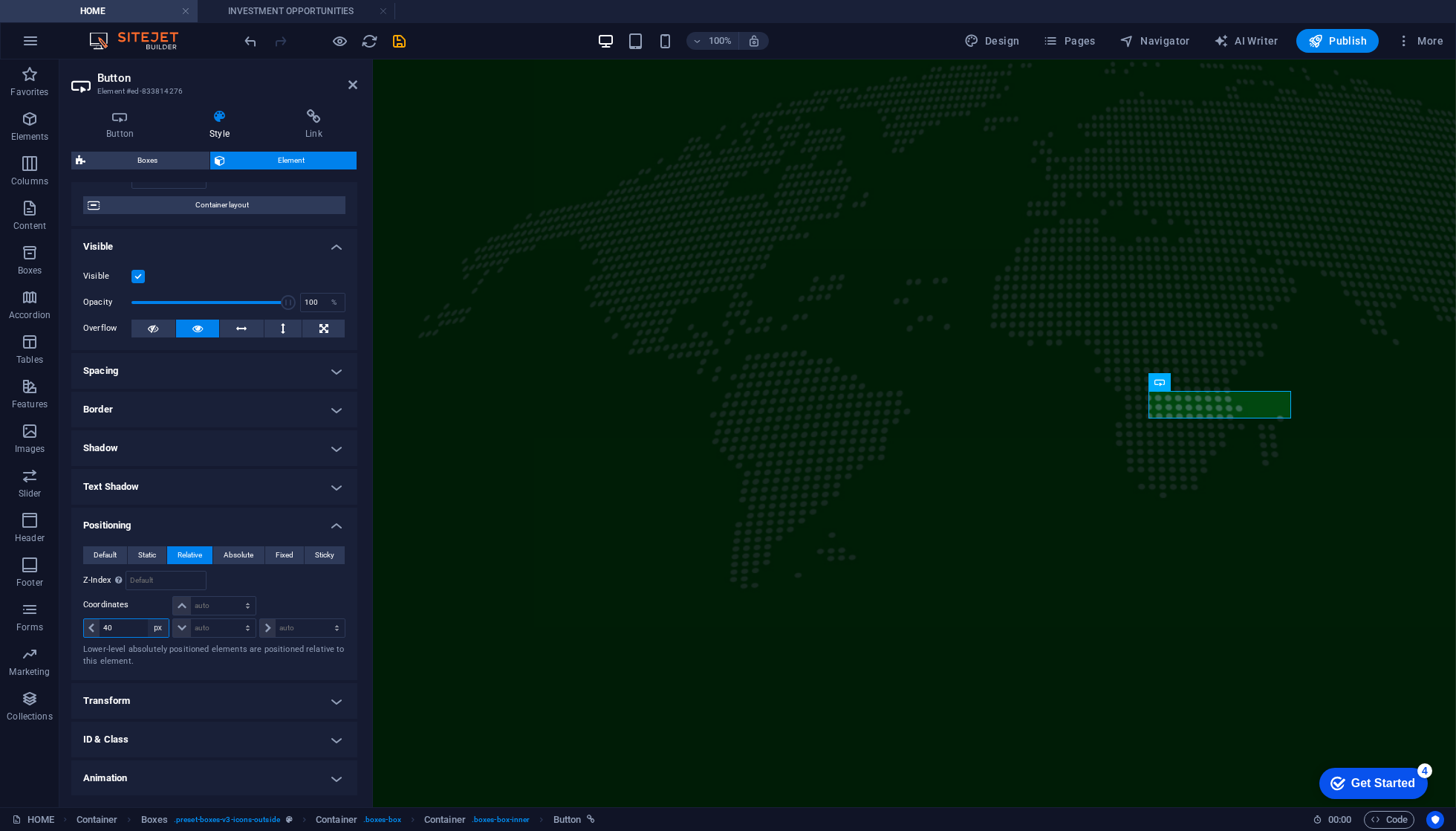
select select "auto"
select select "DISABLED_OPTION_VALUE"
click at [110, 551] on span "Default" at bounding box center [106, 555] width 23 height 18
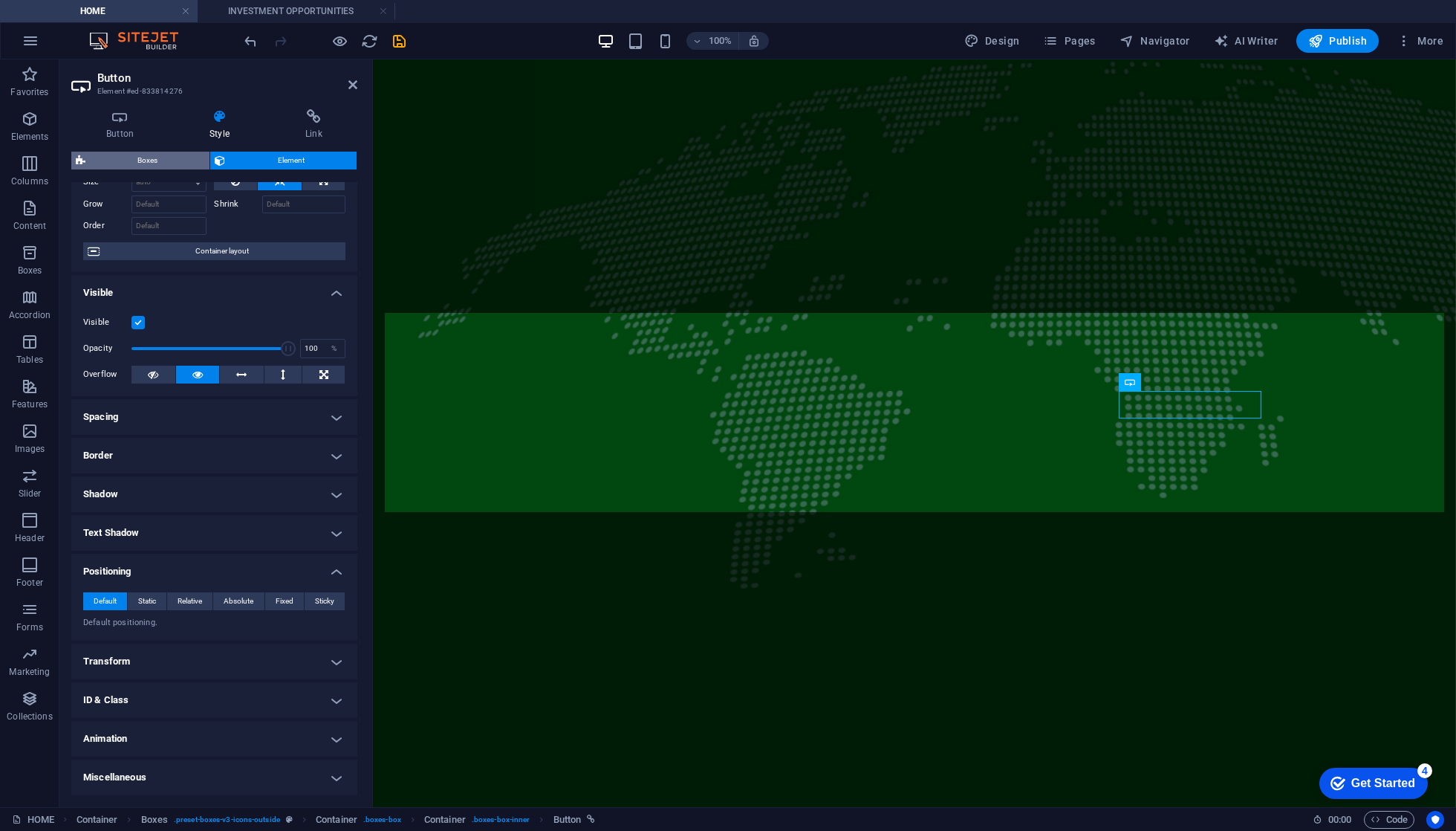
click at [146, 152] on span "Boxes" at bounding box center [148, 160] width 115 height 18
select select "rem"
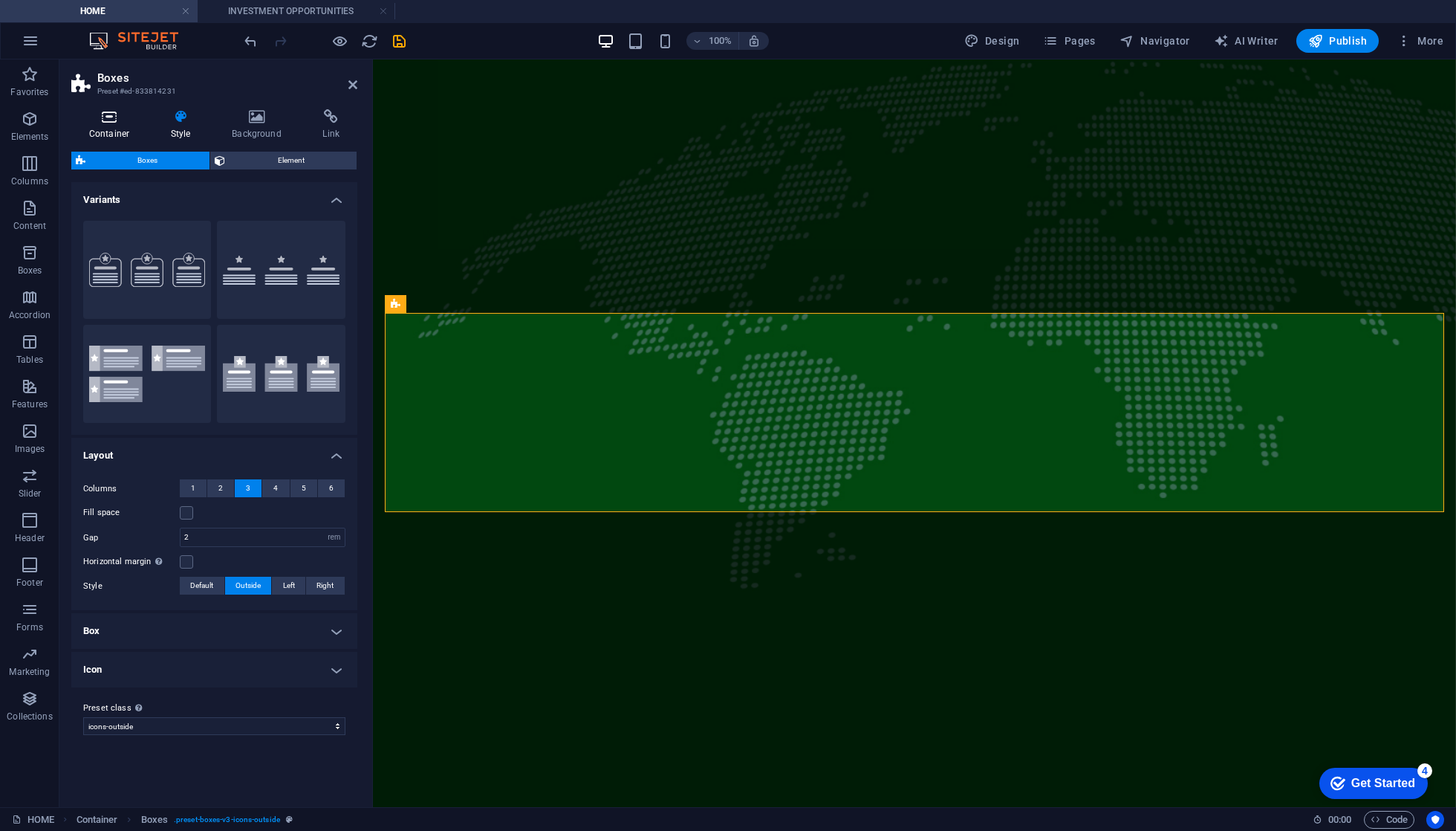
click at [114, 119] on icon at bounding box center [109, 116] width 76 height 15
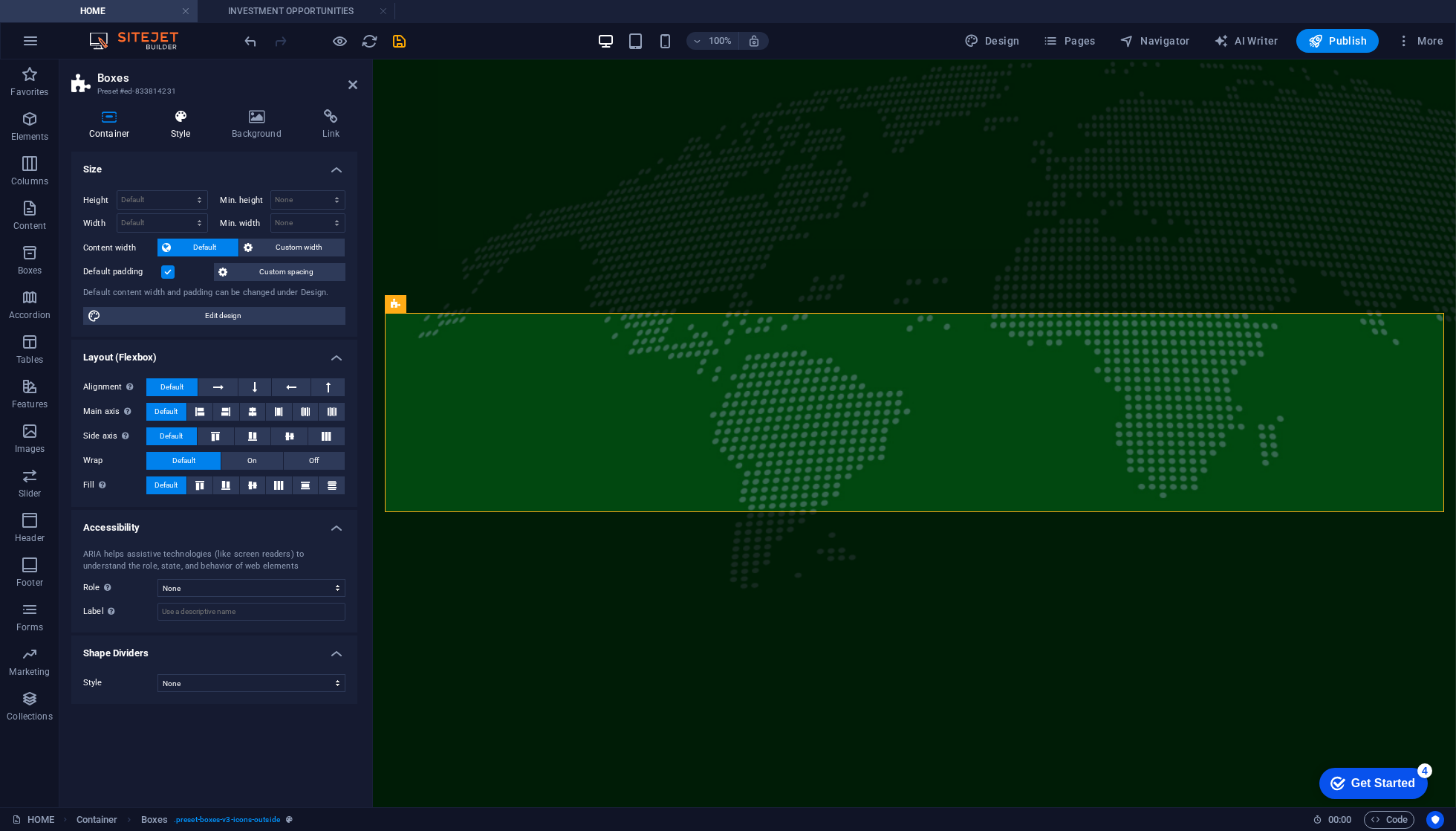
click at [176, 116] on icon at bounding box center [181, 116] width 55 height 15
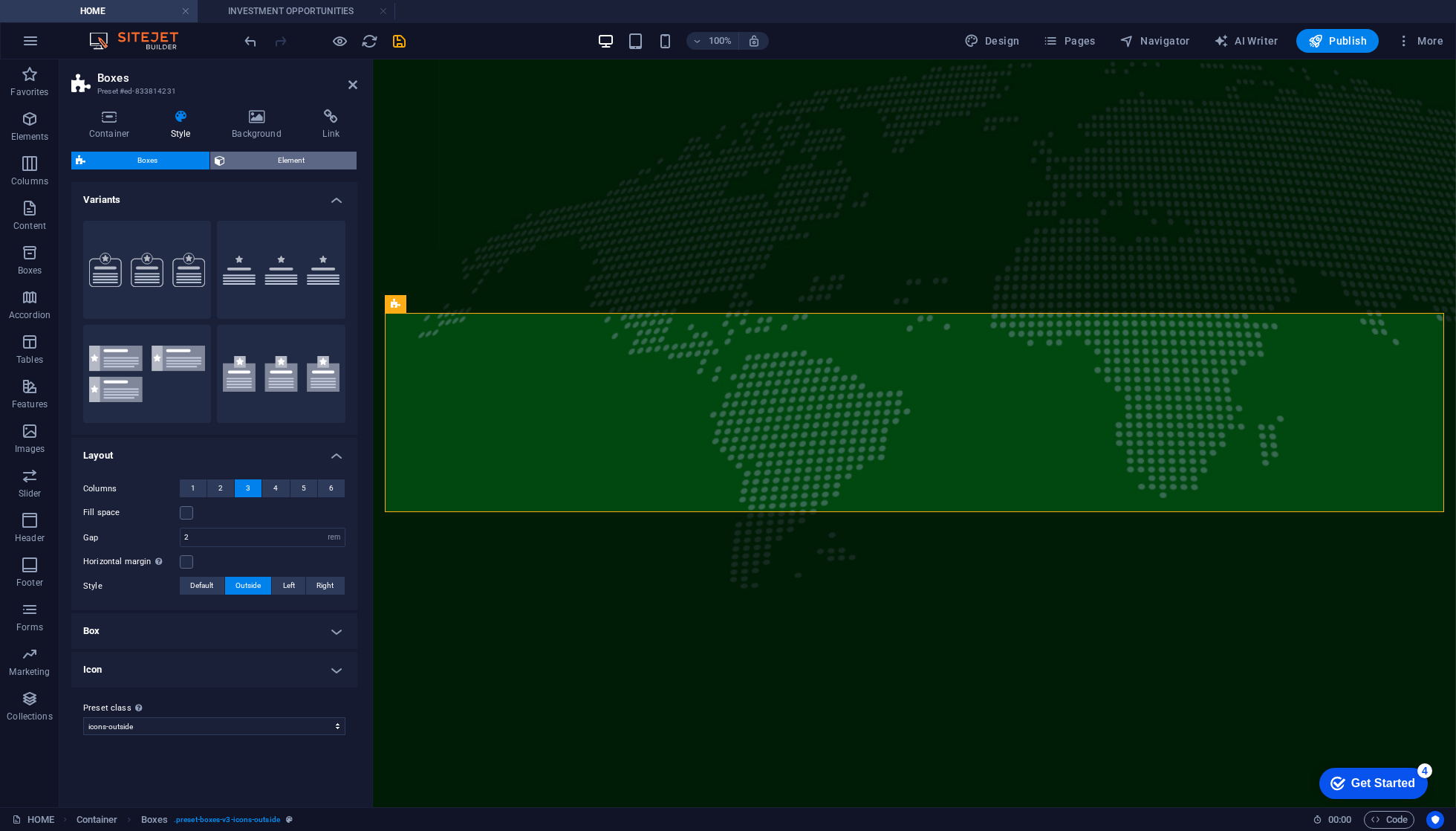
click at [265, 159] on span "Element" at bounding box center [290, 160] width 122 height 18
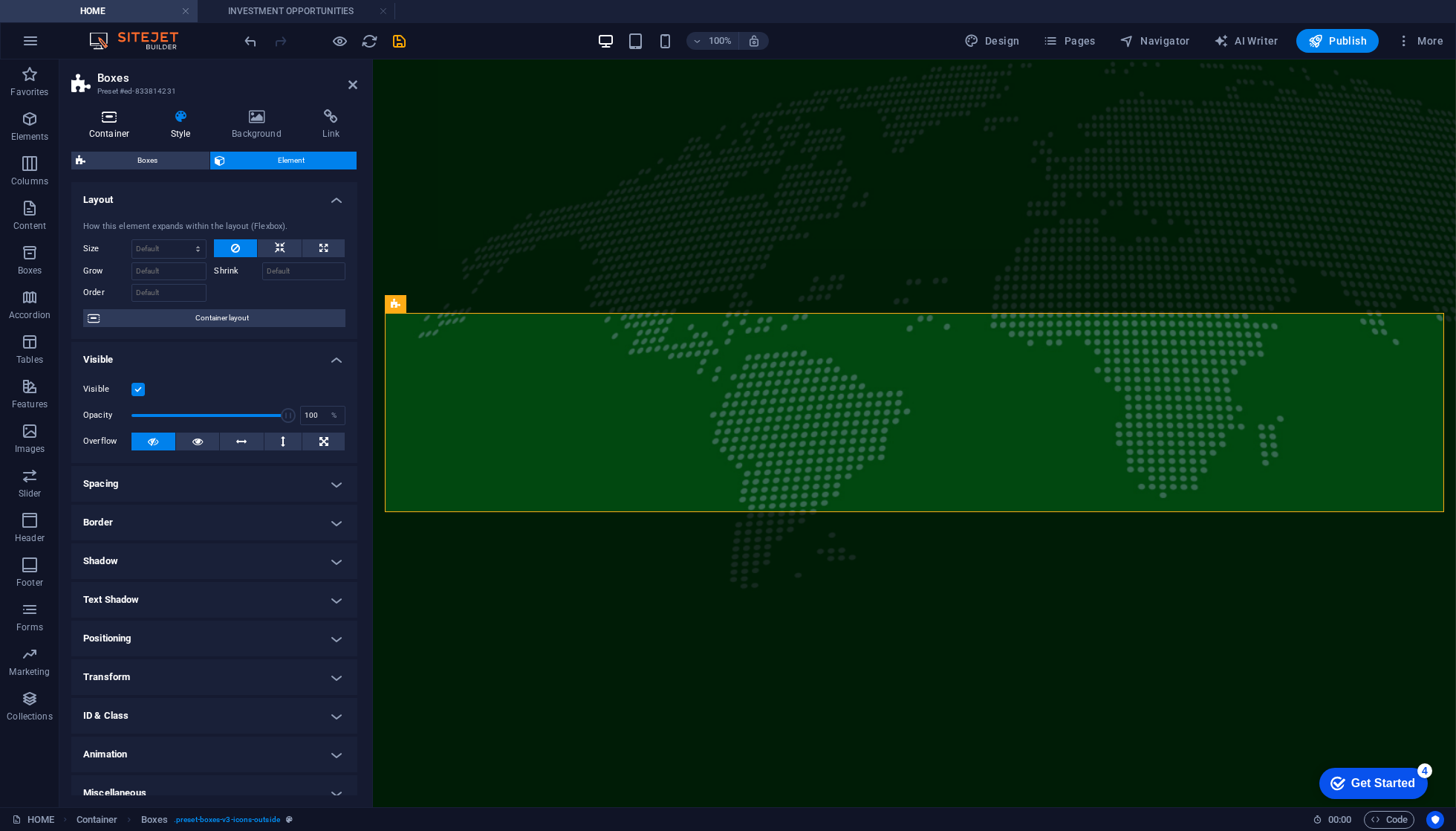
click at [98, 109] on icon at bounding box center [109, 116] width 76 height 15
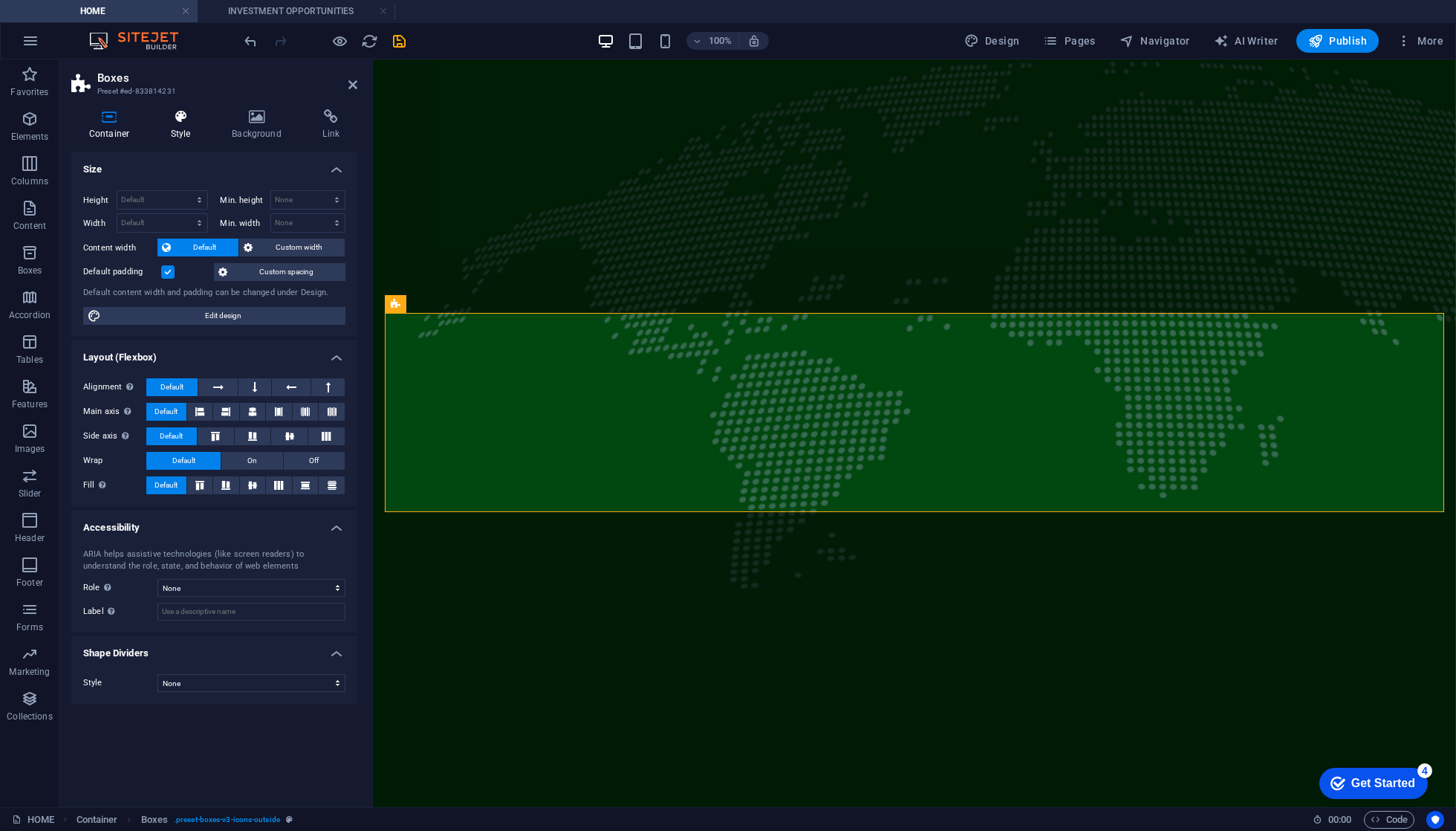
click at [186, 132] on h4 "Style" at bounding box center [184, 125] width 61 height 31
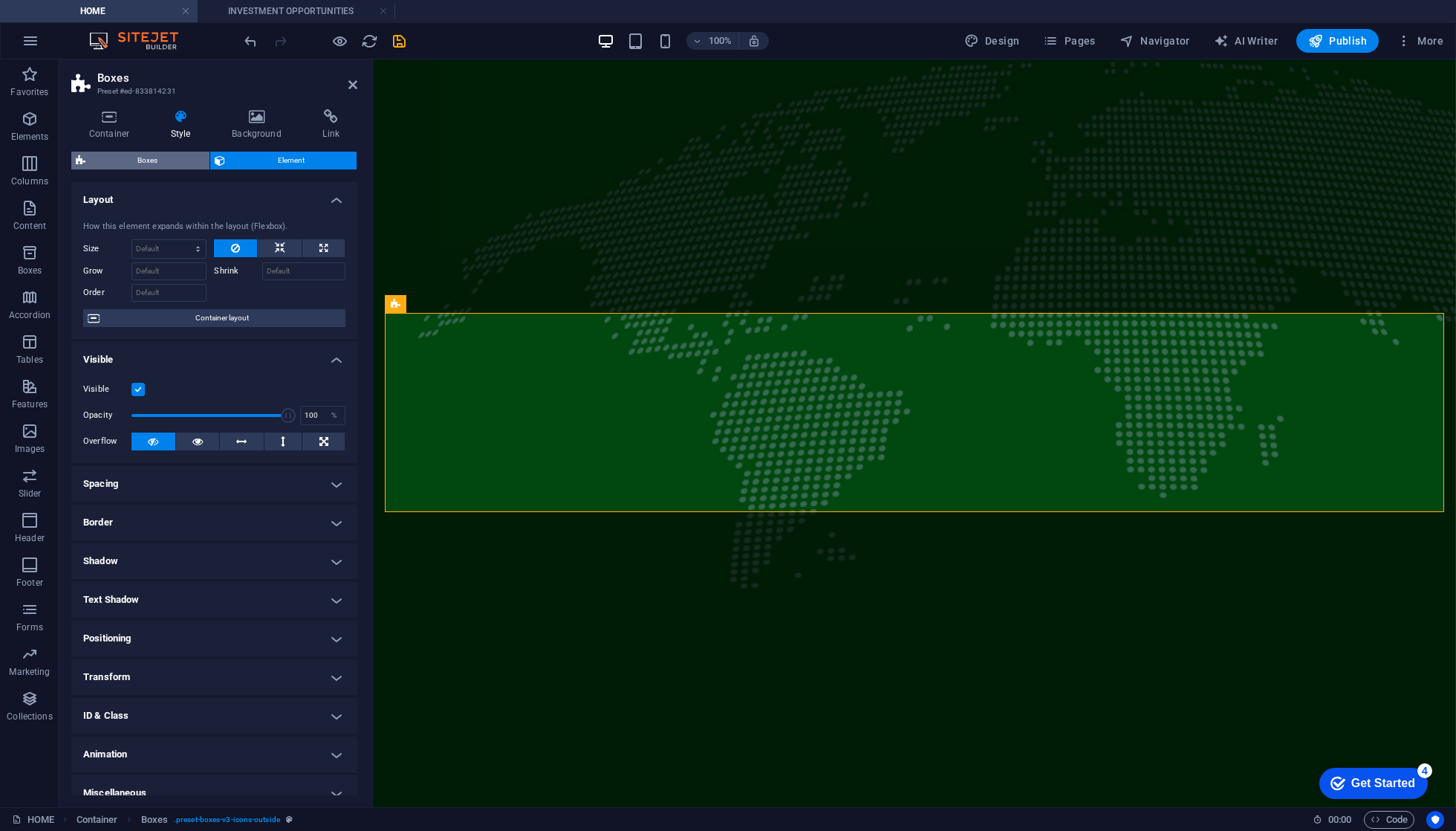
click at [170, 165] on span "Boxes" at bounding box center [148, 160] width 115 height 18
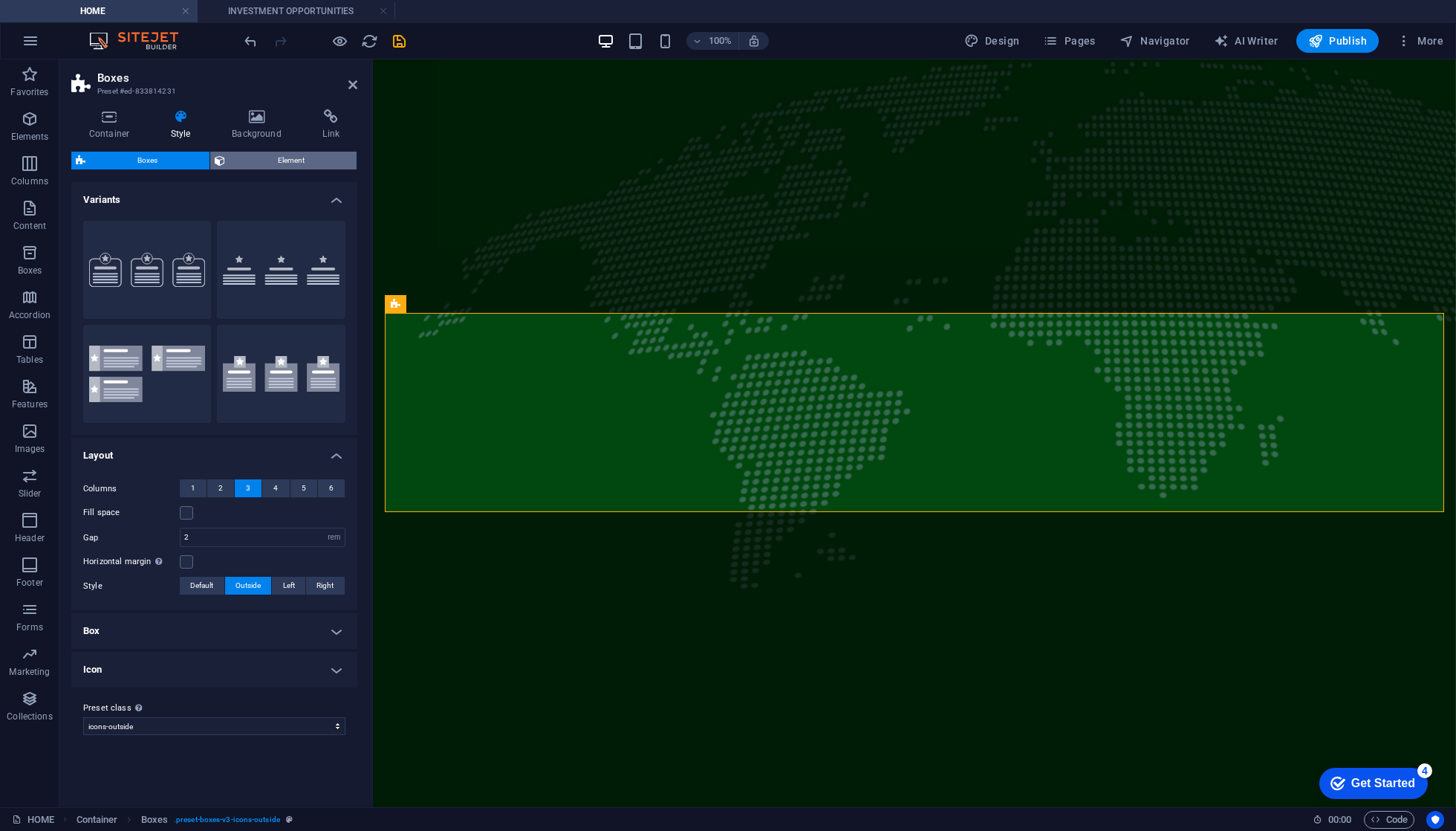
click at [306, 159] on span "Element" at bounding box center [290, 160] width 122 height 18
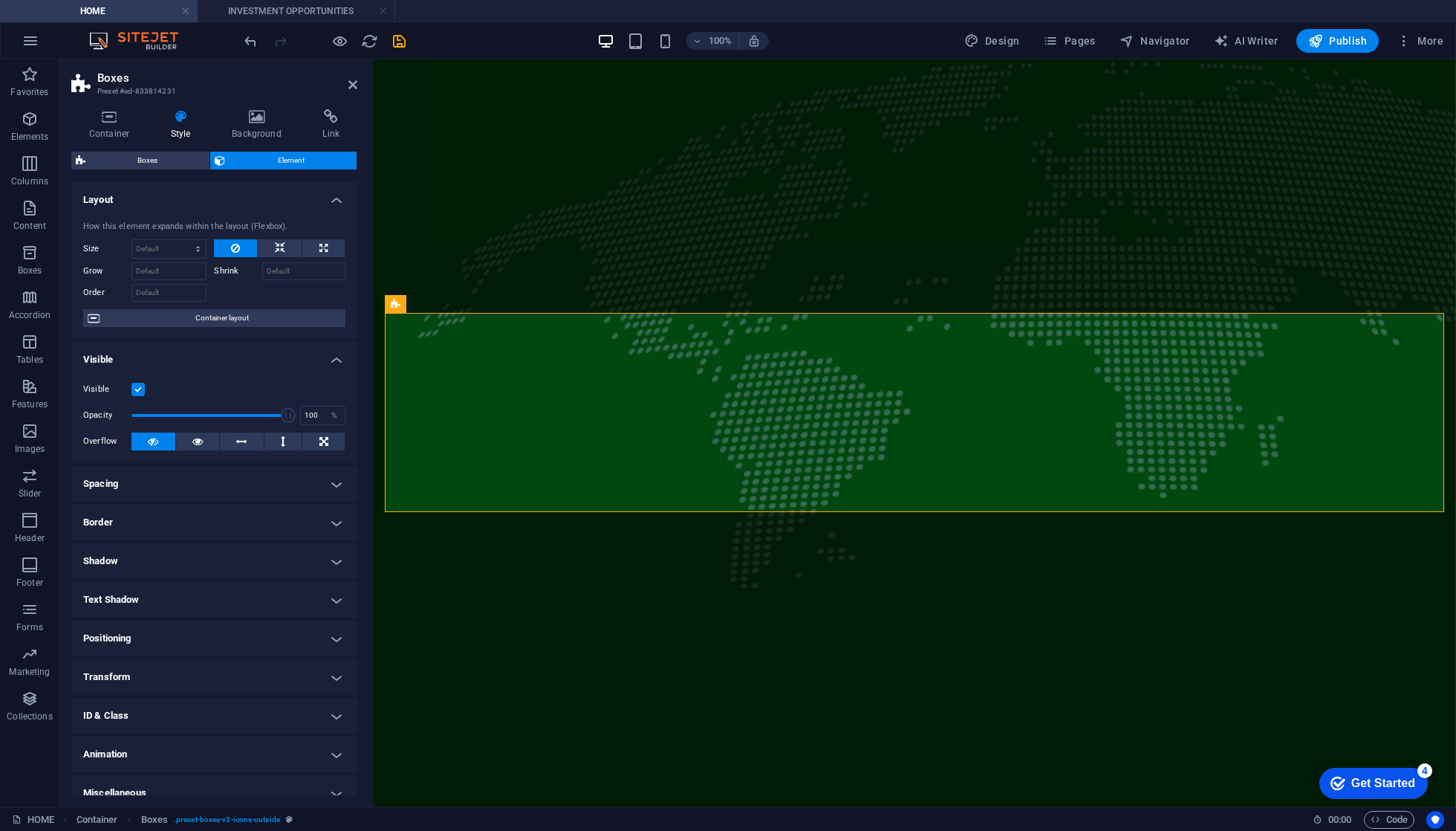
click at [1134, 387] on icon at bounding box center [1130, 382] width 11 height 18
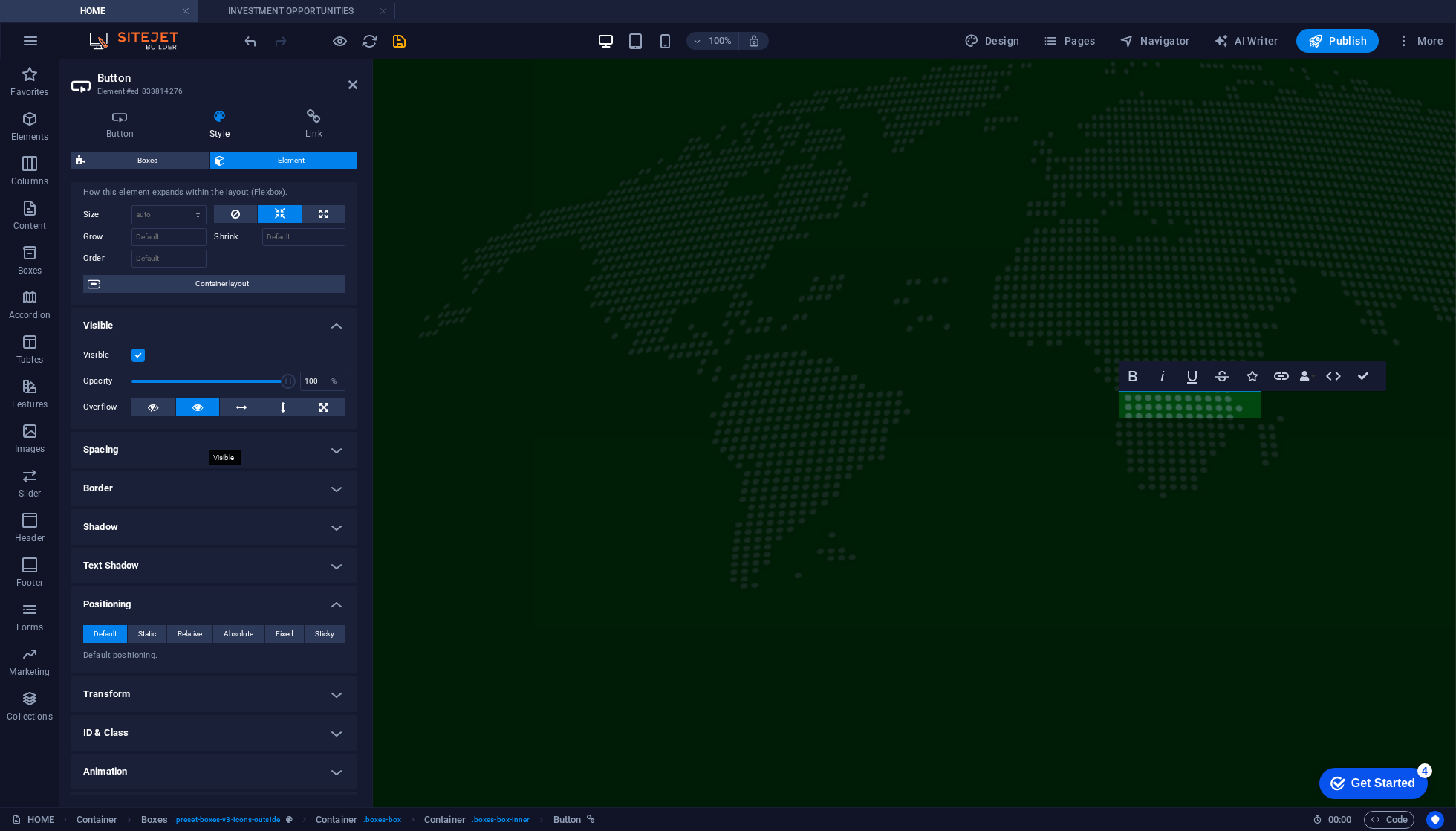
scroll to position [39, 0]
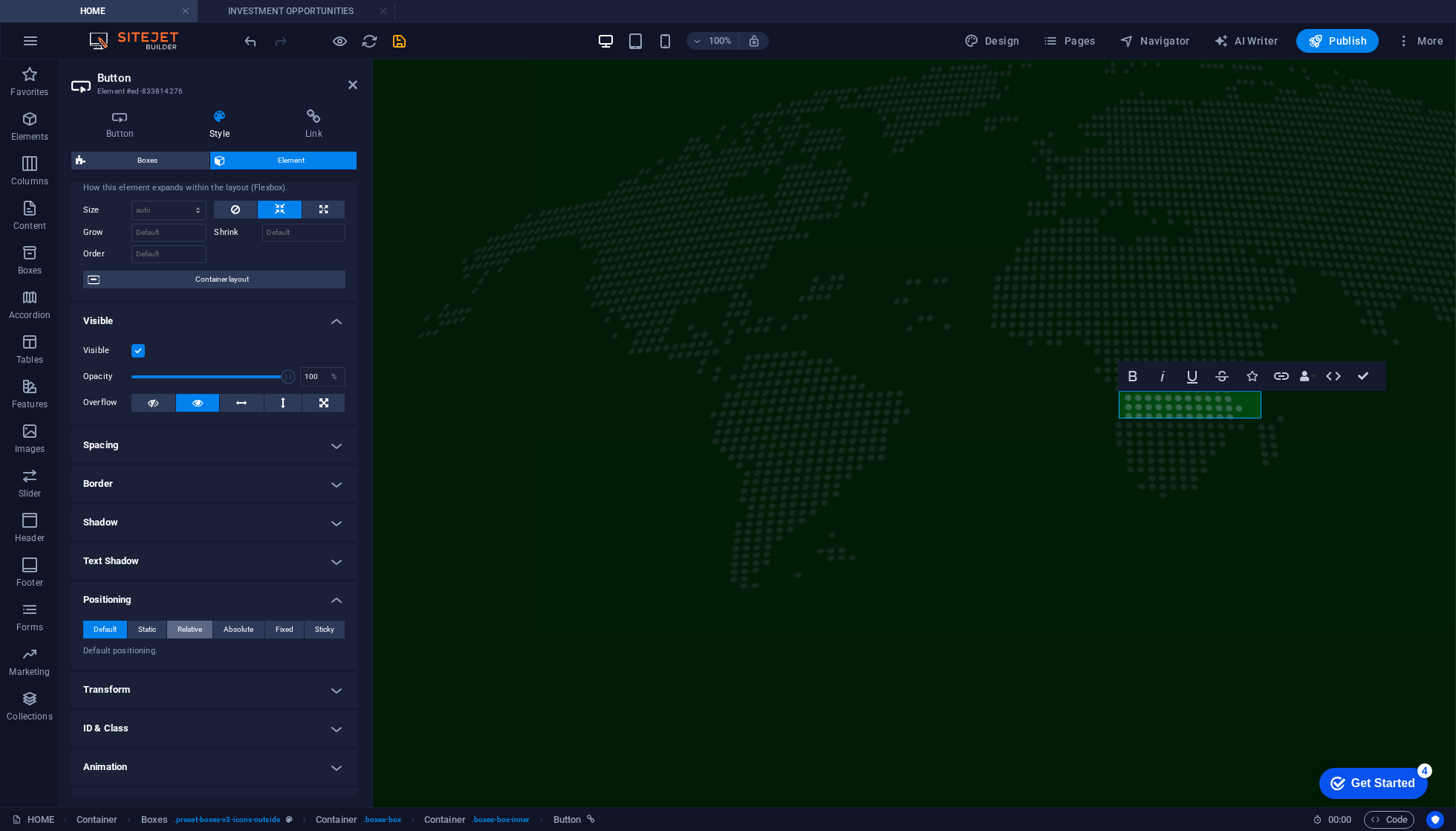
click at [182, 629] on span "Relative" at bounding box center [190, 630] width 24 height 18
click at [122, 122] on icon at bounding box center [120, 116] width 98 height 15
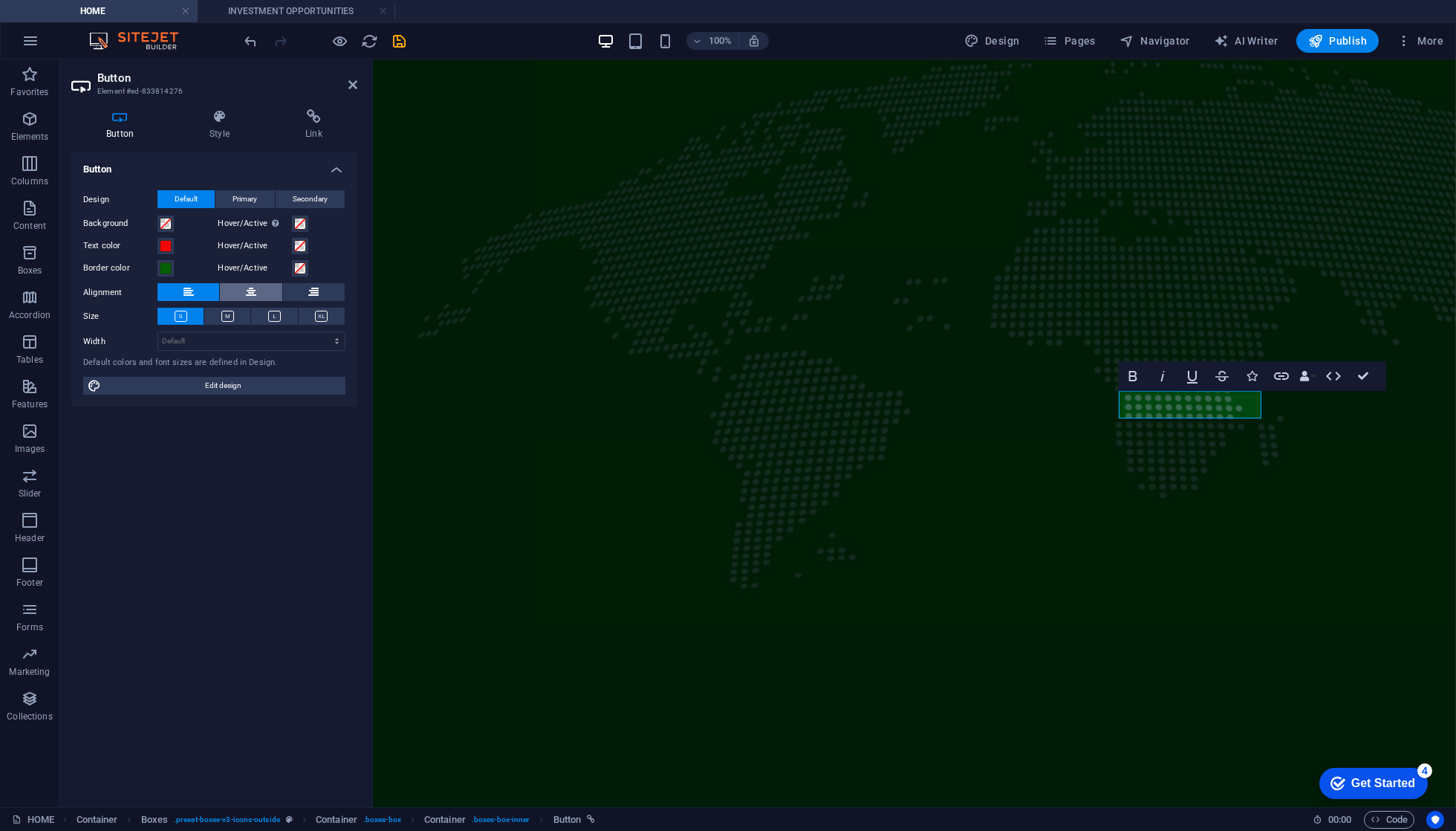
click at [251, 284] on icon at bounding box center [251, 292] width 11 height 18
click at [309, 289] on icon at bounding box center [314, 292] width 11 height 18
click at [256, 291] on button at bounding box center [250, 292] width 62 height 18
click at [242, 200] on span "Primary" at bounding box center [244, 199] width 24 height 18
click at [303, 295] on button at bounding box center [314, 292] width 62 height 18
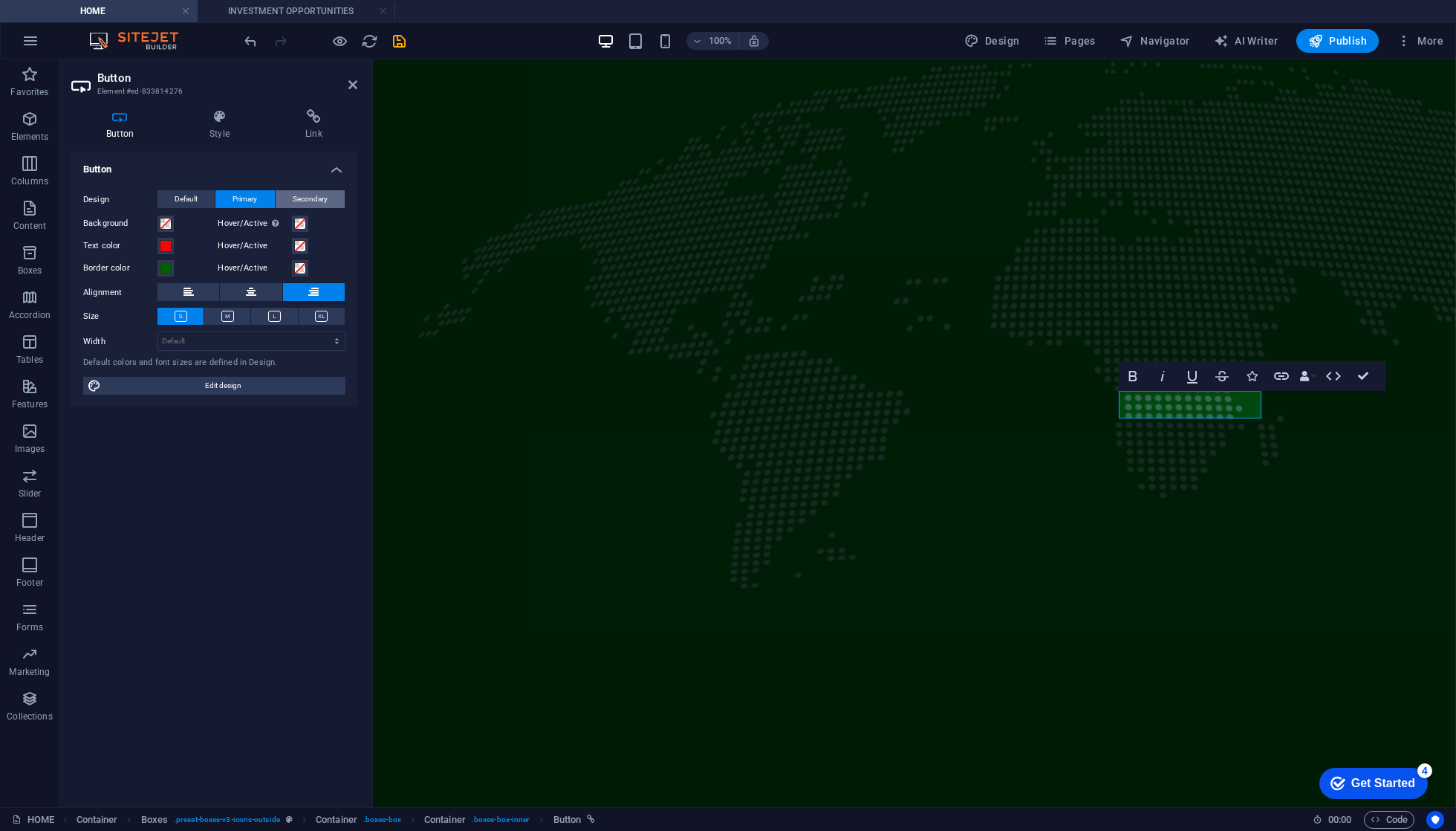
click at [300, 203] on span "Secondary" at bounding box center [311, 199] width 35 height 18
click at [220, 119] on icon at bounding box center [220, 116] width 90 height 15
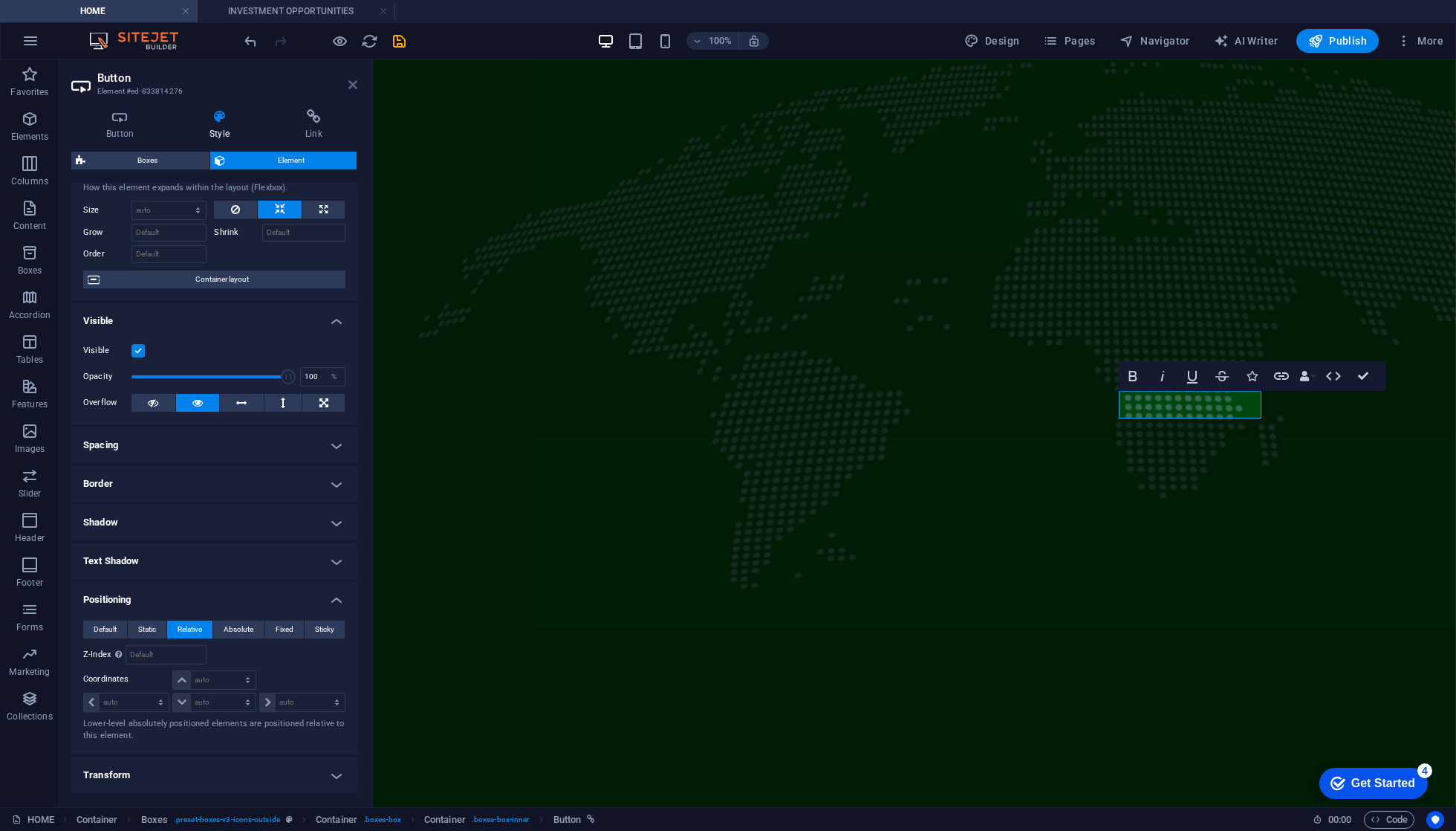
click at [355, 82] on icon at bounding box center [353, 85] width 9 height 12
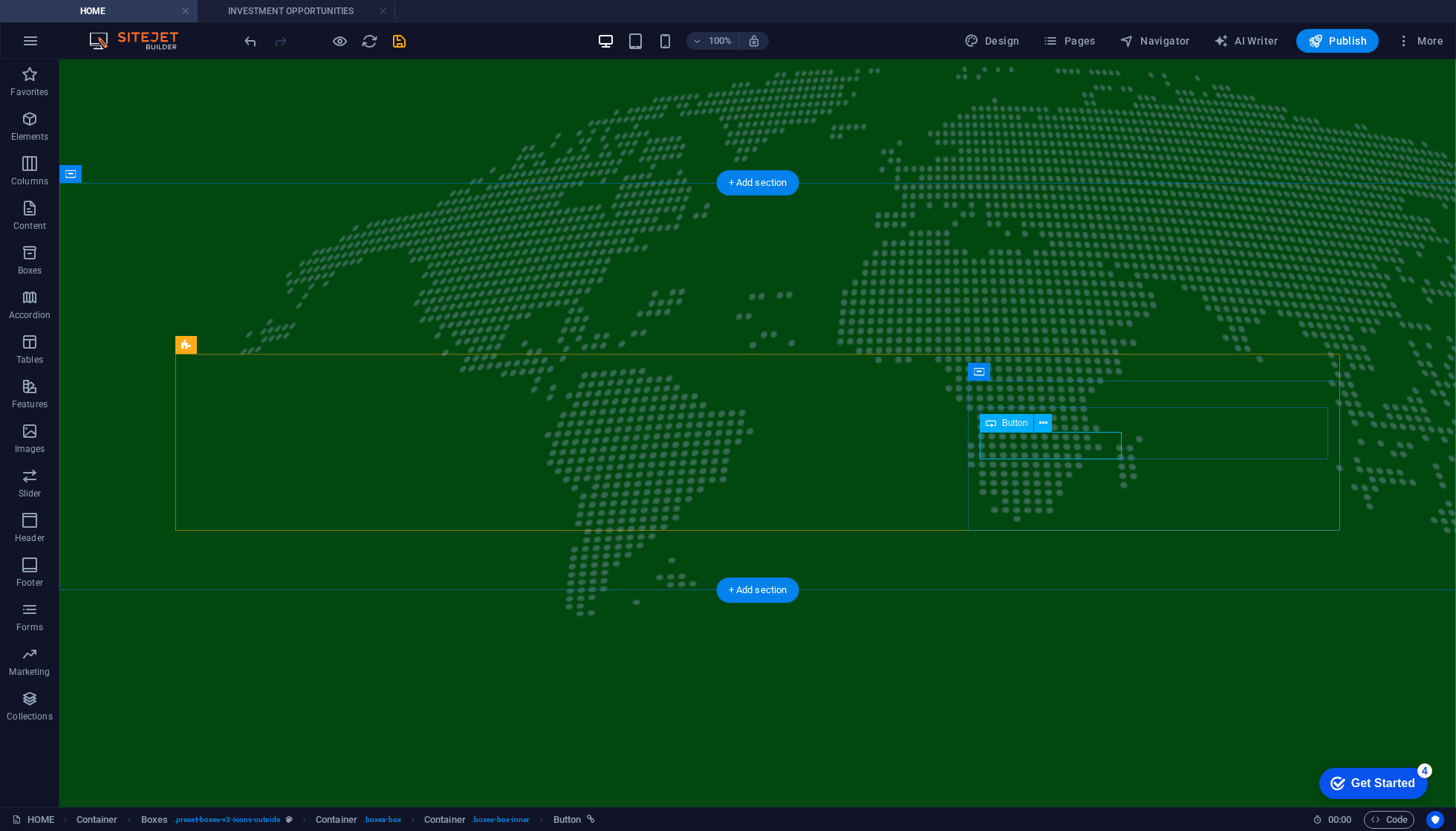
click at [1018, 420] on span "Button" at bounding box center [1015, 422] width 26 height 9
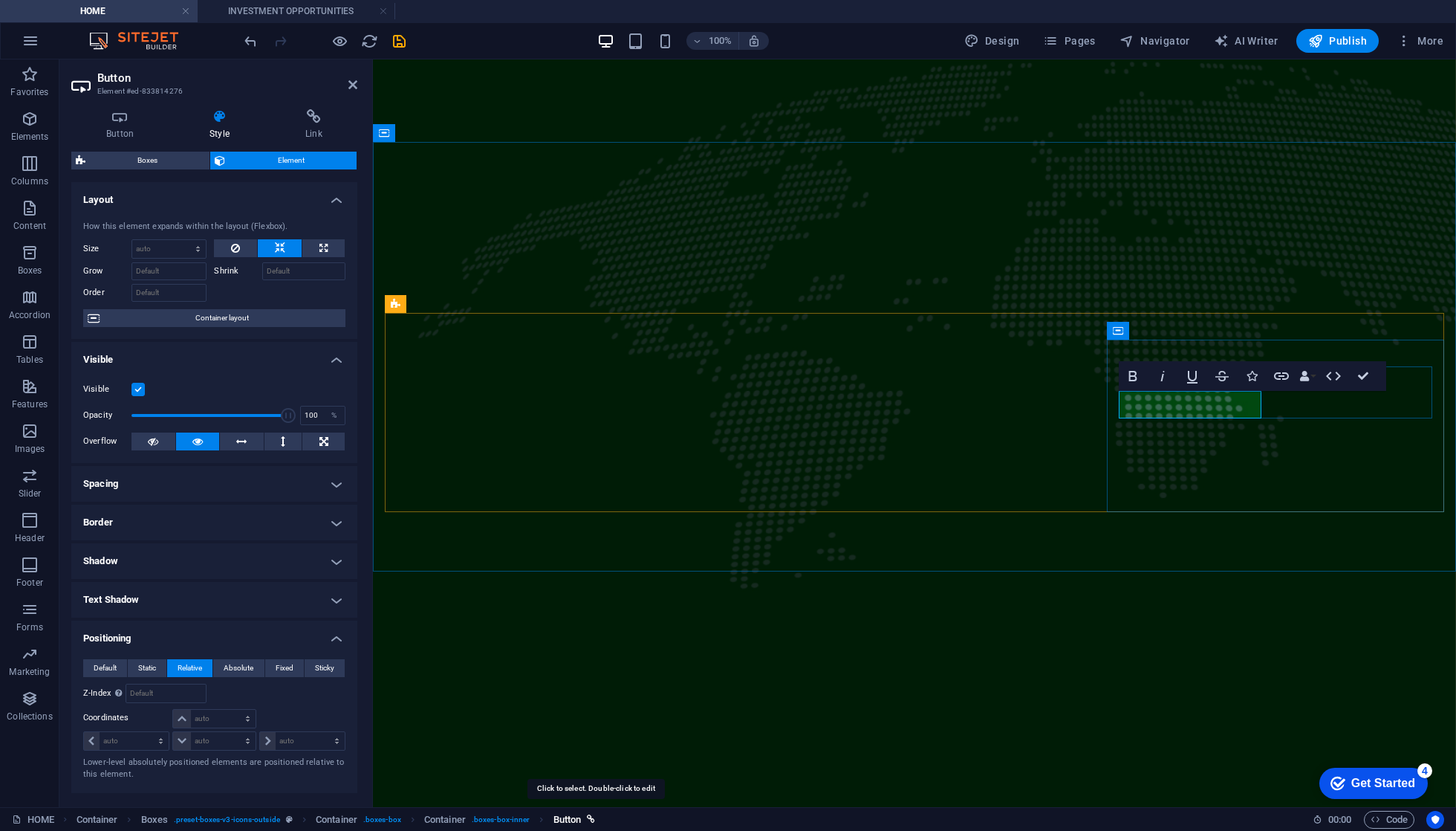
click at [581, 821] on span "Button" at bounding box center [567, 819] width 28 height 18
select select "px"
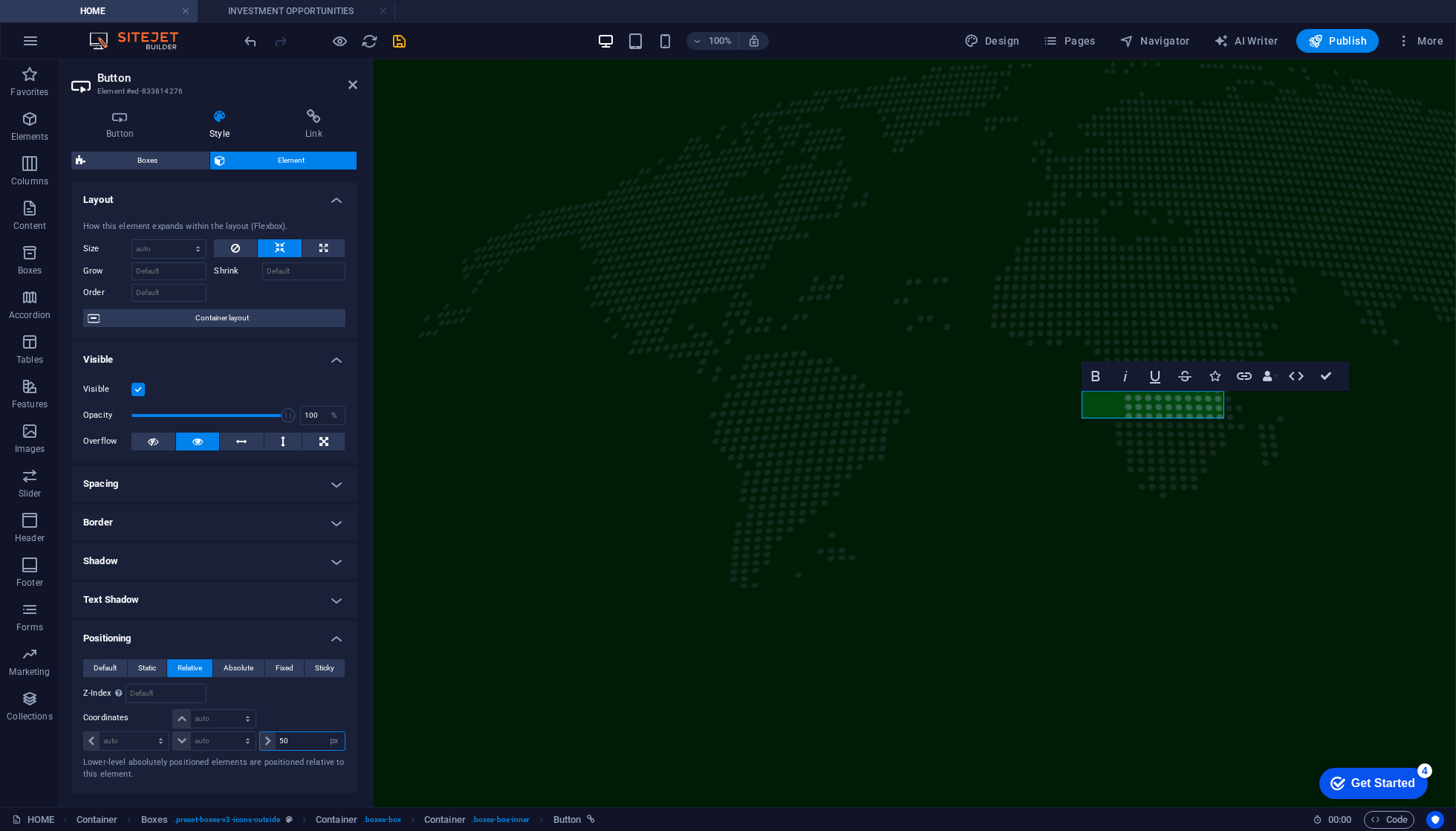
type input "5"
type input "0"
click at [333, 744] on select "auto px rem % em" at bounding box center [333, 741] width 21 height 18
select select "DISABLED_OPTION_VALUE"
select select "px"
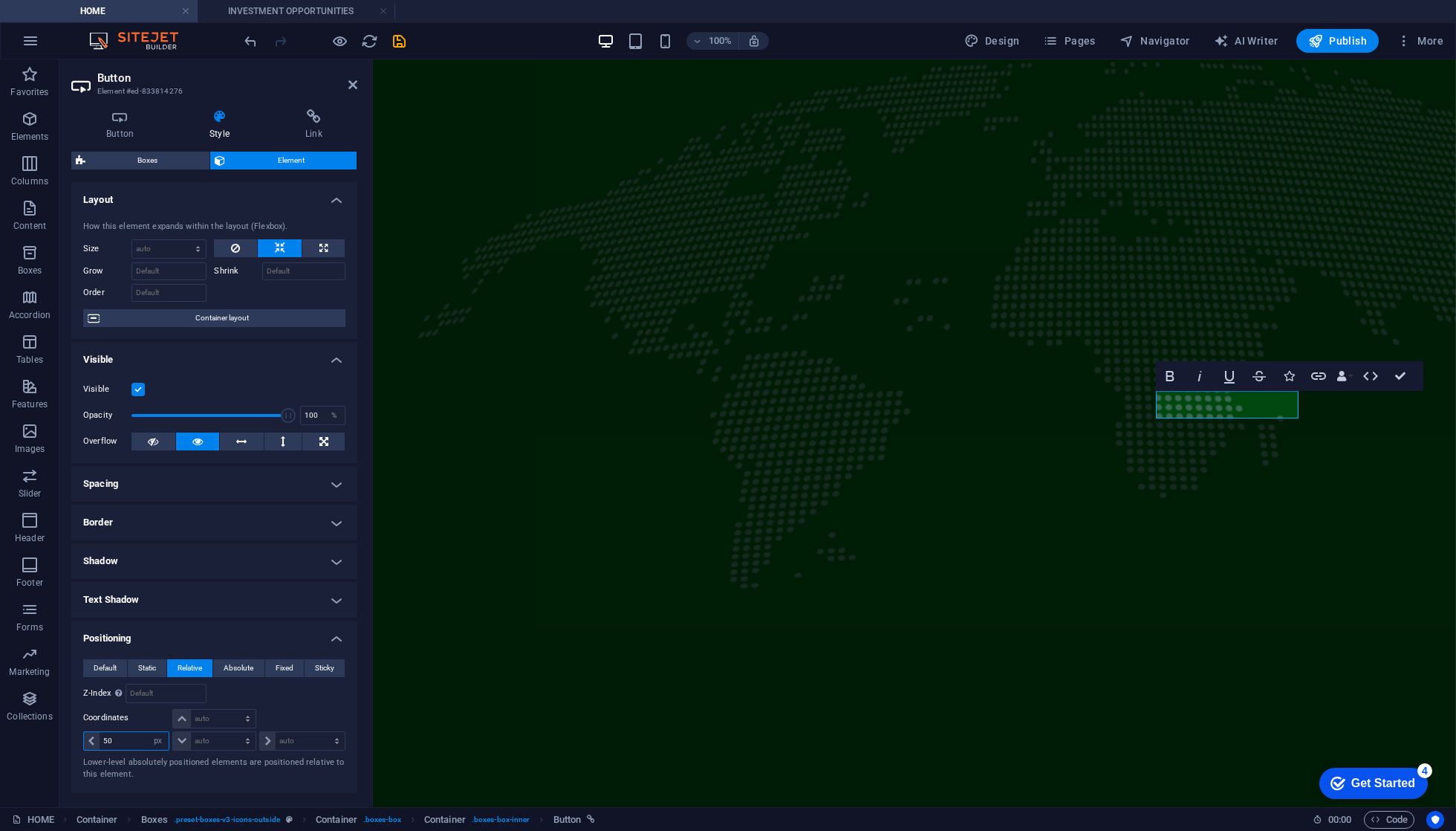
type input "5"
type input "100"
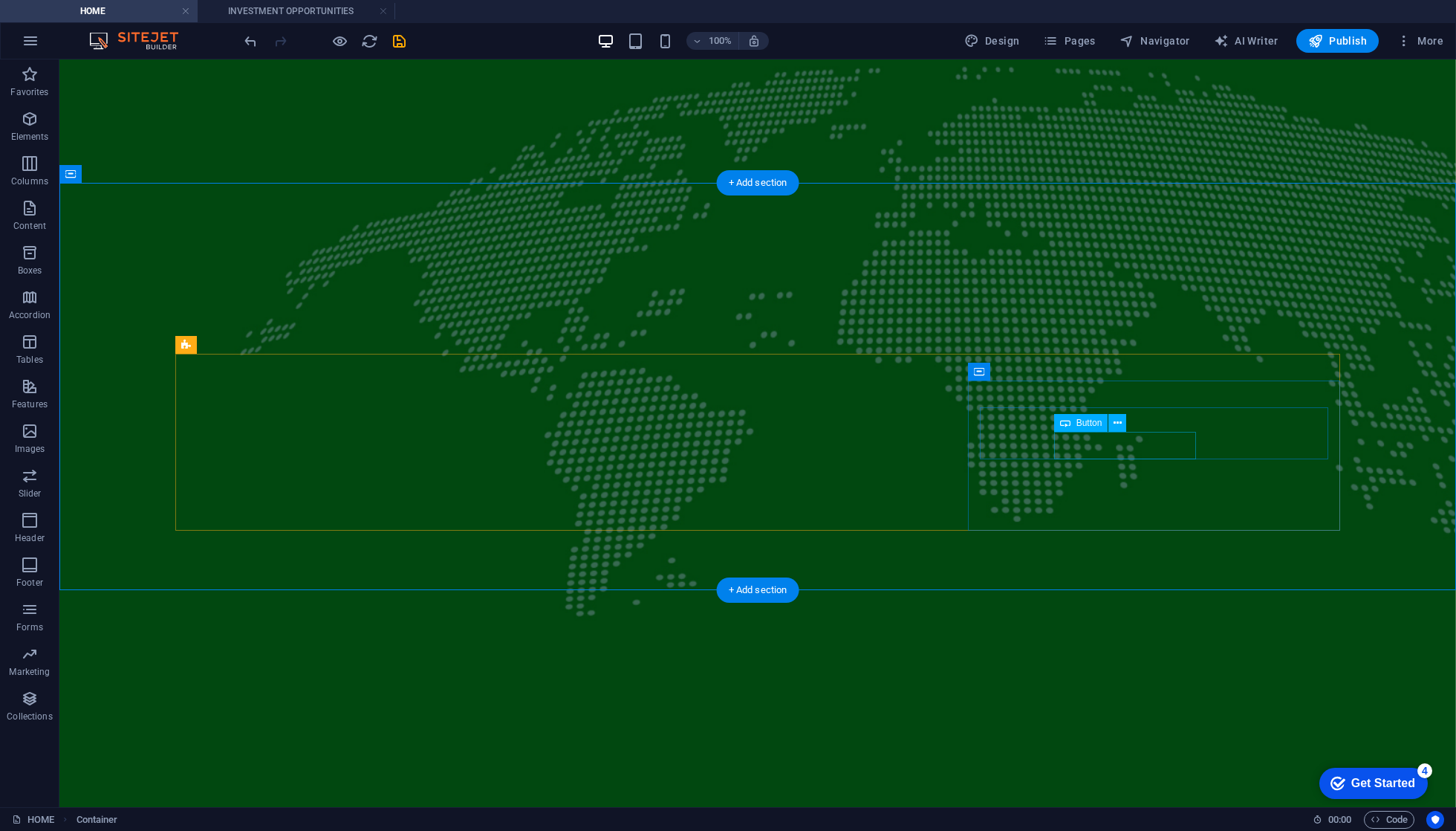
select select "px"
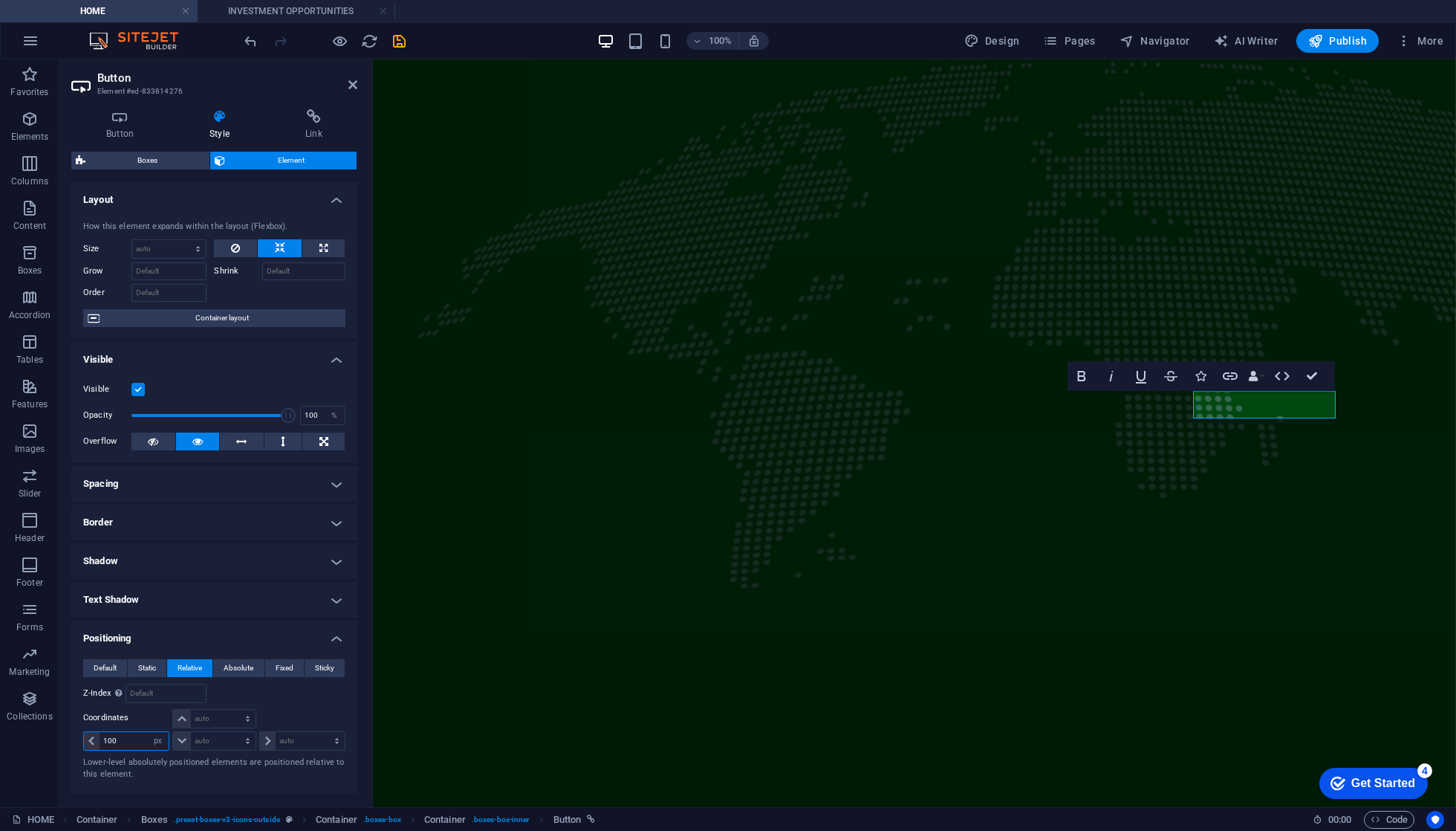
click at [120, 744] on input "100" at bounding box center [134, 741] width 69 height 18
type input "120"
click at [290, 702] on div "Relative to #ed-833814270" at bounding box center [279, 693] width 131 height 20
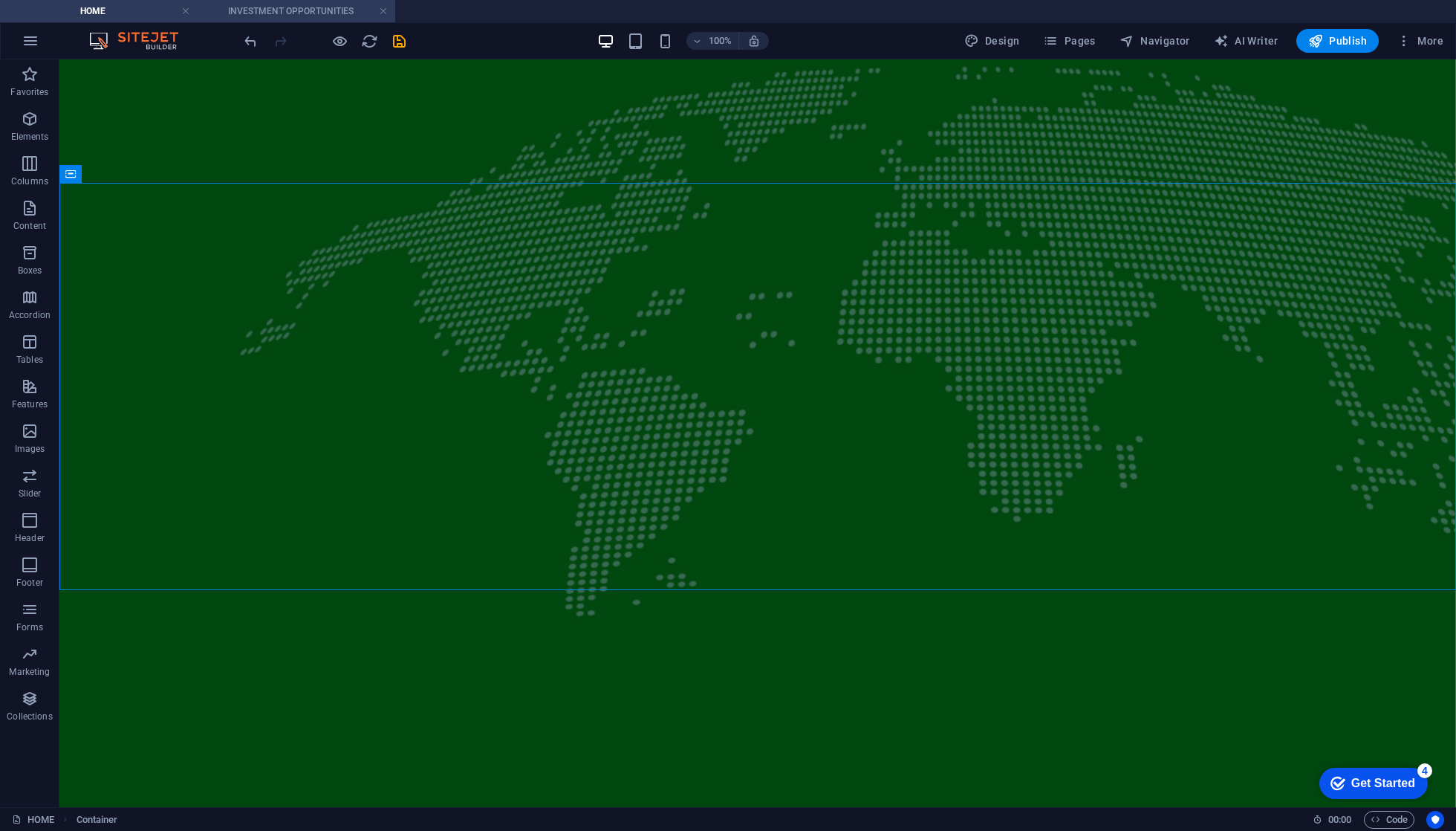
click at [265, 12] on h4 "INVESTMENT OPPORTUNITIES" at bounding box center [296, 11] width 197 height 17
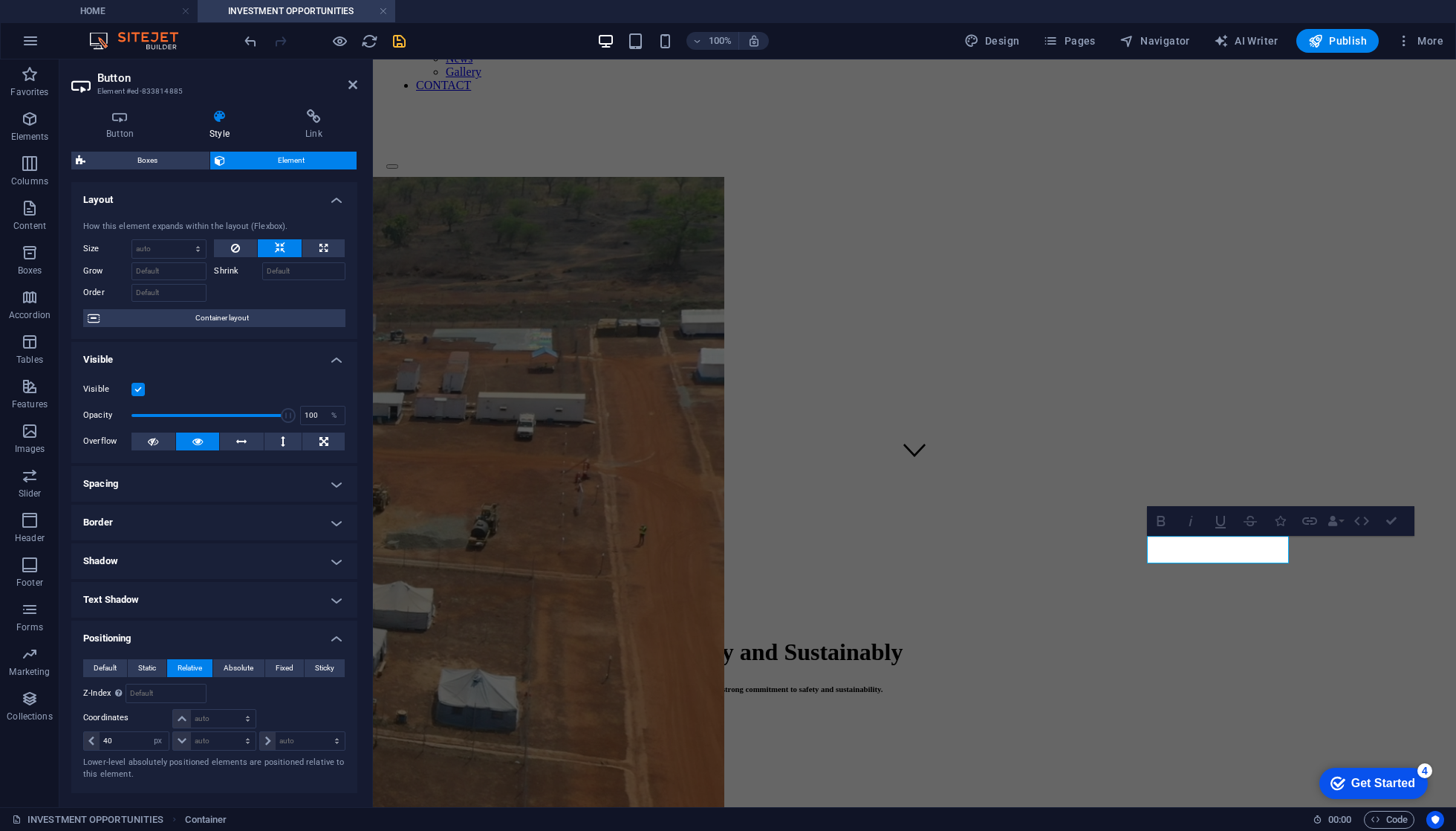
scroll to position [330, 0]
click at [125, 739] on input "40" at bounding box center [134, 741] width 69 height 18
type input "4"
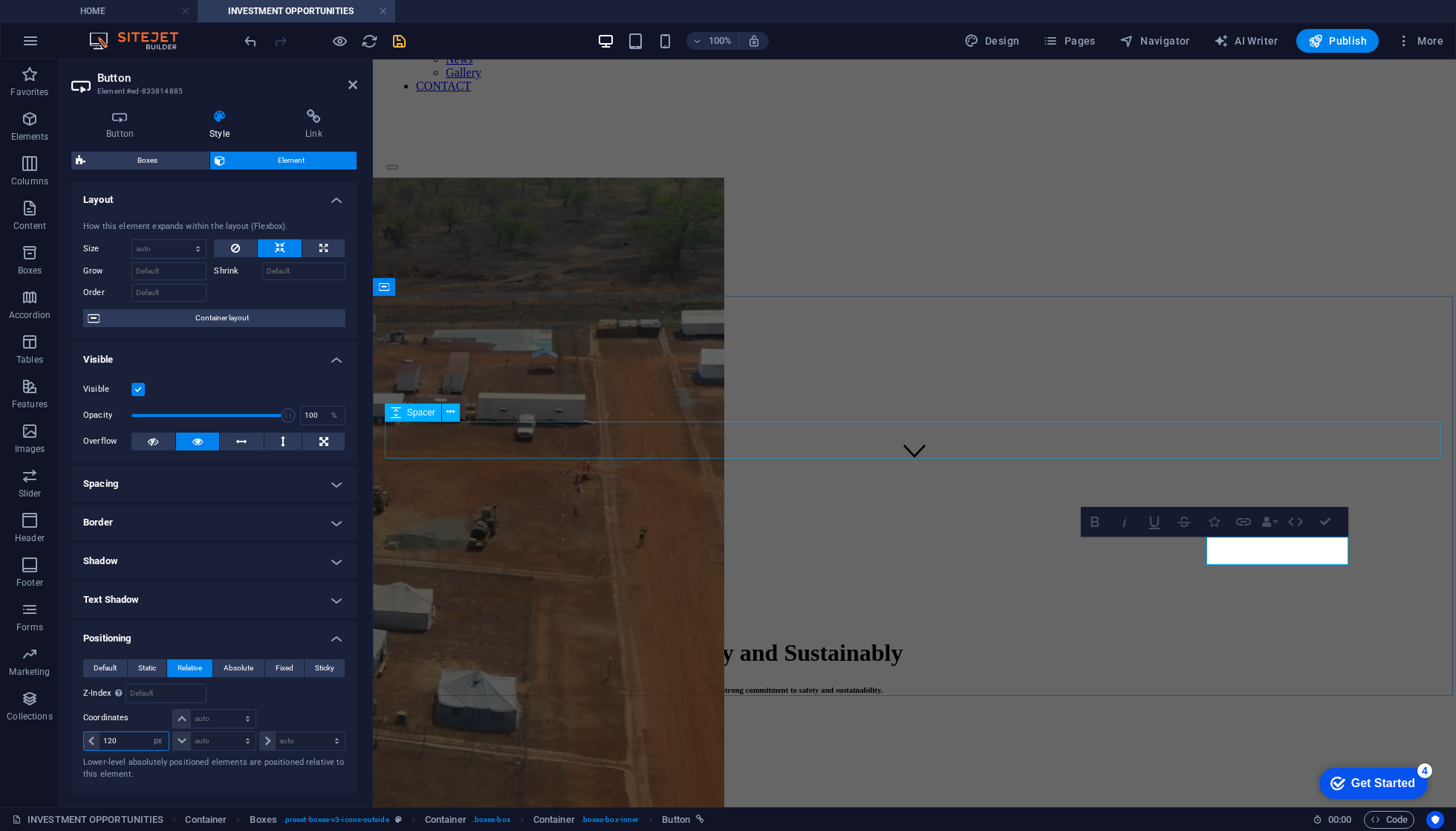
type input "120"
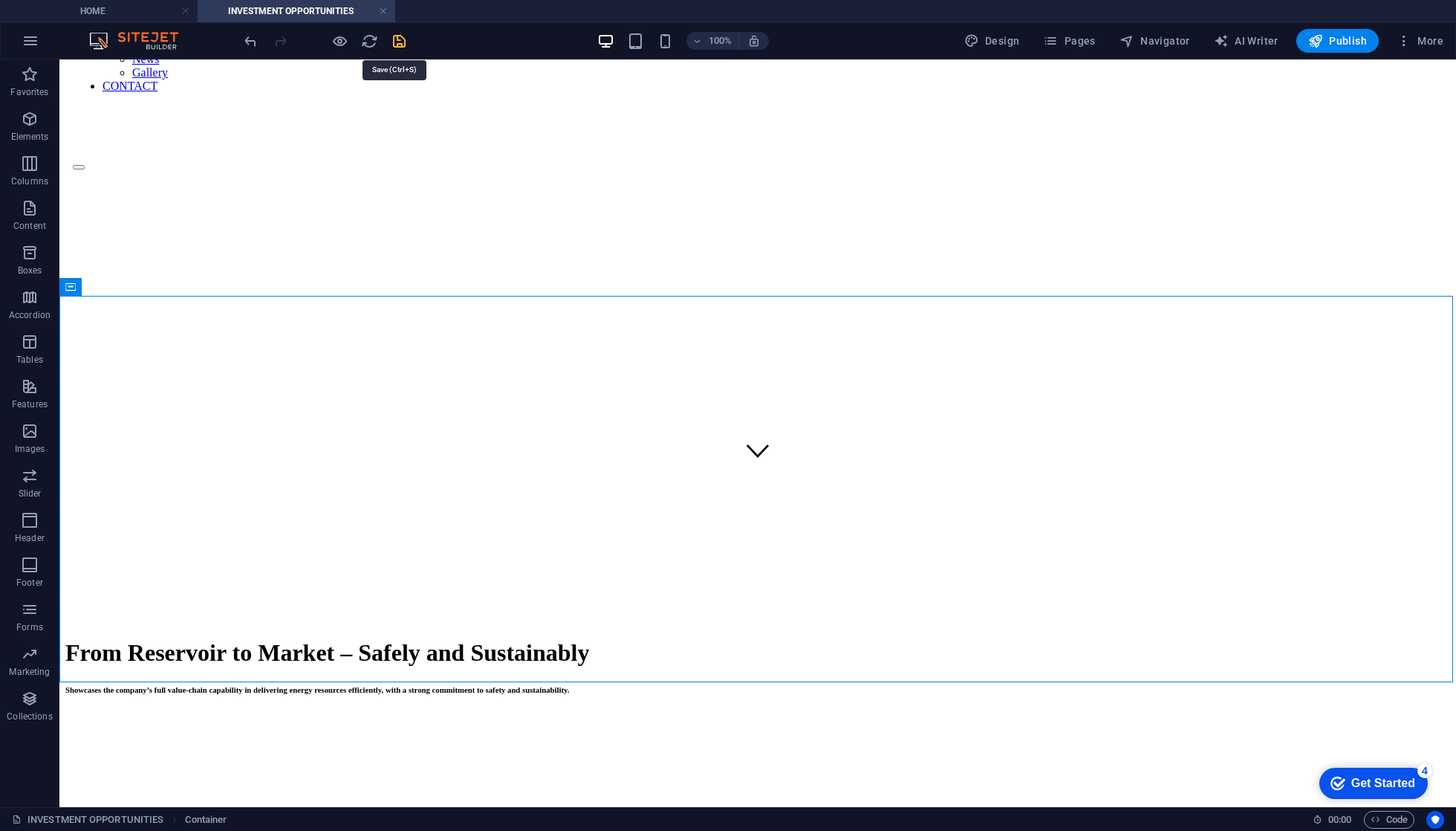
click at [402, 39] on icon "save" at bounding box center [399, 40] width 17 height 17
